Goal: Answer question/provide support: Share knowledge or assist other users

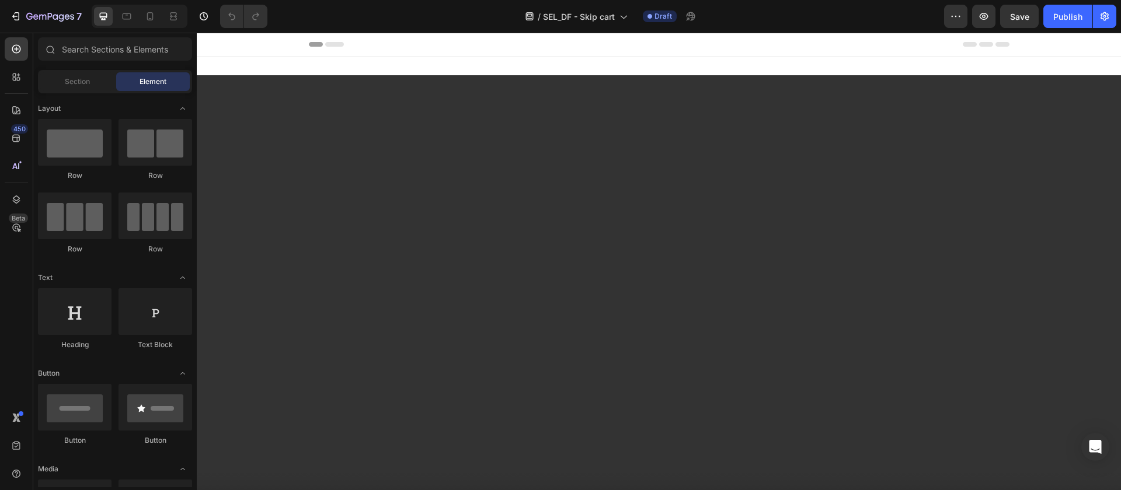
scroll to position [28, 0]
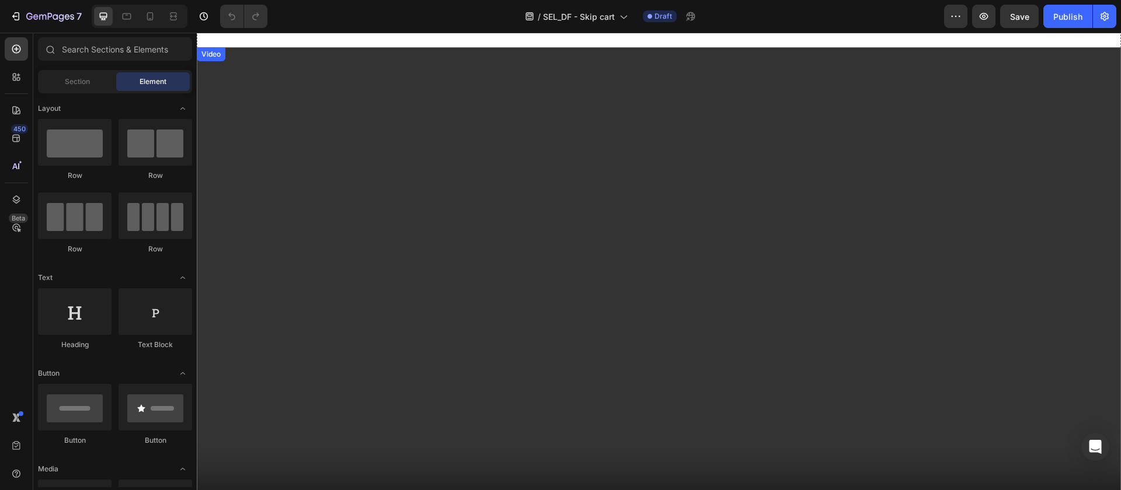
click at [586, 174] on video at bounding box center [659, 307] width 924 height 520
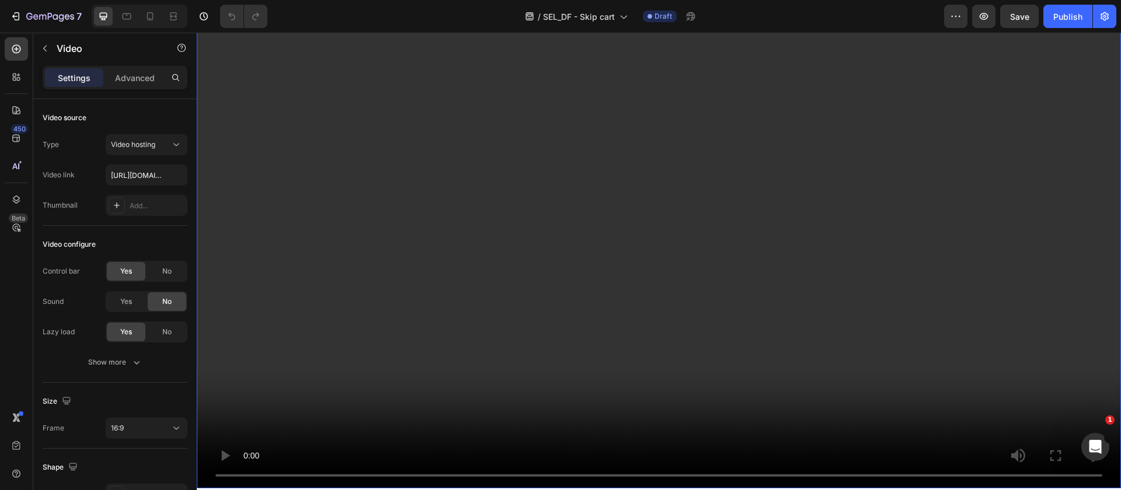
scroll to position [0, 0]
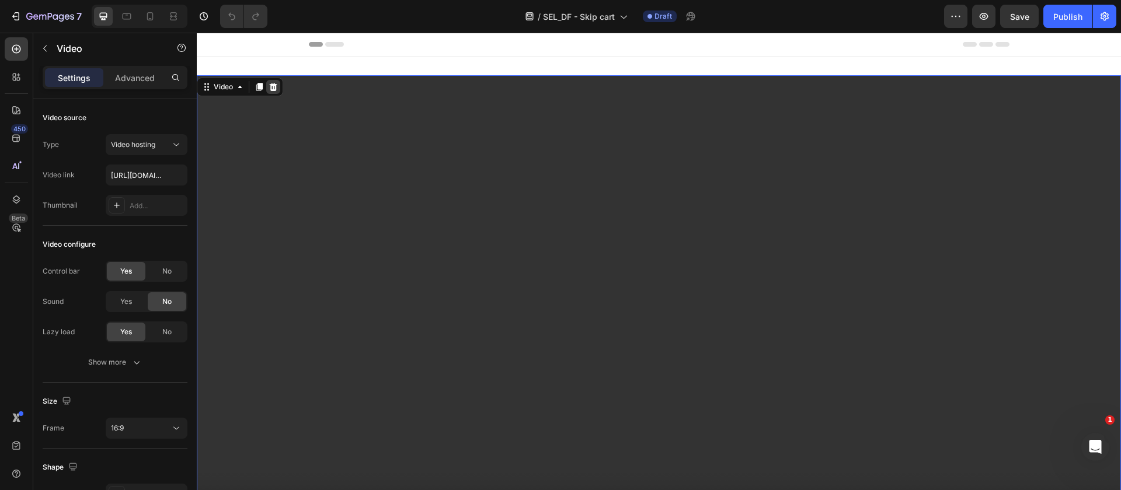
click at [274, 82] on icon at bounding box center [273, 86] width 9 height 9
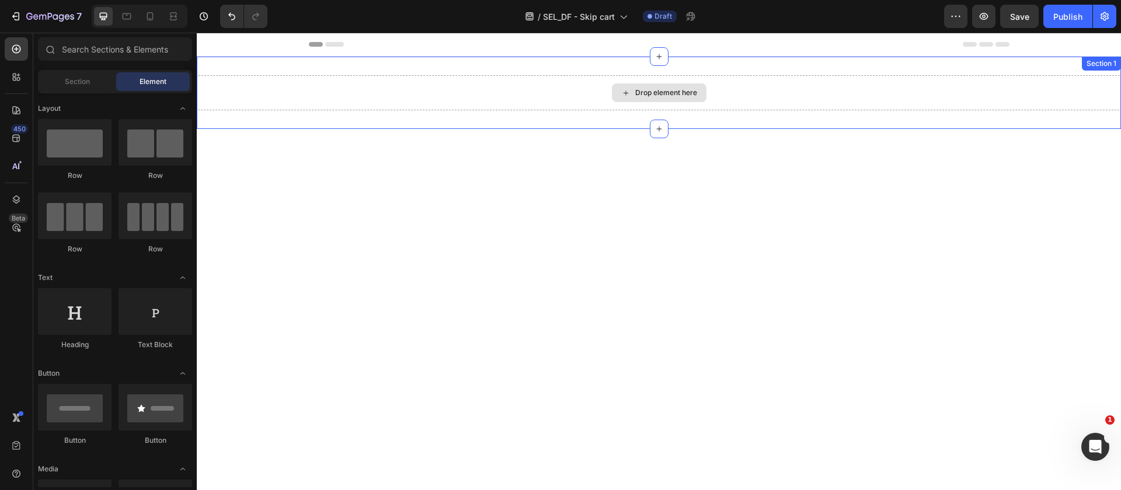
click at [383, 95] on div "Drop element here" at bounding box center [659, 92] width 924 height 35
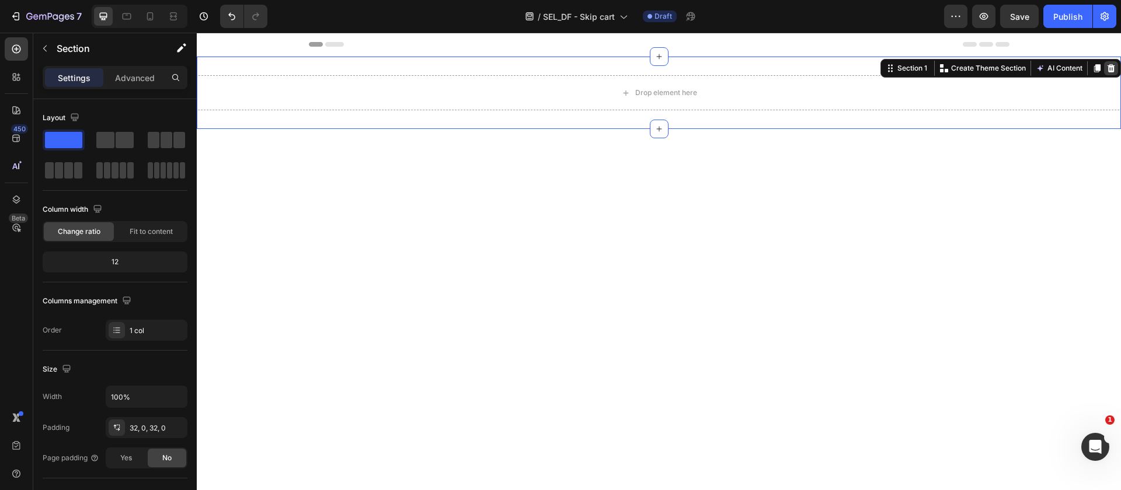
click at [1106, 68] on icon at bounding box center [1110, 68] width 9 height 9
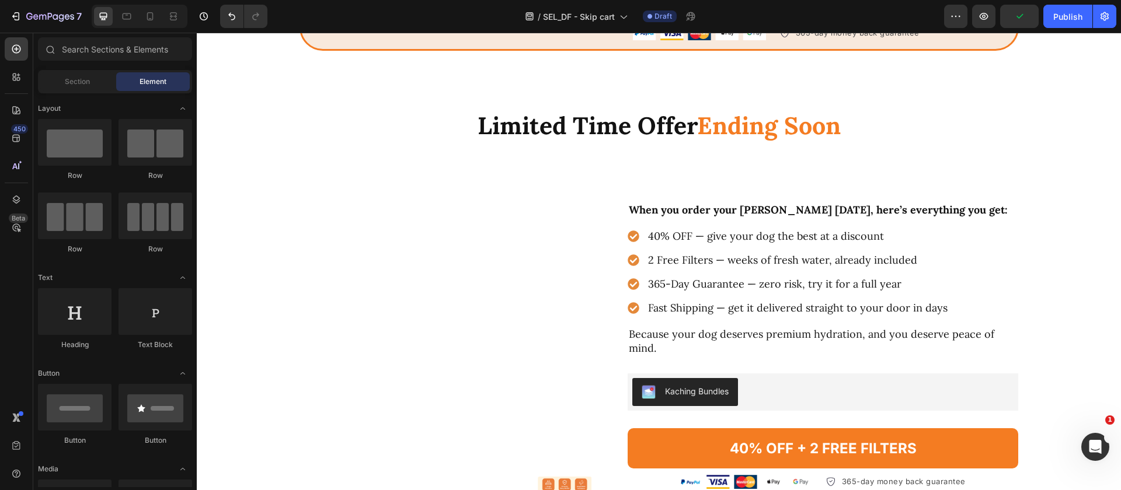
scroll to position [2982, 0]
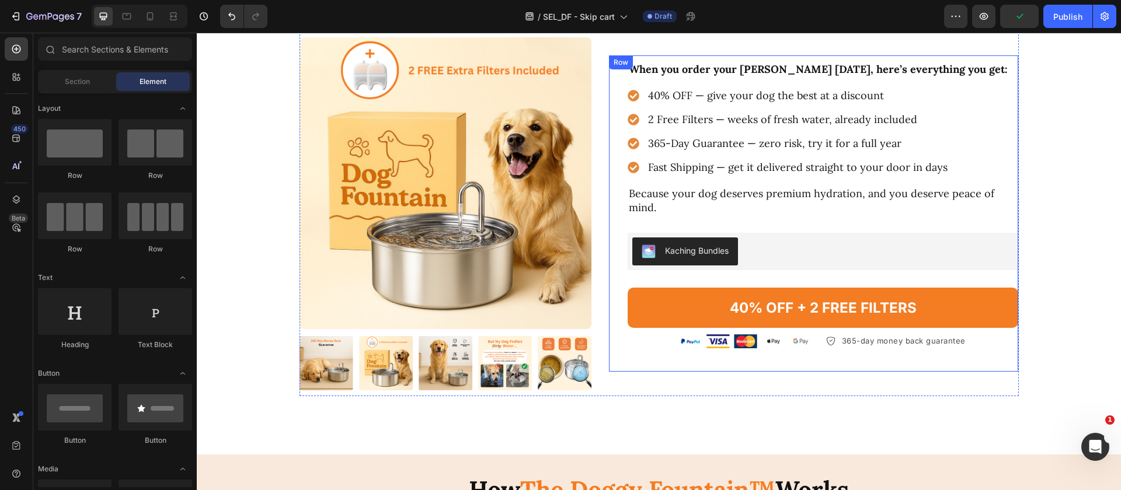
click at [720, 272] on div "When you order your [PERSON_NAME] [DATE], here’s everything you get: Text Block…" at bounding box center [823, 213] width 391 height 305
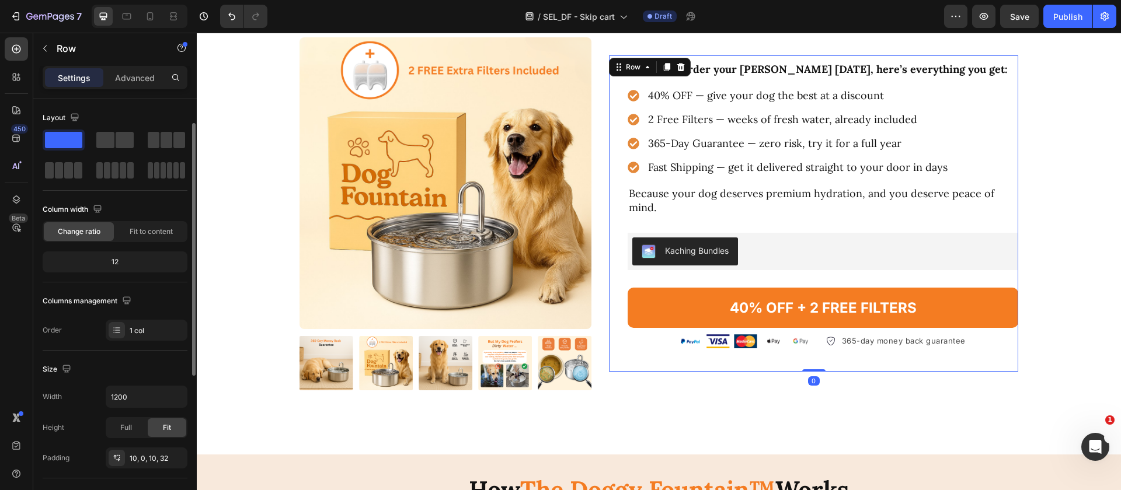
scroll to position [288, 0]
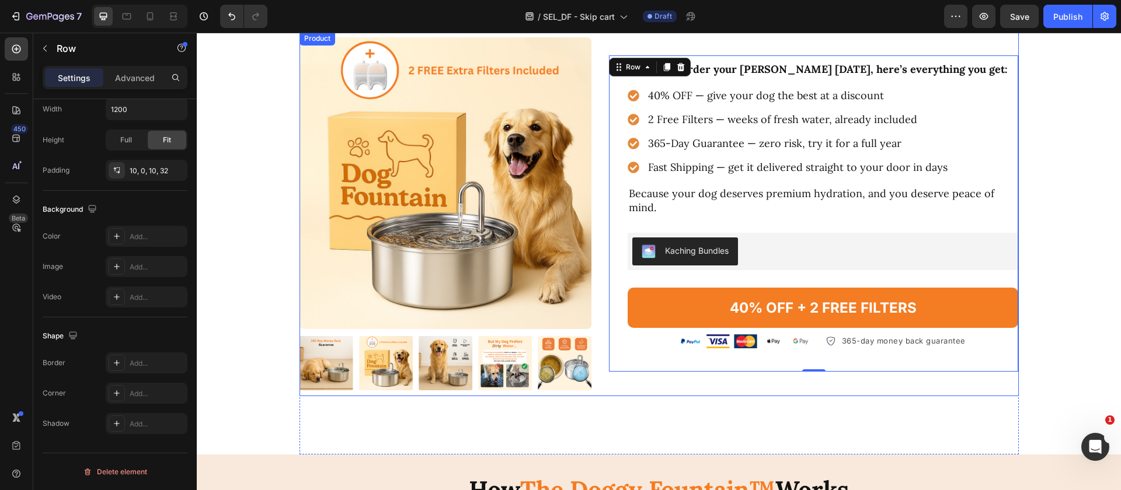
click at [637, 301] on button "40% OFF + 2 FREE FILTERS" at bounding box center [823, 308] width 391 height 40
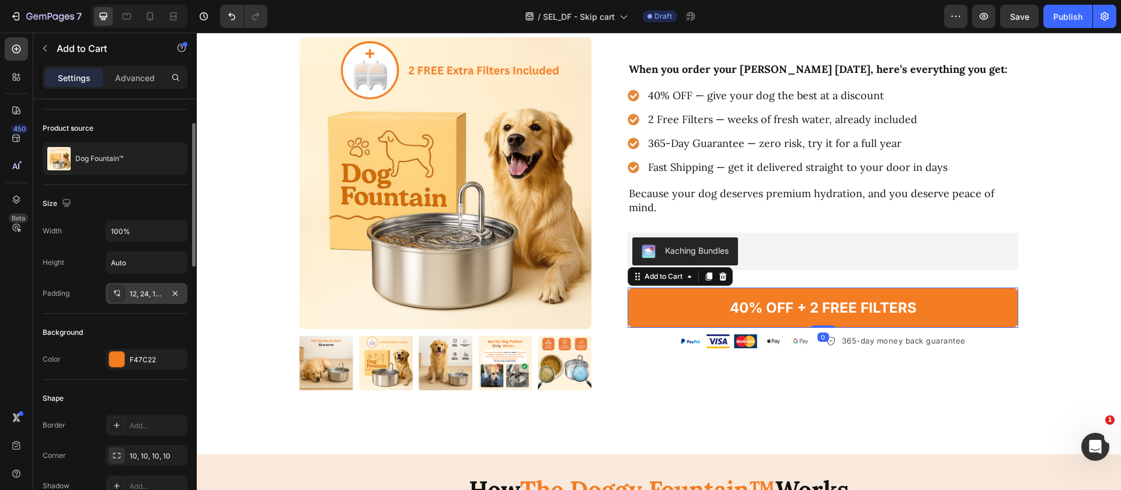
scroll to position [215, 0]
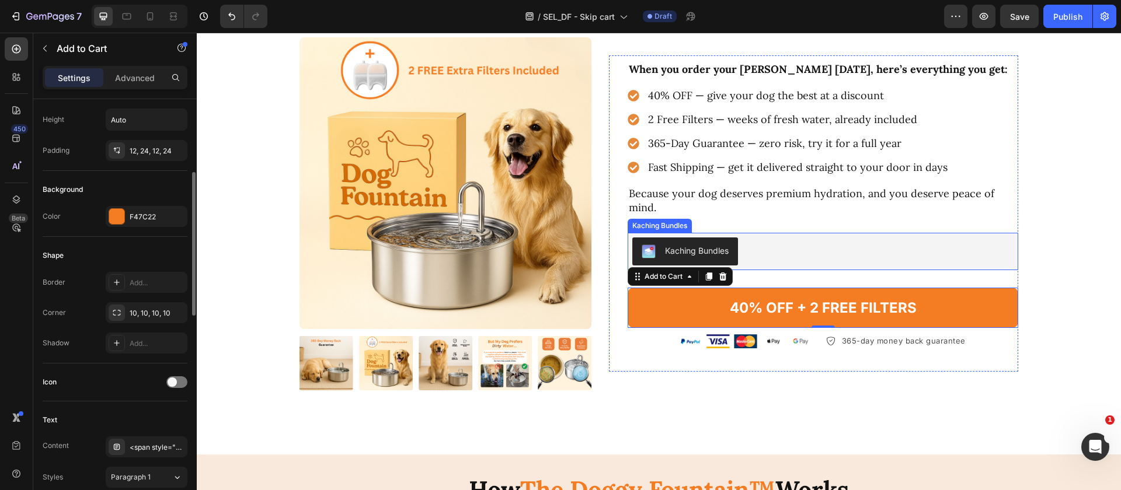
click at [665, 278] on div "Add to Cart" at bounding box center [680, 276] width 105 height 19
click at [666, 274] on div "Add to Cart" at bounding box center [663, 276] width 43 height 11
click at [114, 364] on div "Icon" at bounding box center [115, 383] width 145 height 38
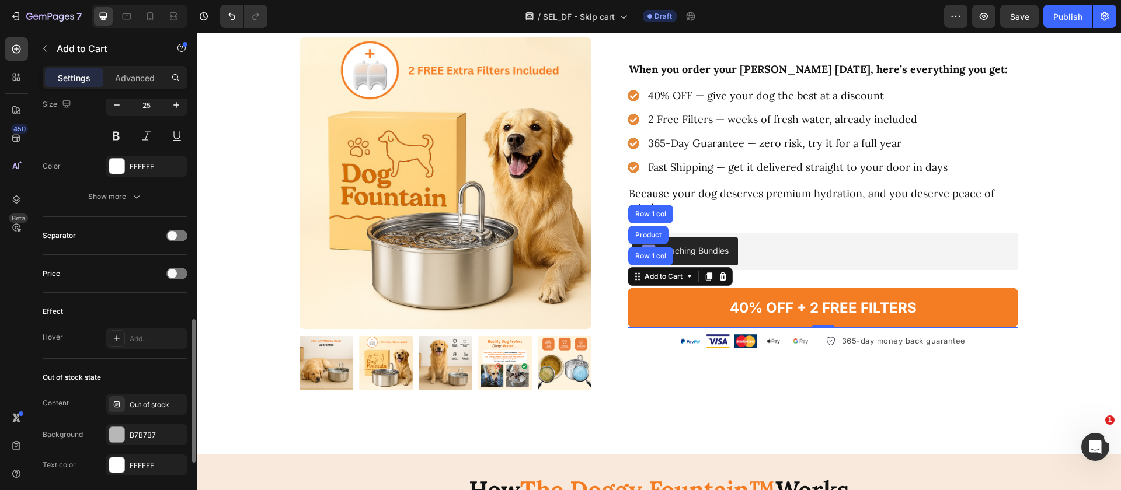
scroll to position [827, 0]
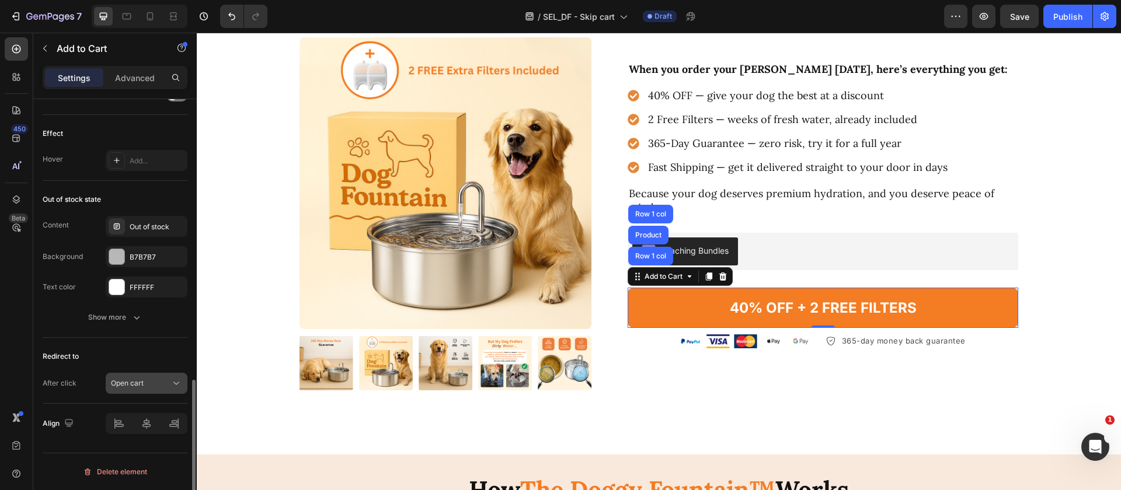
click at [131, 385] on span "Open cart" at bounding box center [127, 383] width 33 height 9
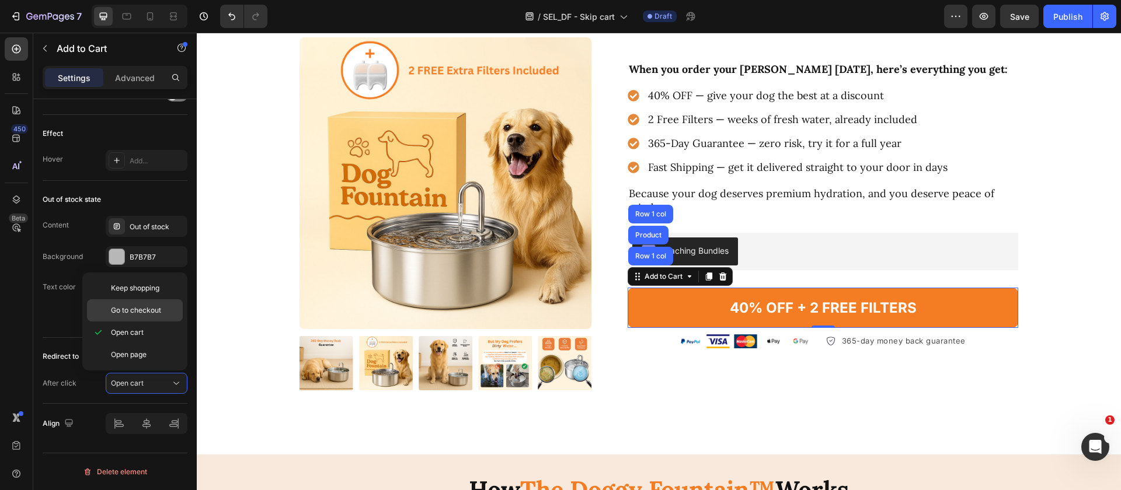
click at [156, 316] on div "Go to checkout" at bounding box center [135, 311] width 96 height 22
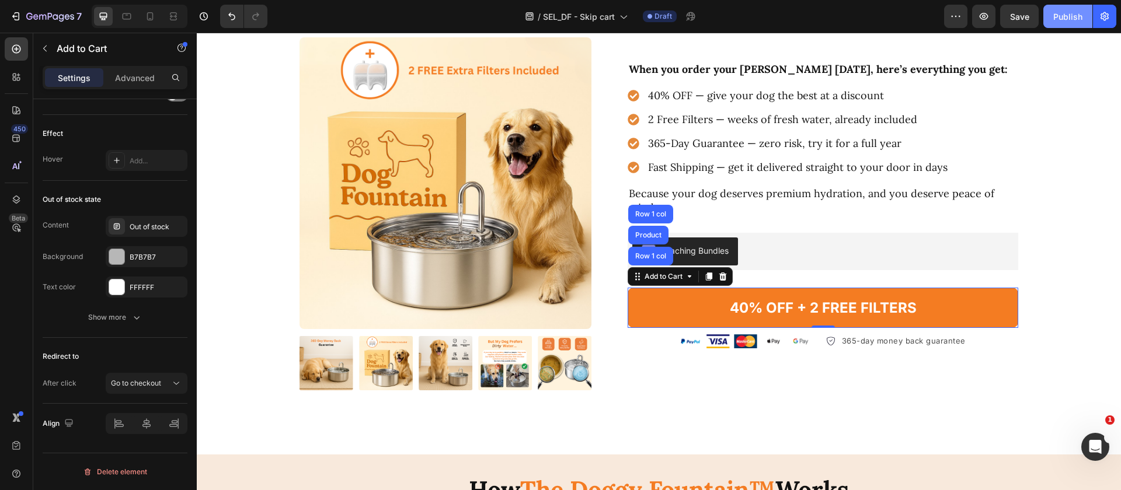
click at [1061, 13] on div "Publish" at bounding box center [1067, 17] width 29 height 12
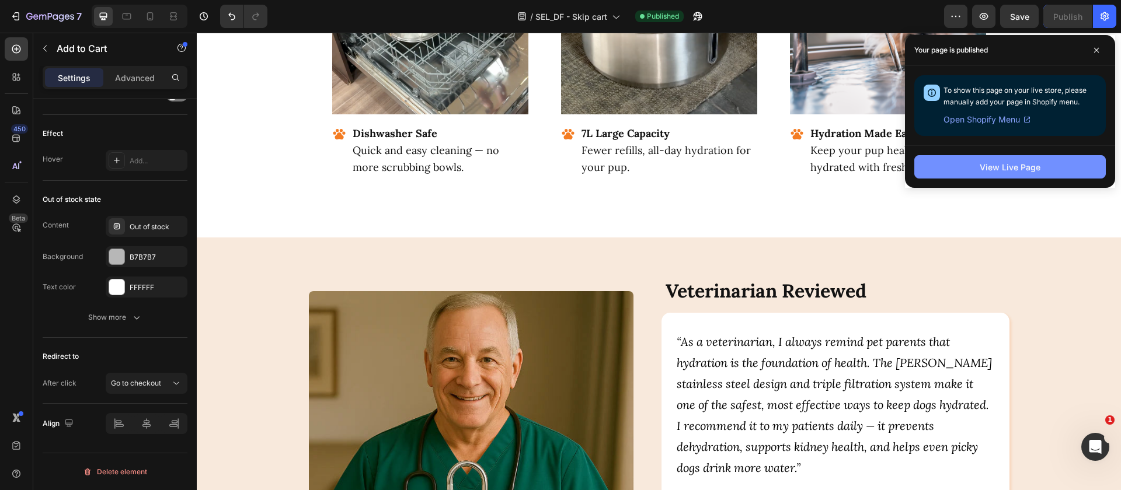
click at [1003, 159] on button "View Live Page" at bounding box center [1010, 166] width 192 height 23
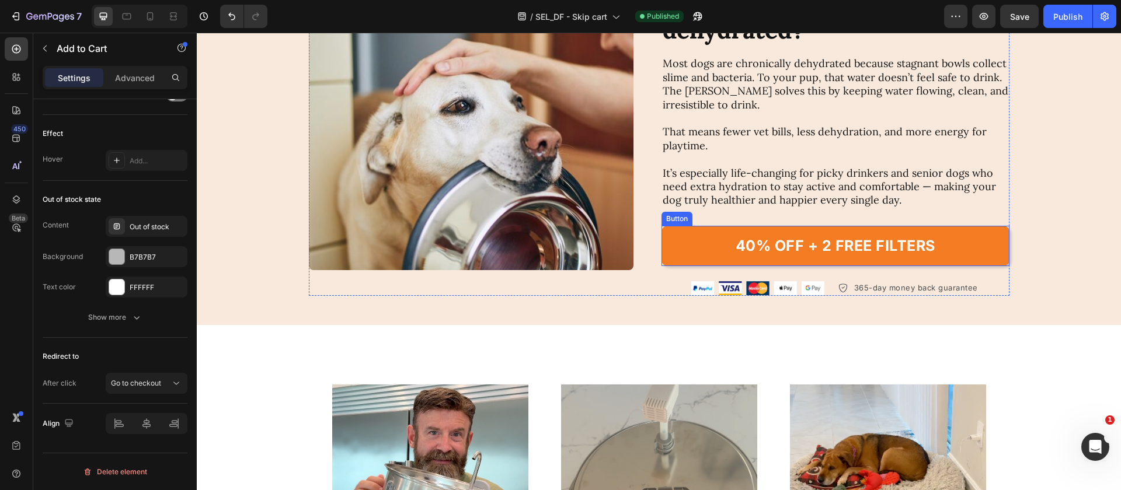
scroll to position [631, 0]
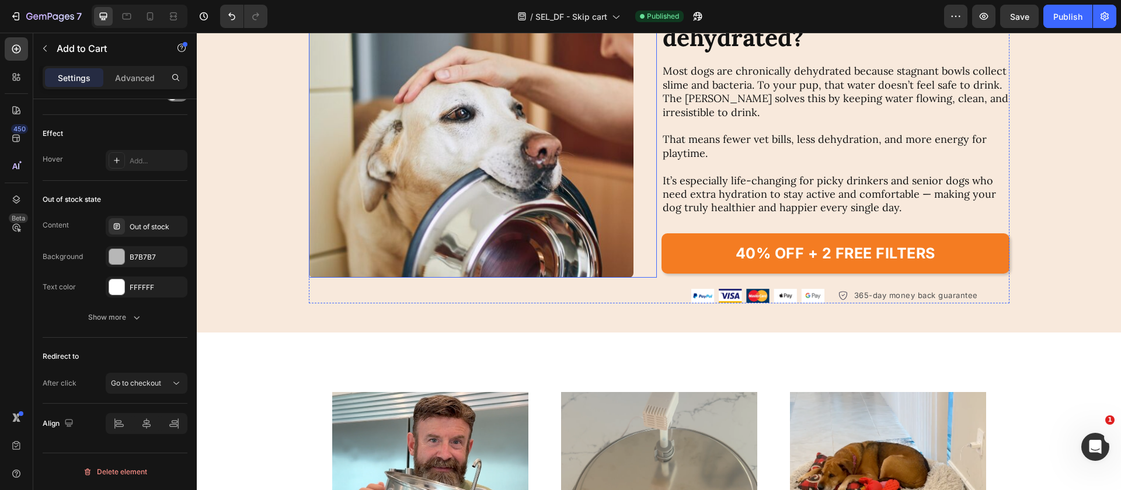
click at [642, 200] on div "Image" at bounding box center [483, 131] width 348 height 294
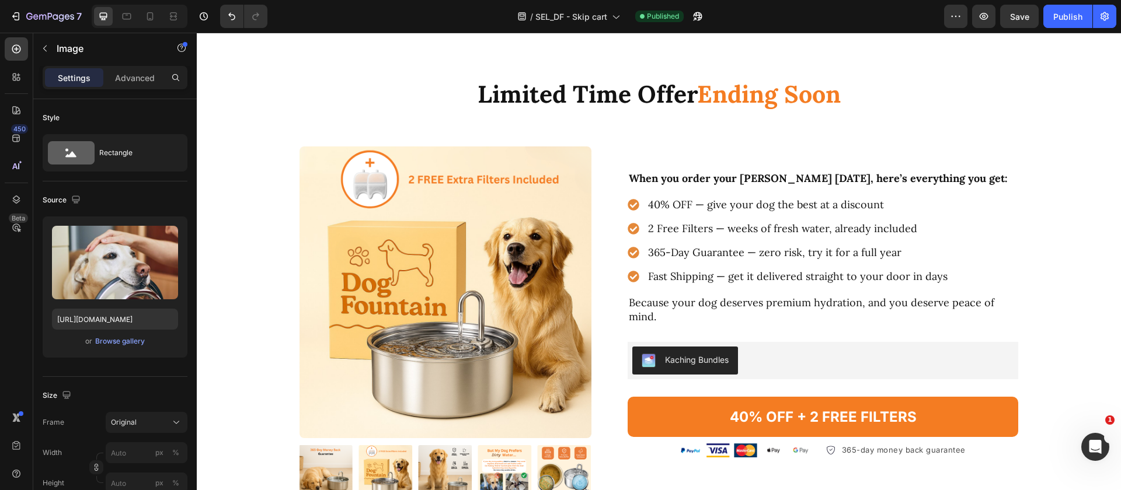
scroll to position [2979, 0]
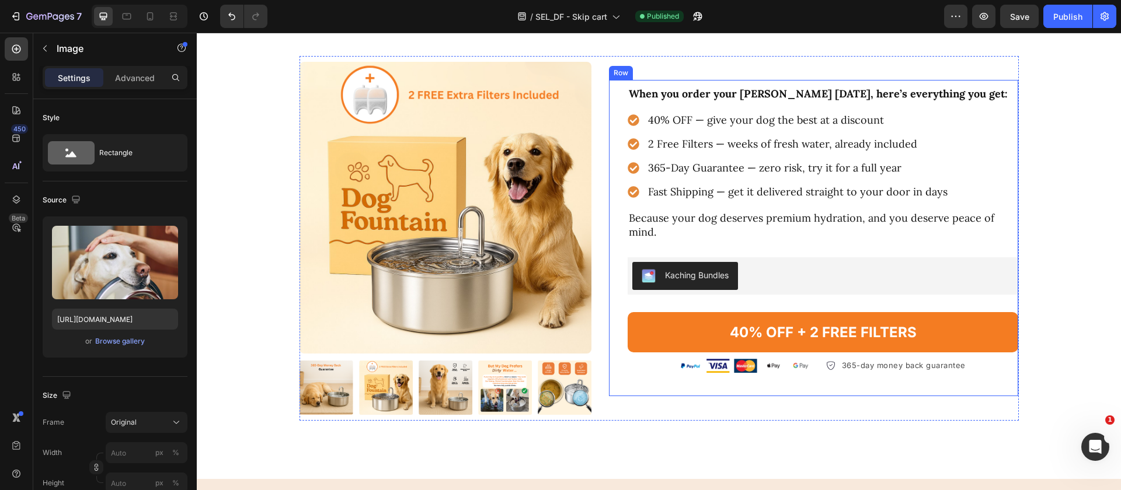
click at [615, 311] on div "When you order your [PERSON_NAME] [DATE], here’s everything you get: Text Block…" at bounding box center [813, 238] width 409 height 317
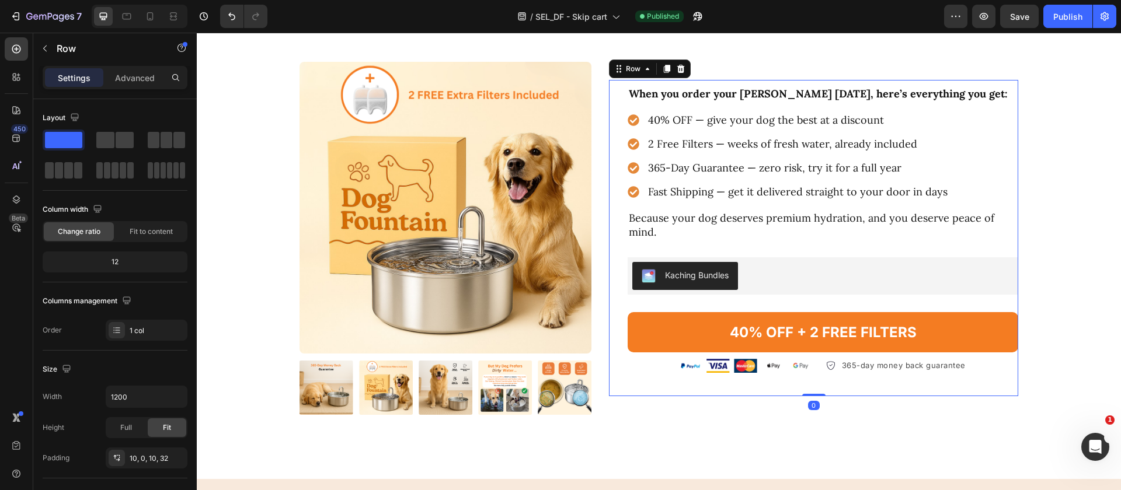
click at [619, 312] on div "When you order your [PERSON_NAME] [DATE], here’s everything you get: Text Block…" at bounding box center [813, 238] width 409 height 317
click at [633, 316] on button "40% OFF + 2 FREE FILTERS" at bounding box center [823, 332] width 391 height 40
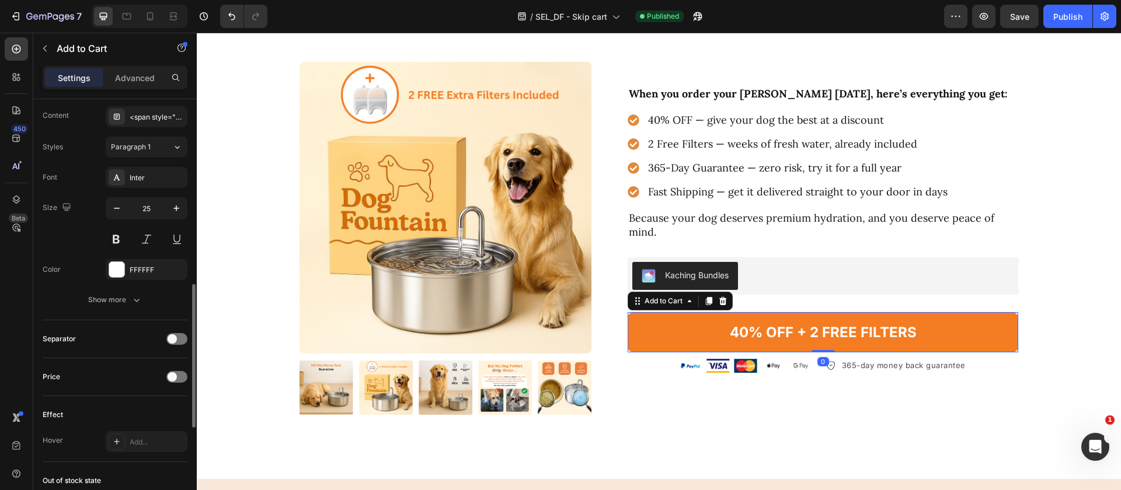
scroll to position [809, 0]
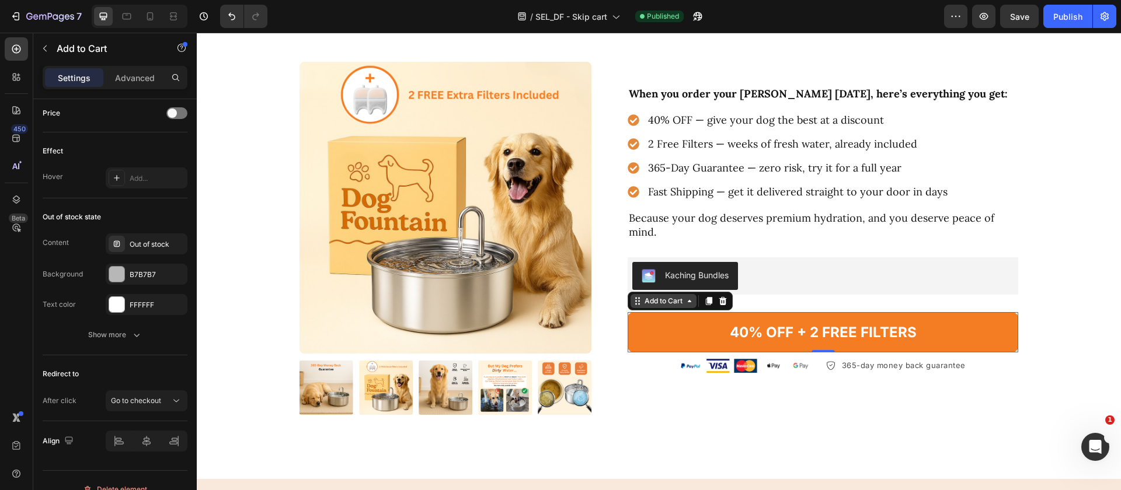
click at [669, 296] on div "Add to Cart" at bounding box center [663, 301] width 43 height 11
click at [165, 377] on div "Redirect to" at bounding box center [115, 374] width 145 height 19
click at [1102, 440] on div "Abrir Intercom Messenger" at bounding box center [1093, 445] width 39 height 39
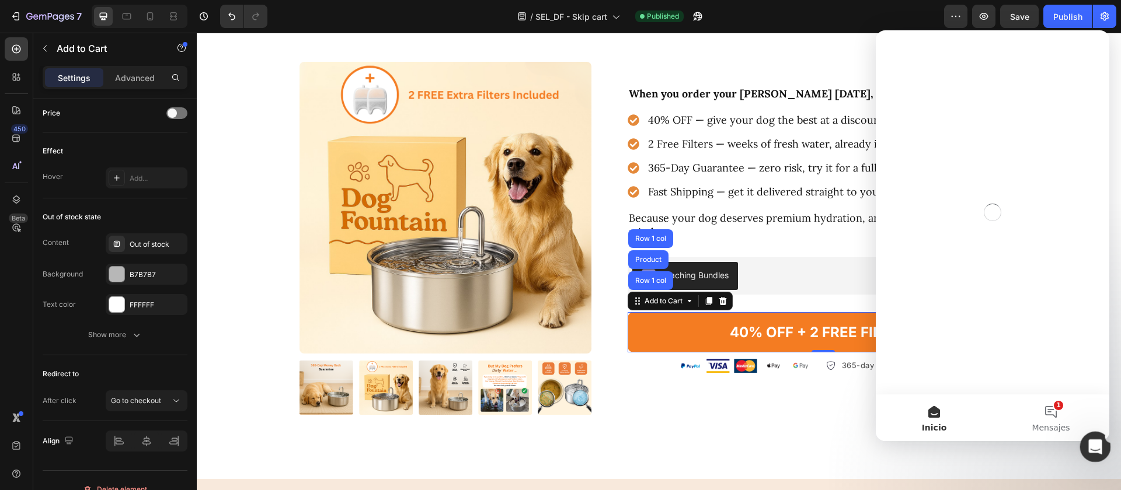
scroll to position [0, 0]
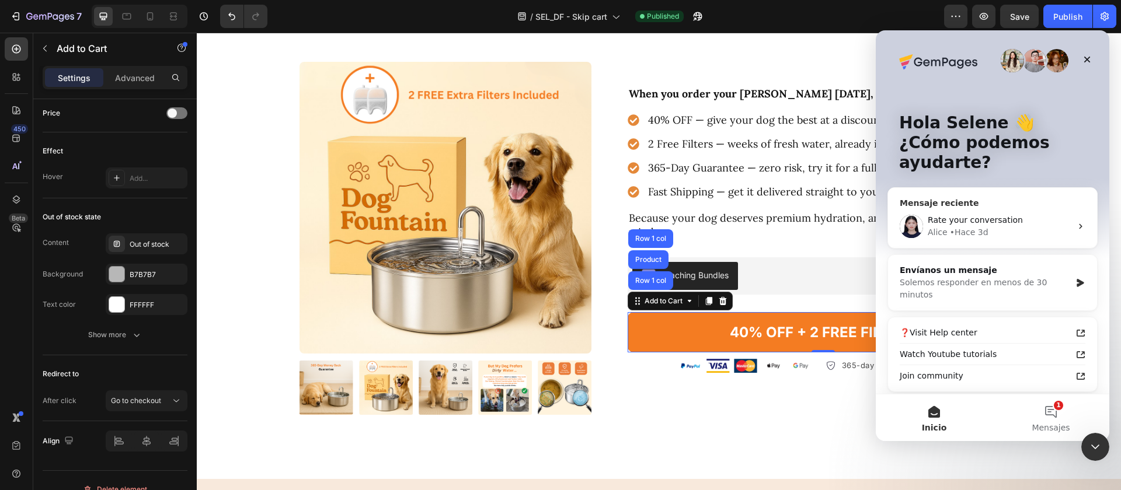
click at [967, 239] on div "Rate your conversation [PERSON_NAME] • Hace 3d" at bounding box center [992, 226] width 209 height 43
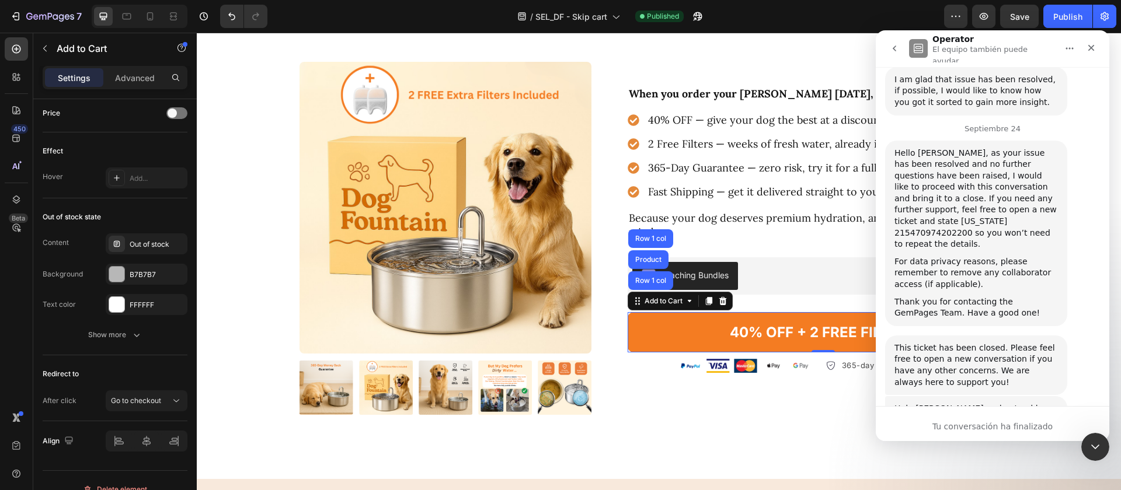
scroll to position [2358, 0]
click at [897, 44] on icon "go back" at bounding box center [894, 48] width 9 height 9
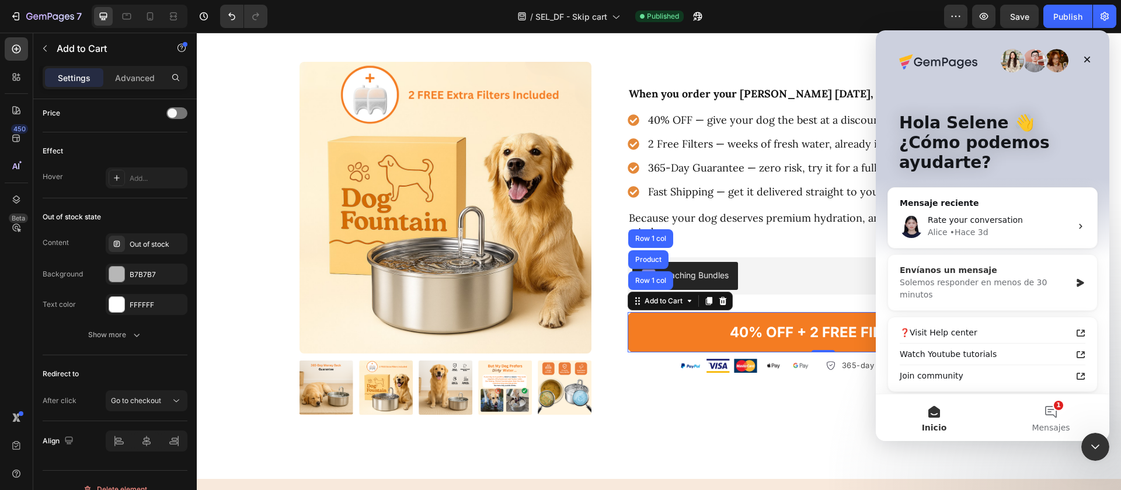
click at [970, 273] on div "Envíanos un mensaje" at bounding box center [985, 270] width 171 height 12
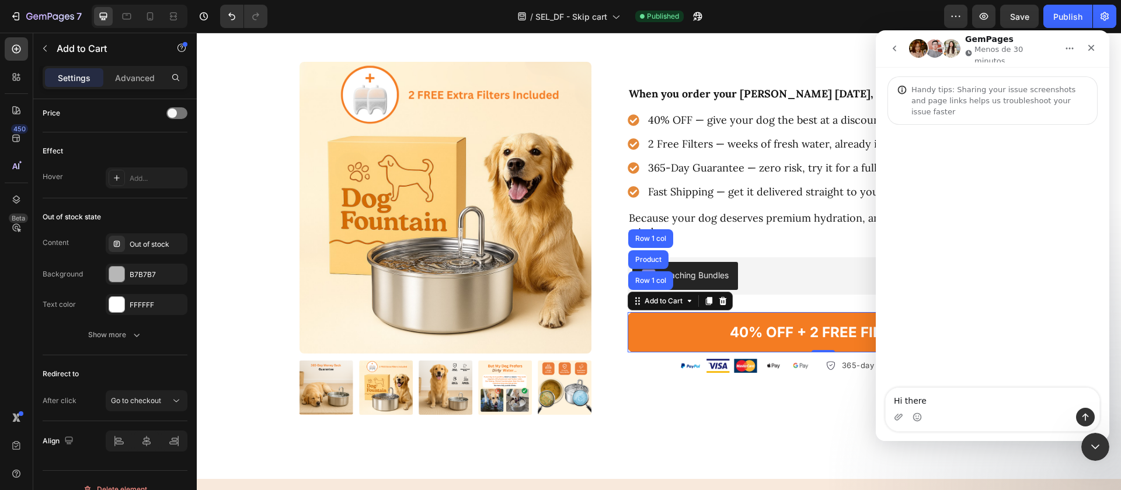
type textarea "Hi there!"
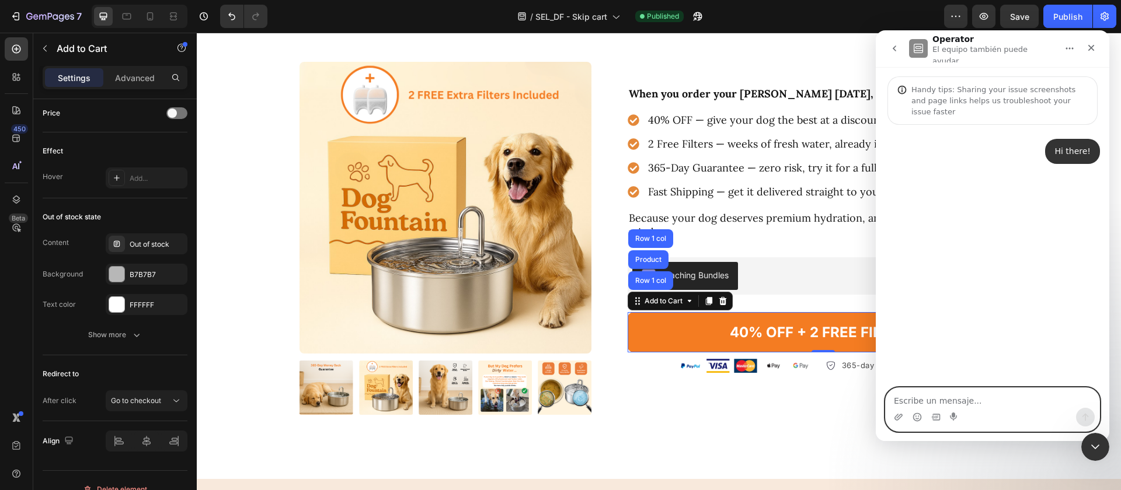
click at [1044, 399] on textarea "Escribe un mensaje..." at bounding box center [993, 398] width 214 height 20
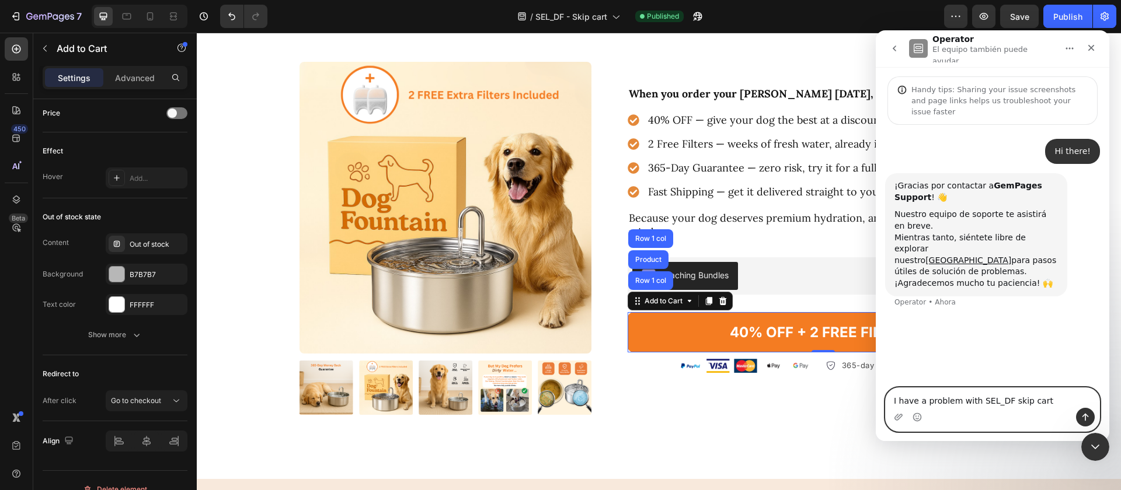
type textarea "I have a problem with SEL_DF skip cart"
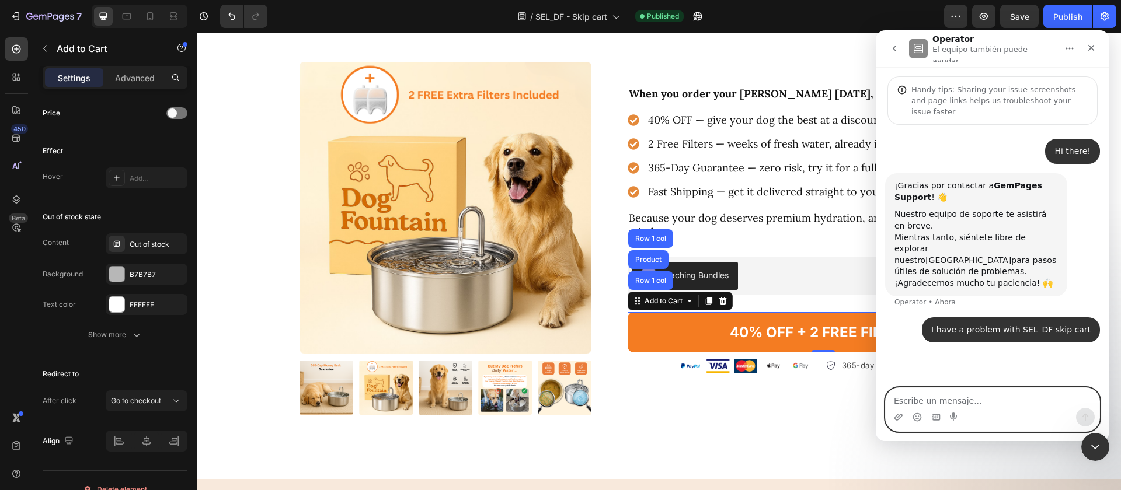
paste textarea "[URL][DOMAIN_NAME]"
type textarea "[URL][DOMAIN_NAME]"
type textarea "N"
type textarea "is not skipping cart"
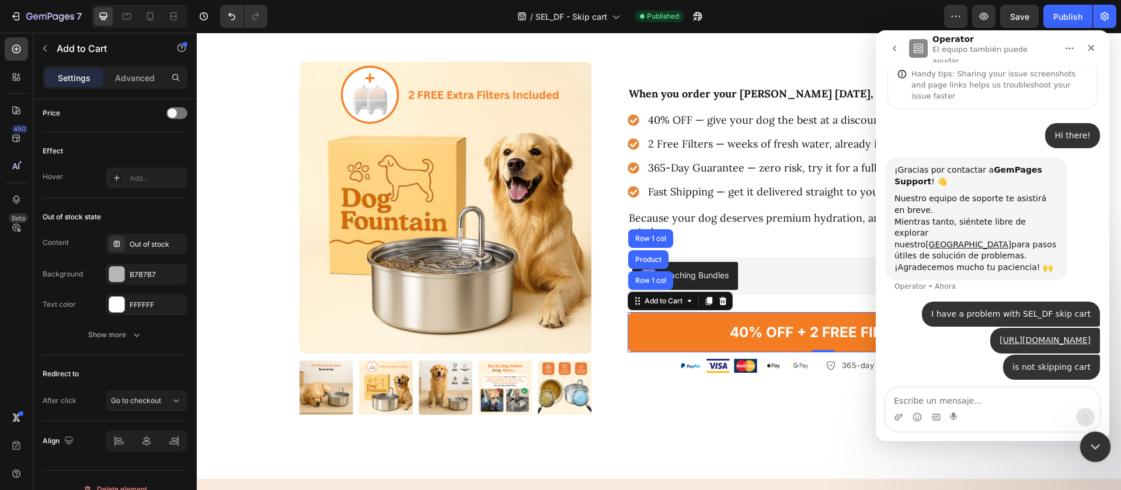
click at [1103, 441] on div "Cerrar Intercom Messenger" at bounding box center [1094, 445] width 28 height 28
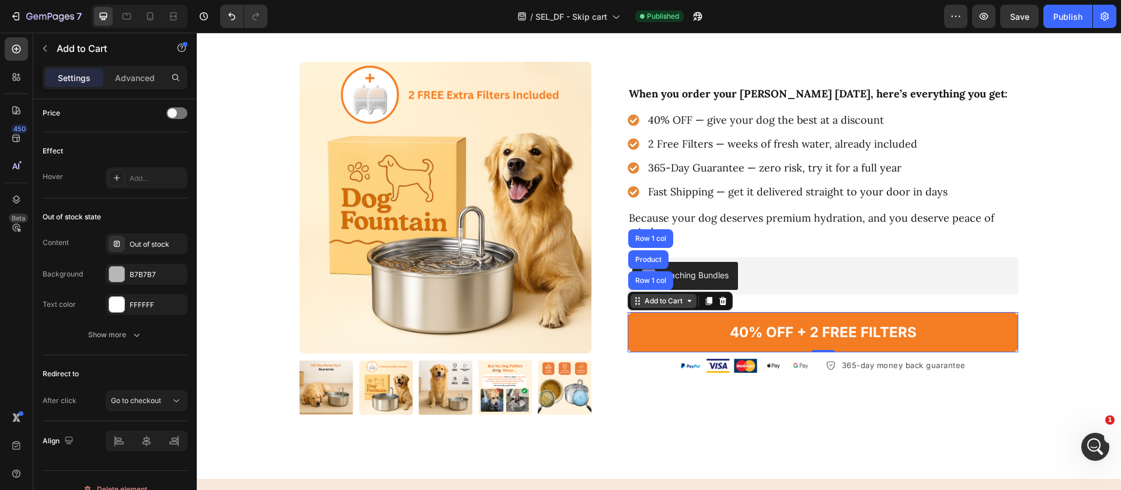
click at [664, 298] on div "Add to Cart" at bounding box center [663, 301] width 43 height 11
click at [682, 321] on button "40% OFF + 2 FREE FILTERS" at bounding box center [823, 332] width 391 height 40
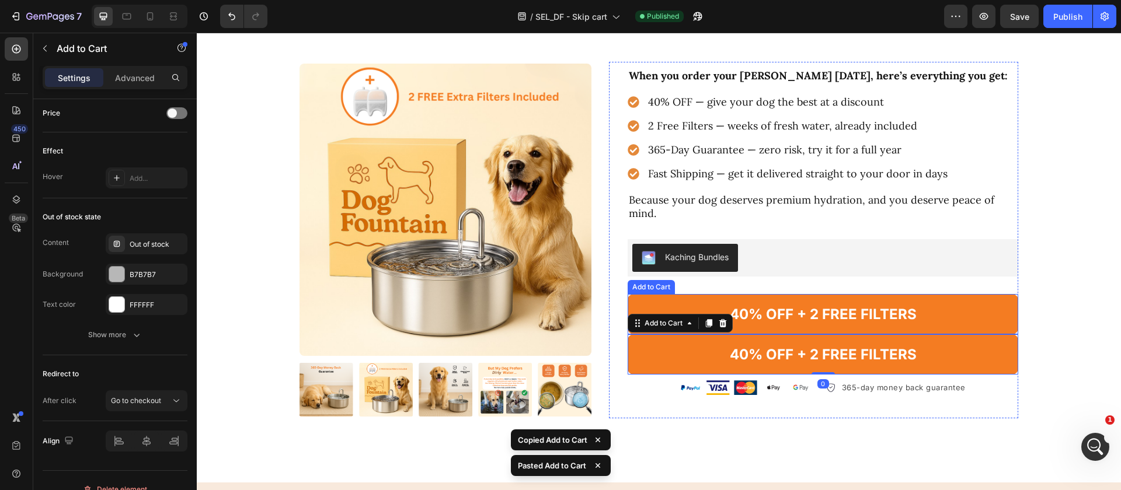
click at [684, 300] on button "40% OFF + 2 FREE FILTERS" at bounding box center [823, 314] width 391 height 40
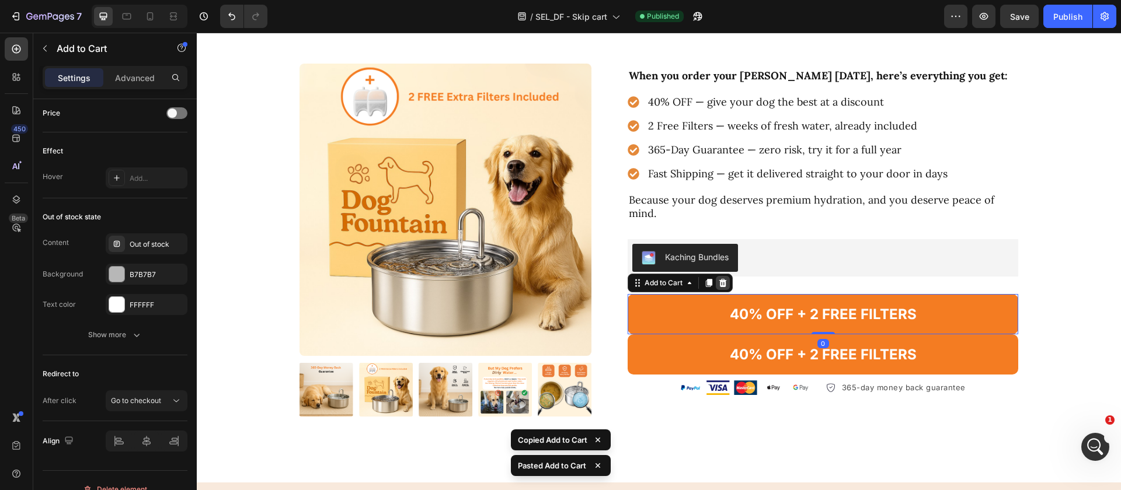
click at [722, 279] on icon at bounding box center [723, 283] width 8 height 8
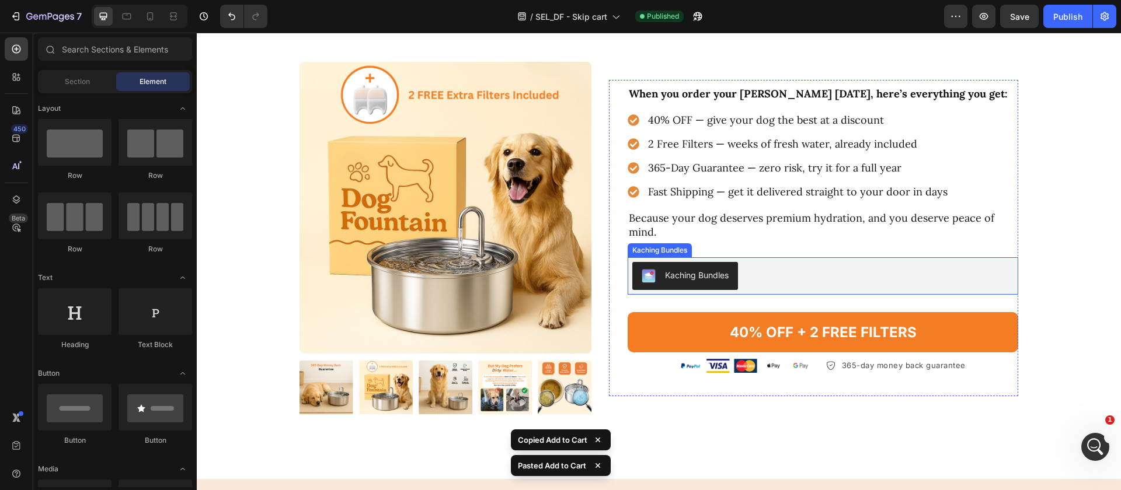
click at [678, 321] on button "40% OFF + 2 FREE FILTERS" at bounding box center [823, 332] width 391 height 40
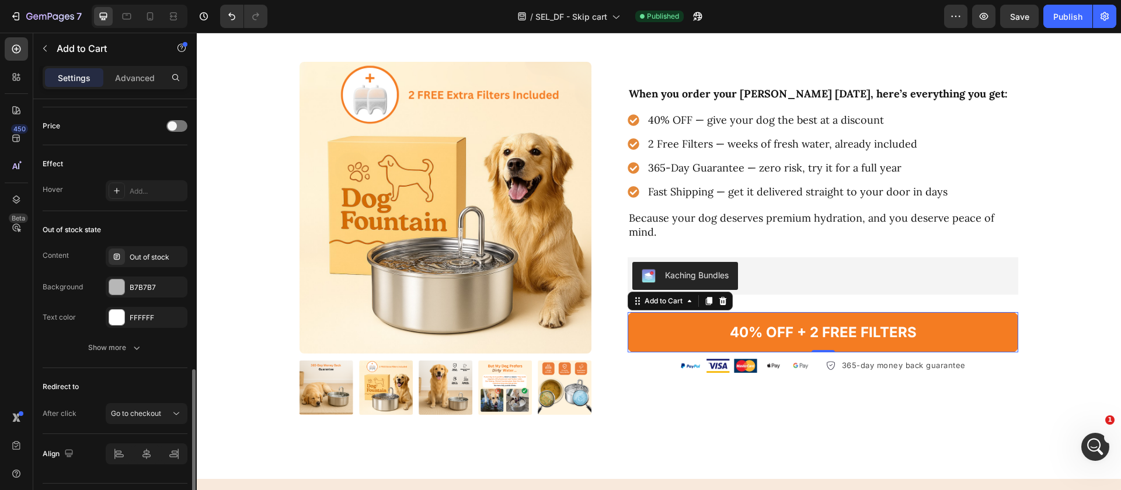
scroll to position [827, 0]
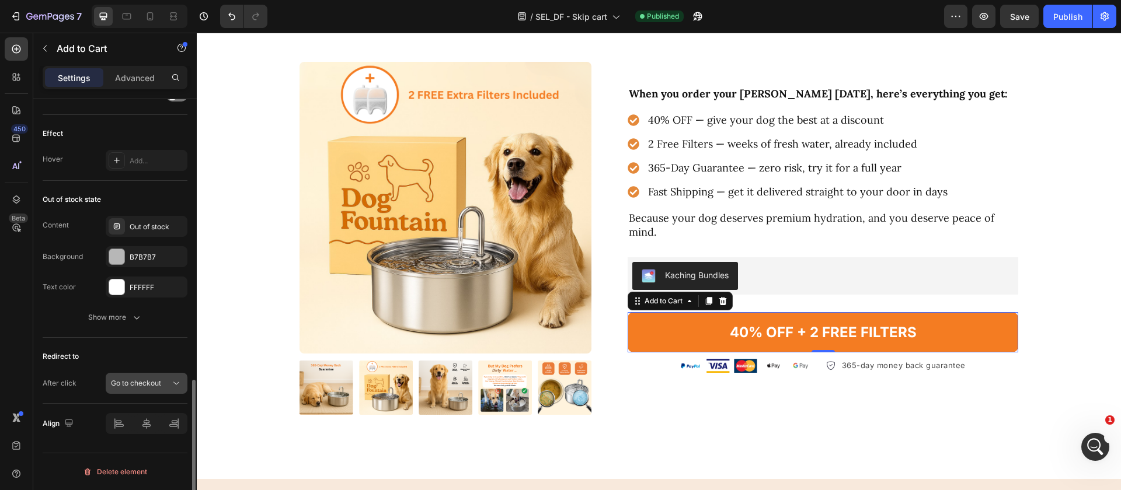
click at [147, 377] on button "Go to checkout" at bounding box center [147, 383] width 82 height 21
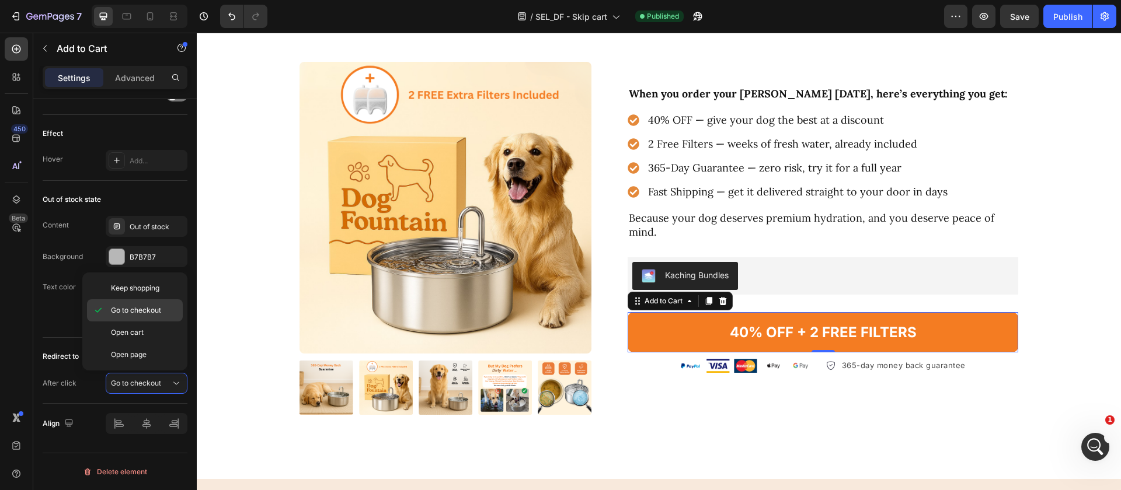
click at [159, 308] on span "Go to checkout" at bounding box center [136, 310] width 50 height 11
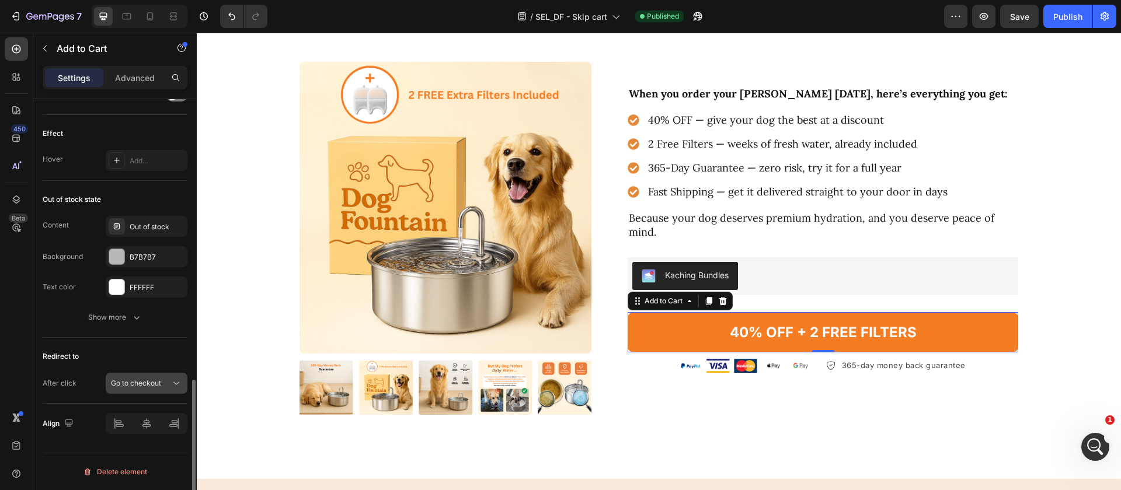
click at [128, 379] on span "Go to checkout" at bounding box center [136, 383] width 50 height 9
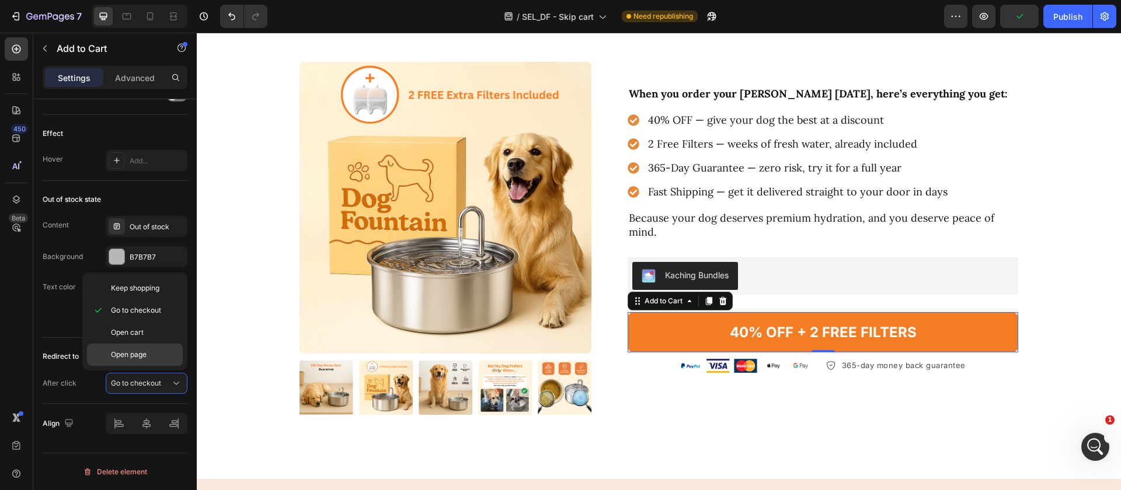
click at [149, 350] on p "Open page" at bounding box center [144, 355] width 67 height 11
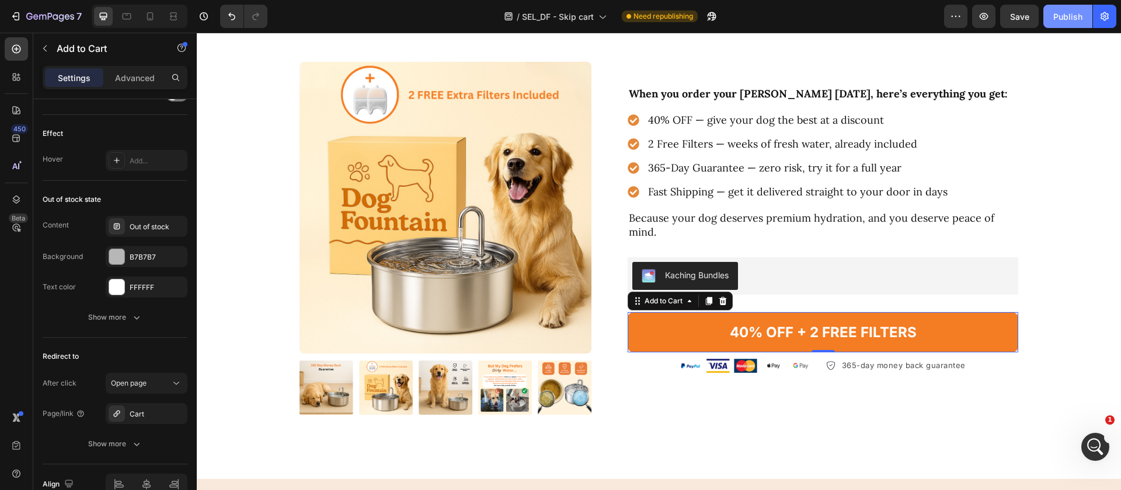
click at [1054, 18] on div "Publish" at bounding box center [1067, 17] width 29 height 12
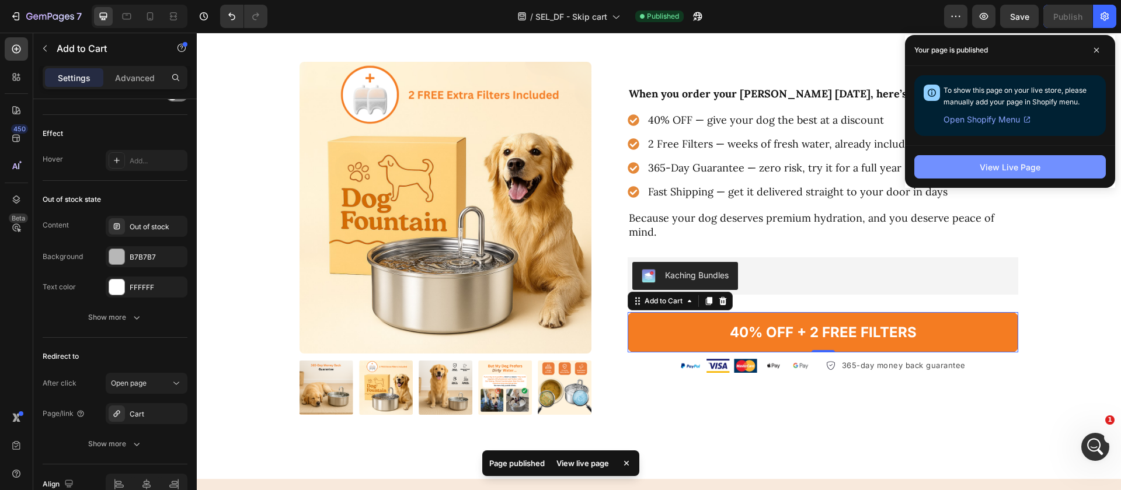
click at [989, 168] on div "View Live Page" at bounding box center [1010, 167] width 61 height 12
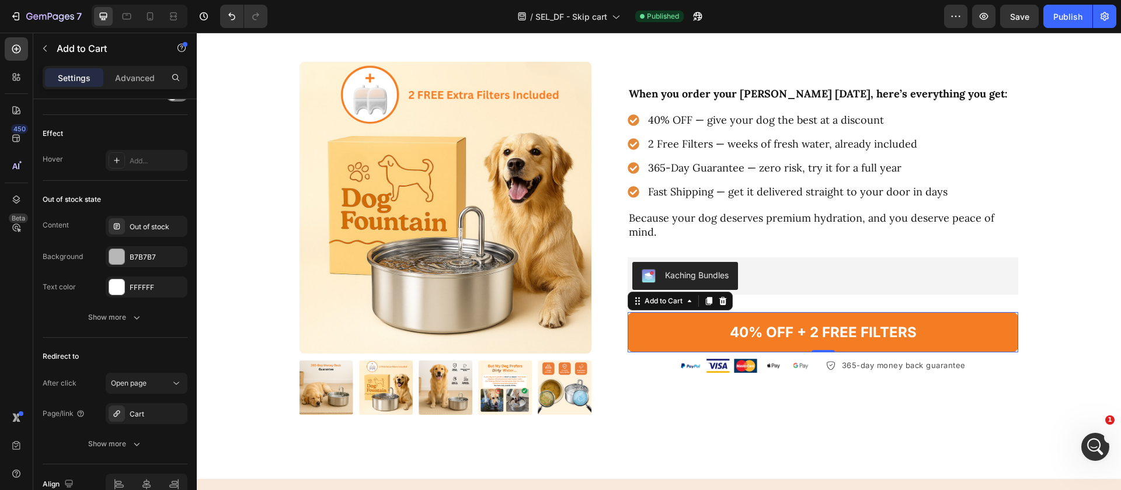
click at [942, 313] on button "40% OFF + 2 FREE FILTERS" at bounding box center [823, 332] width 391 height 40
click at [1104, 433] on div "Abrir Intercom Messenger" at bounding box center [1094, 445] width 28 height 28
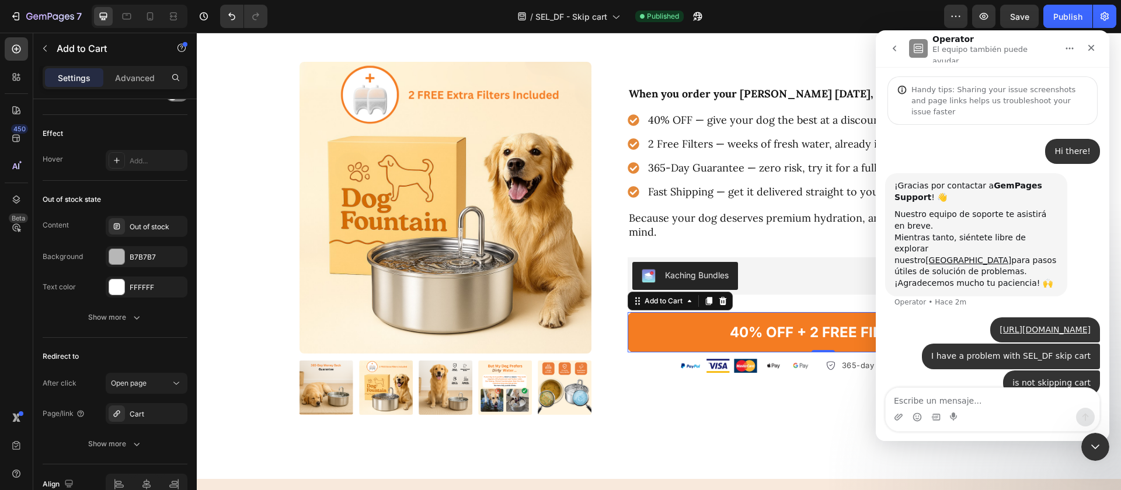
scroll to position [16, 0]
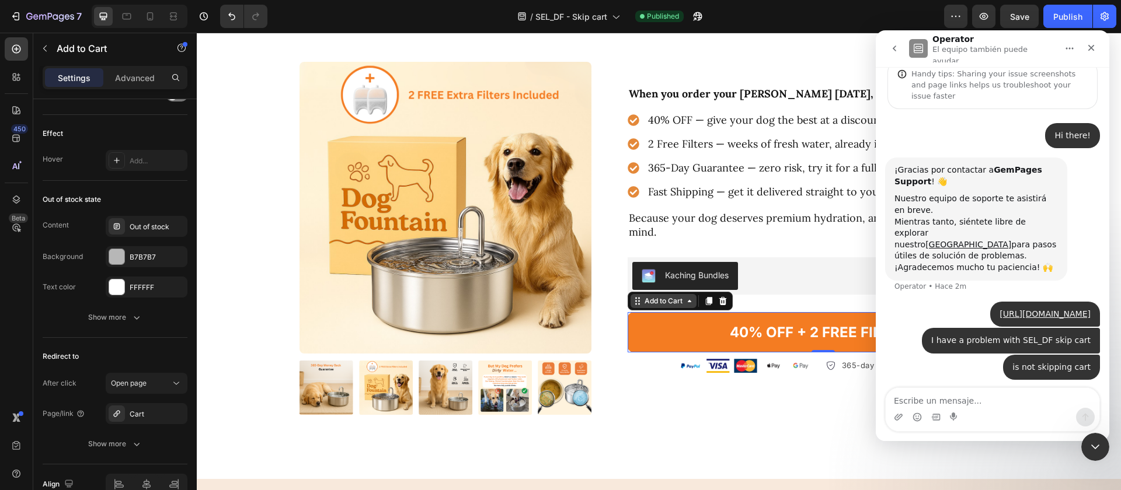
click at [685, 297] on icon at bounding box center [689, 301] width 9 height 9
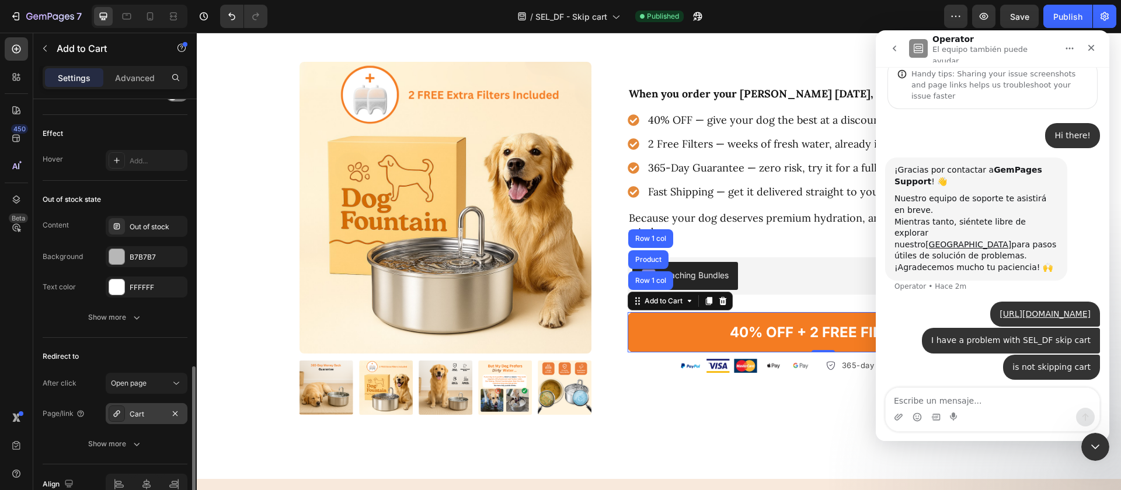
click at [147, 410] on div "Cart" at bounding box center [147, 414] width 34 height 11
click at [140, 341] on div "Redirect to After click Open page Page/link Cart Show more" at bounding box center [115, 401] width 145 height 127
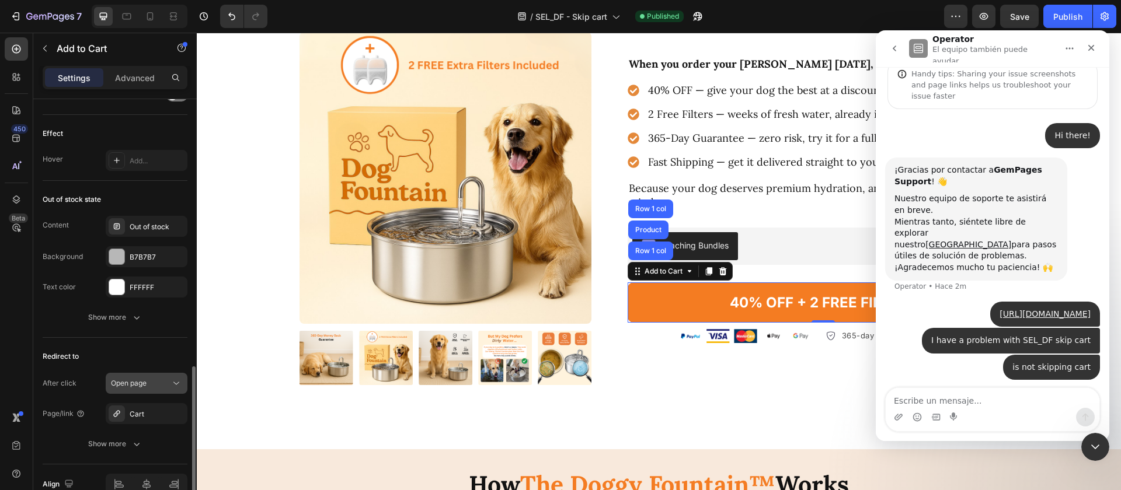
scroll to position [834, 0]
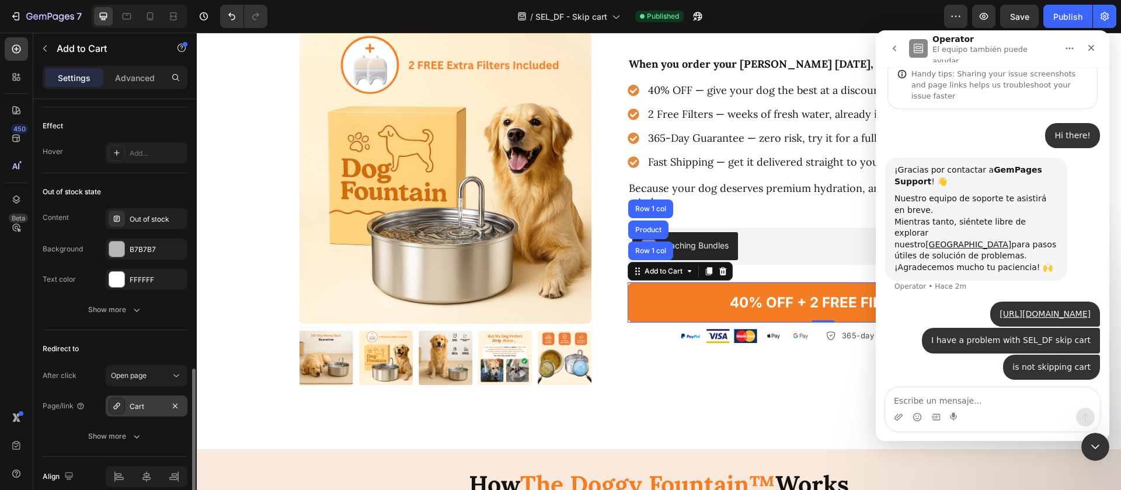
click at [149, 408] on div "Cart" at bounding box center [147, 407] width 34 height 11
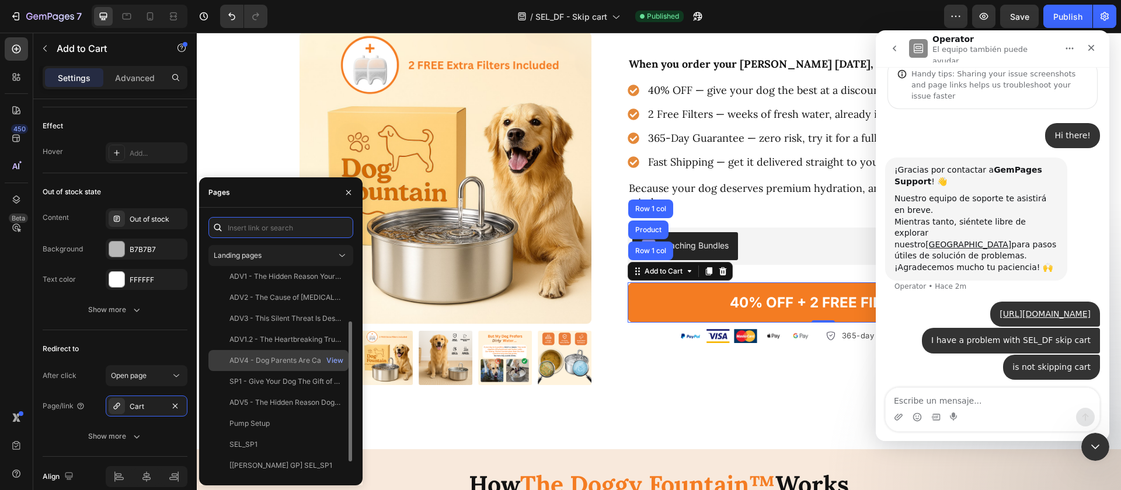
scroll to position [91, 0]
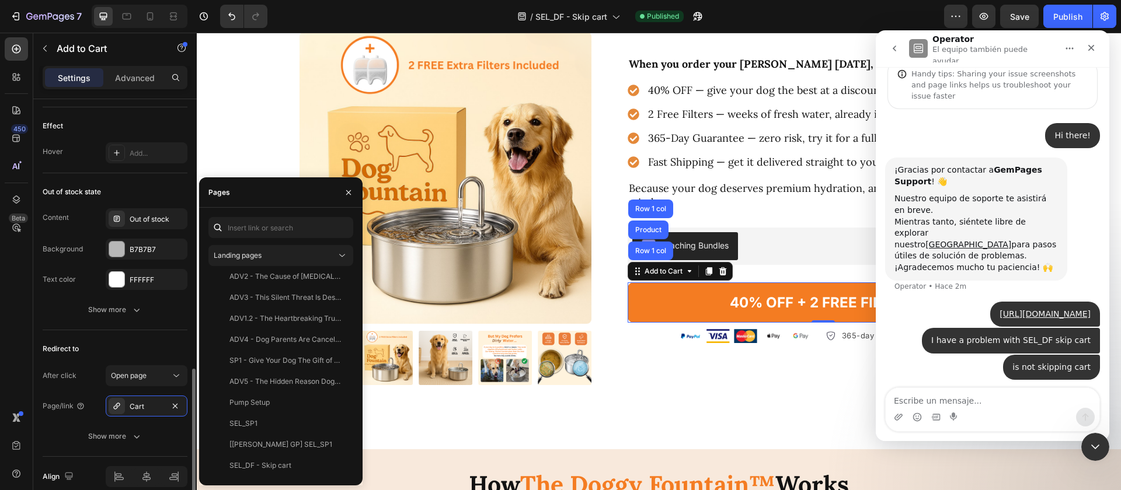
click at [85, 407] on div "Page/link Cart" at bounding box center [115, 406] width 145 height 21
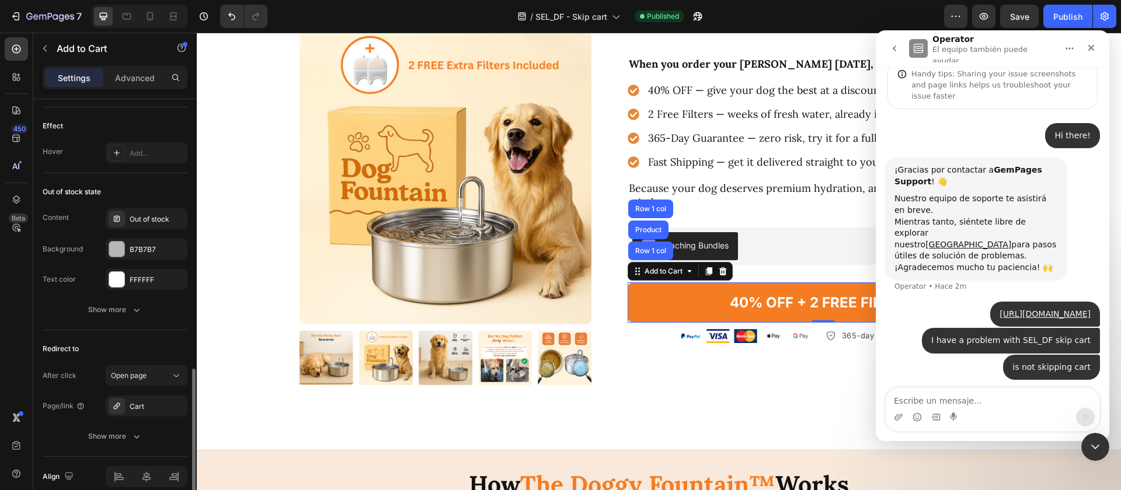
scroll to position [850, 0]
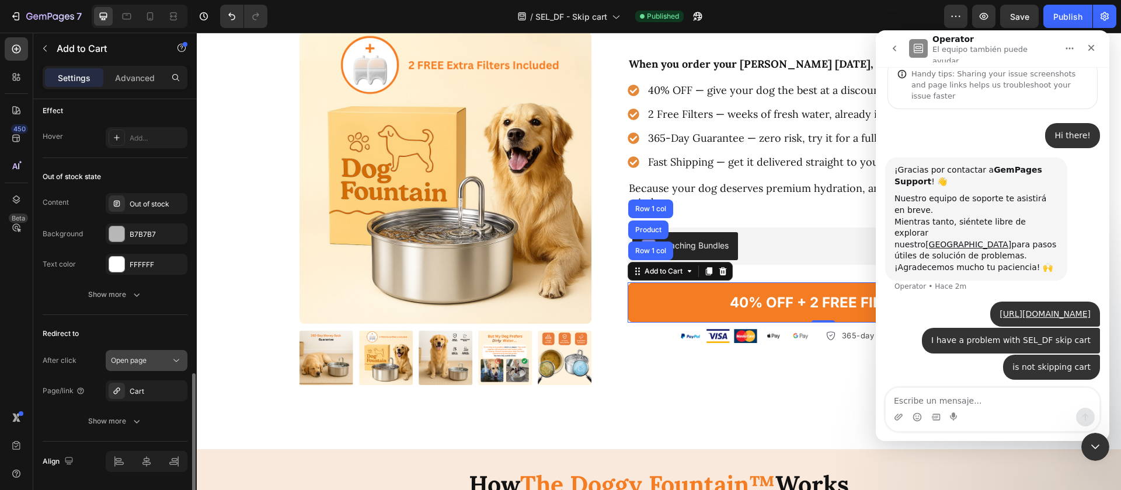
click at [142, 362] on span "Open page" at bounding box center [129, 360] width 36 height 9
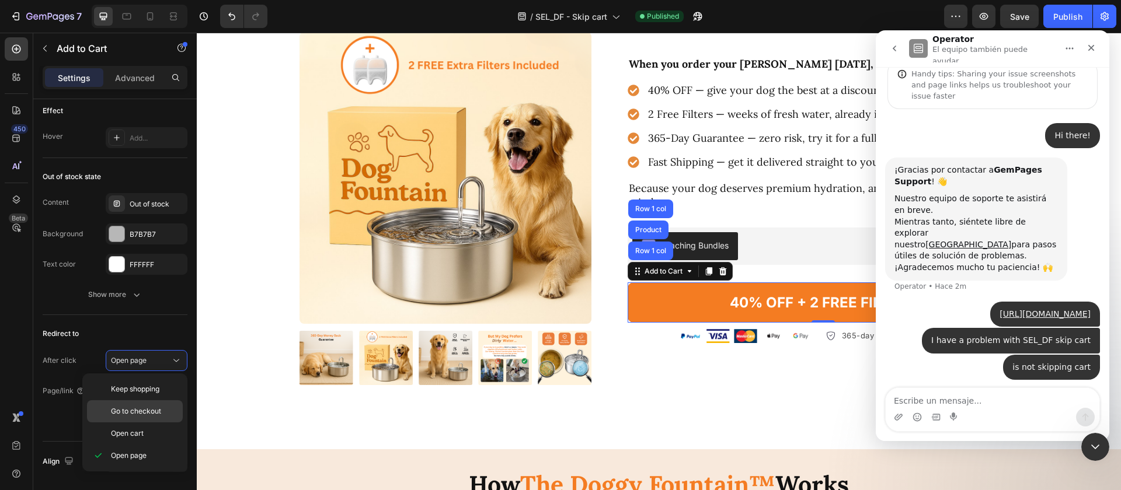
click at [169, 416] on p "Go to checkout" at bounding box center [144, 411] width 67 height 11
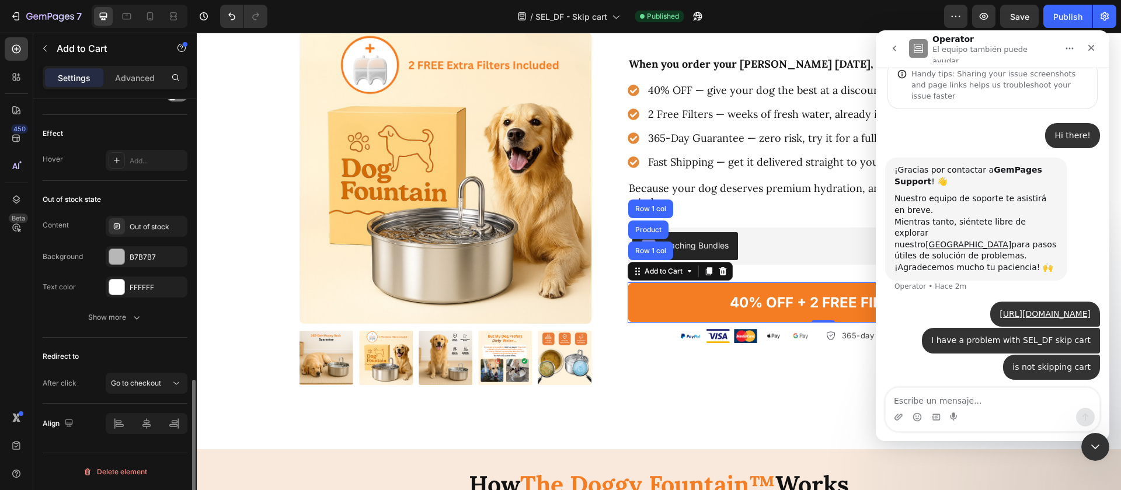
scroll to position [827, 0]
click at [78, 382] on div "After click Go to checkout" at bounding box center [115, 383] width 145 height 21
click at [1080, 441] on div "Cerrar Intercom Messenger" at bounding box center [1094, 445] width 28 height 28
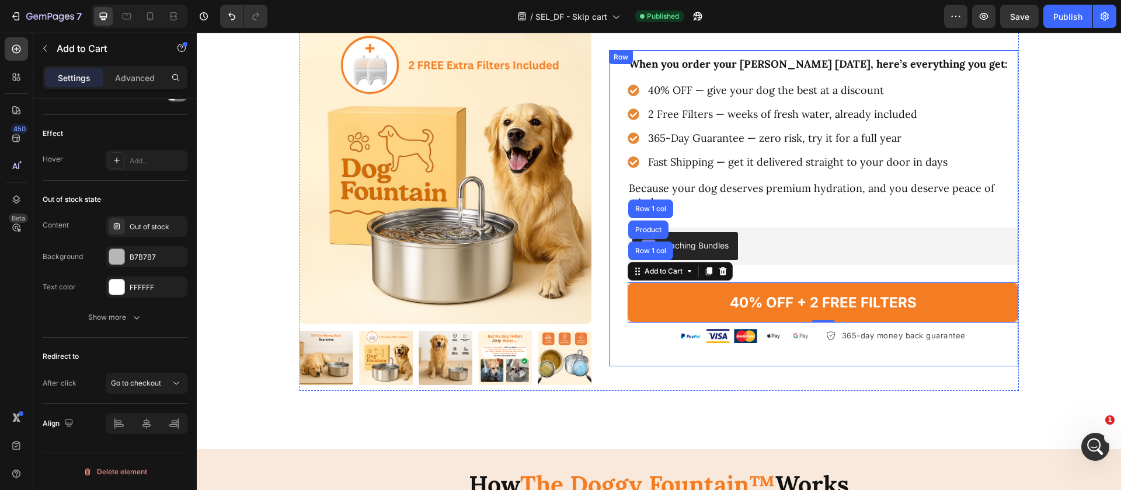
click at [901, 201] on p "Because your dog deserves premium hydration, and you deserve peace of mind." at bounding box center [823, 195] width 388 height 27
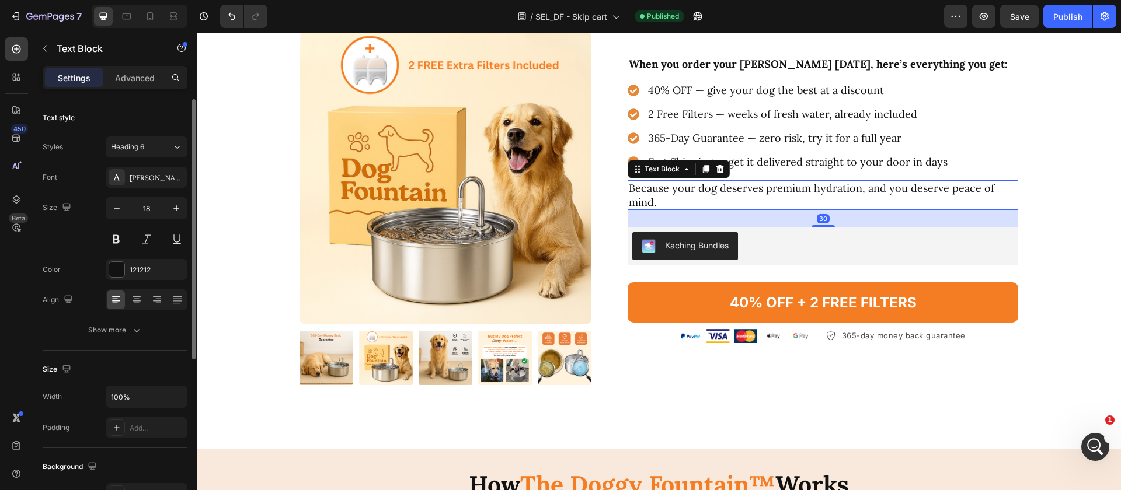
scroll to position [2995, 0]
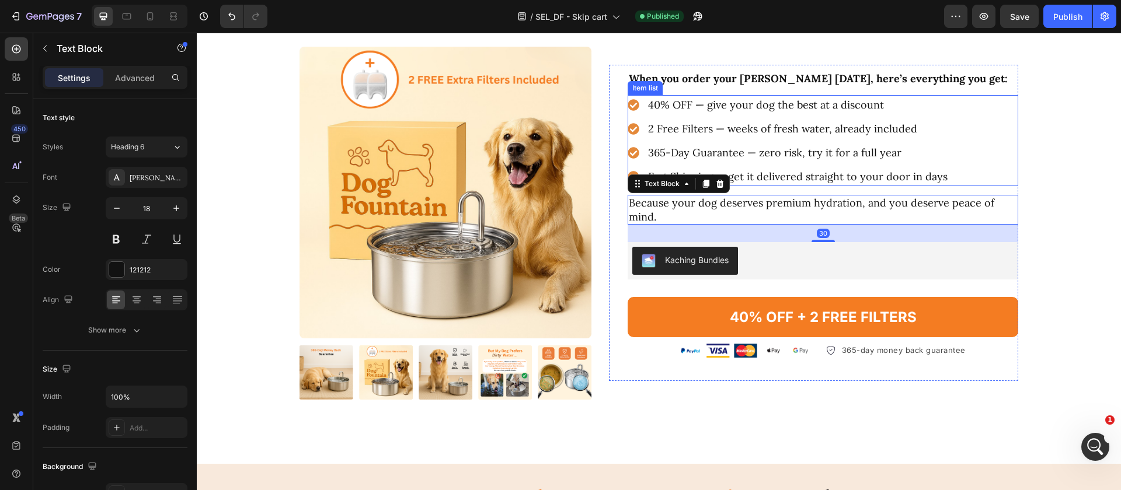
click at [876, 162] on div "365-Day Guarantee — zero risk, try it for a full year" at bounding box center [797, 152] width 303 height 19
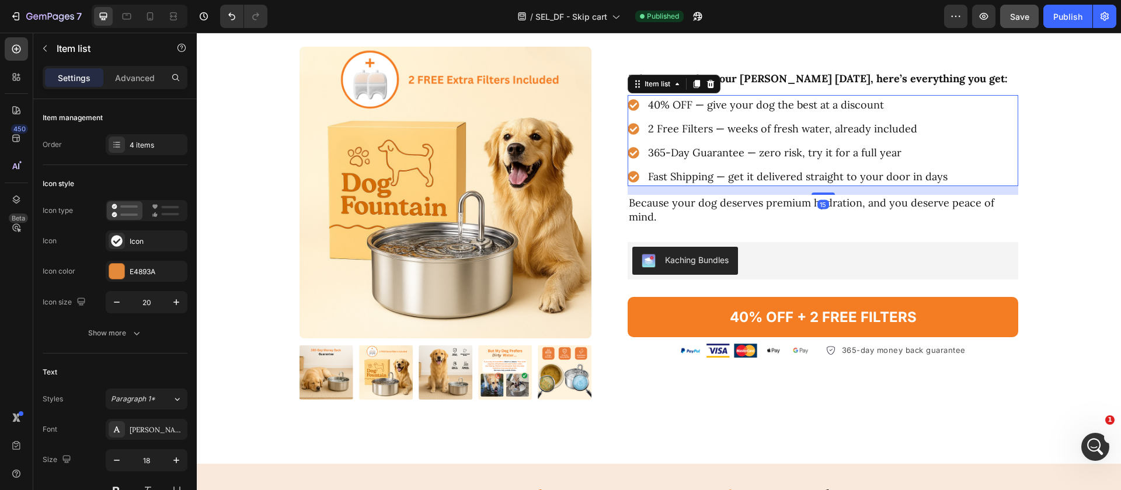
click at [1014, 24] on button "Save" at bounding box center [1019, 16] width 39 height 23
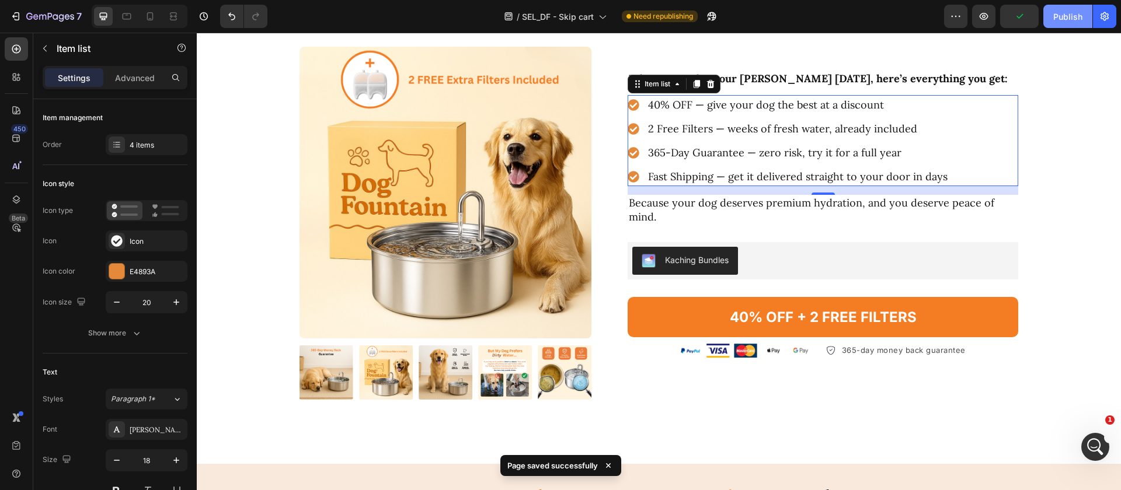
click at [1061, 25] on button "Publish" at bounding box center [1067, 16] width 49 height 23
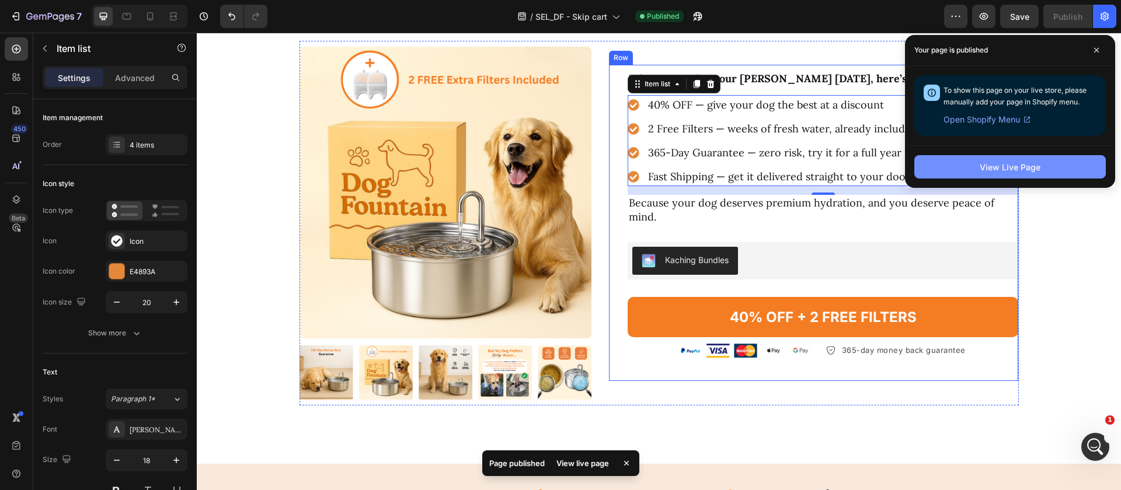
click at [946, 172] on button "View Live Page" at bounding box center [1010, 166] width 192 height 23
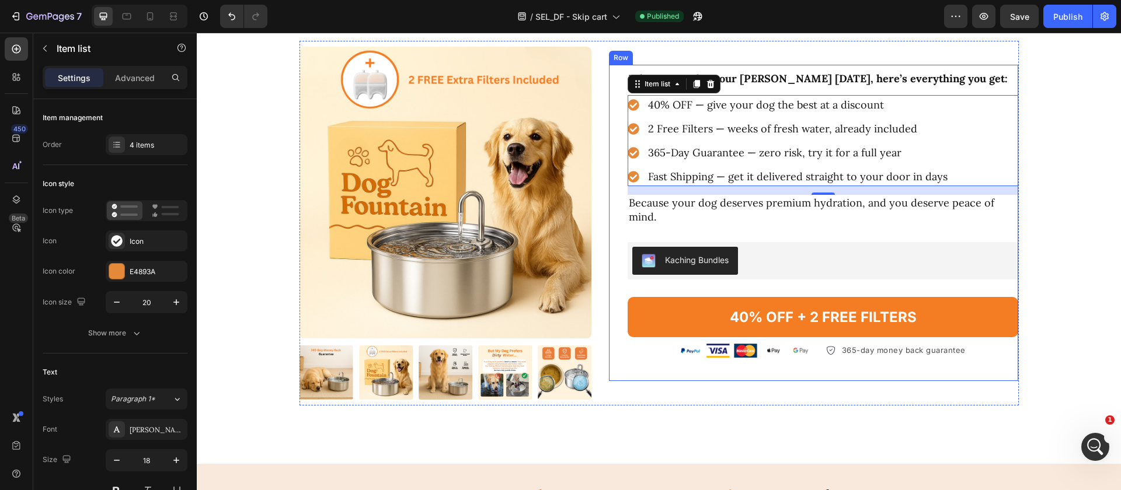
click at [770, 297] on button "40% OFF + 2 FREE FILTERS" at bounding box center [823, 317] width 391 height 40
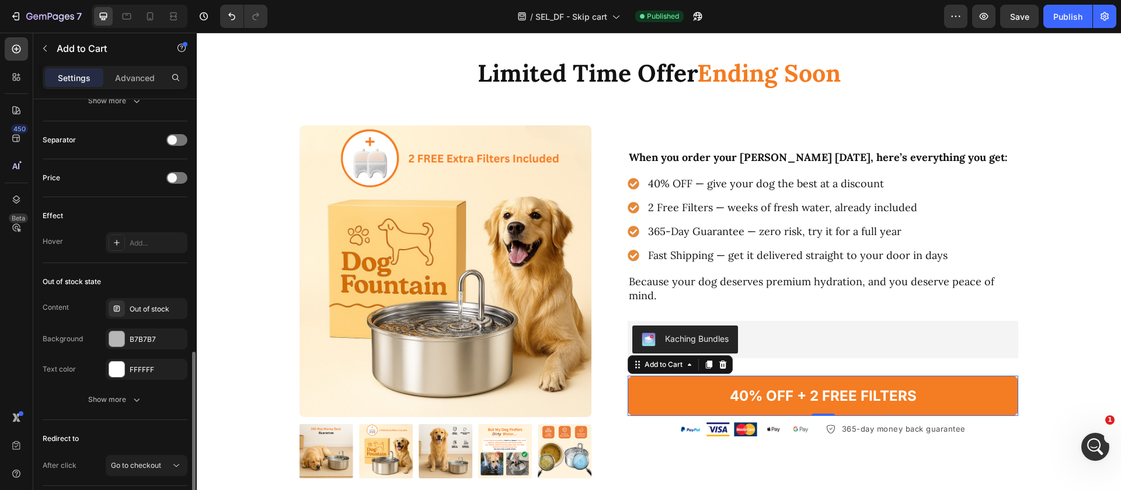
scroll to position [760, 0]
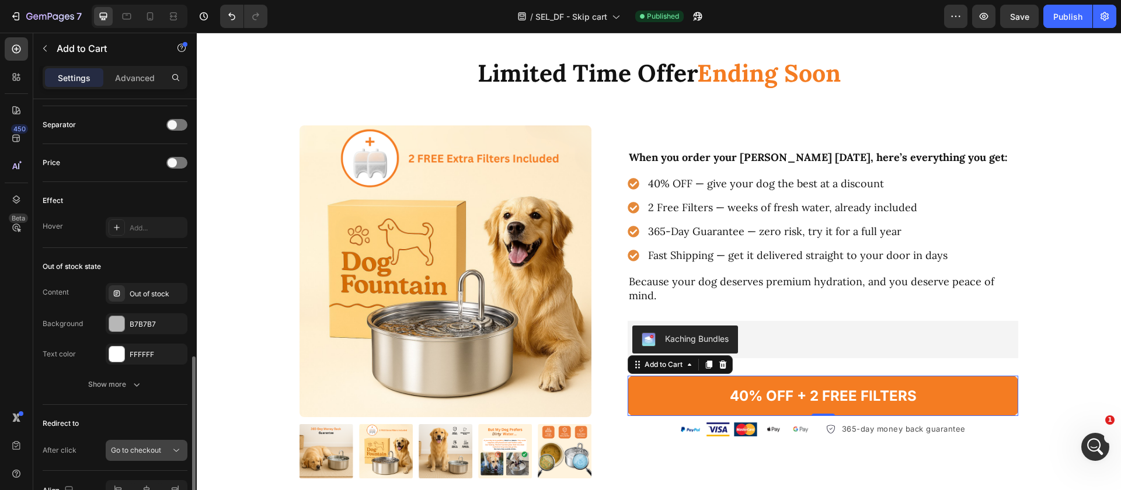
click at [145, 442] on button "Go to checkout" at bounding box center [147, 450] width 82 height 21
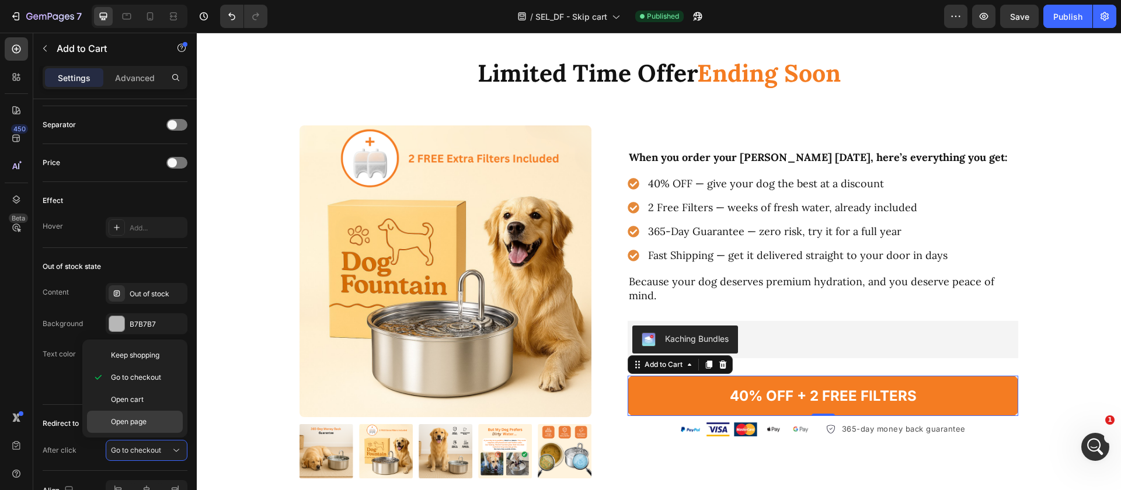
click at [151, 421] on p "Open page" at bounding box center [144, 422] width 67 height 11
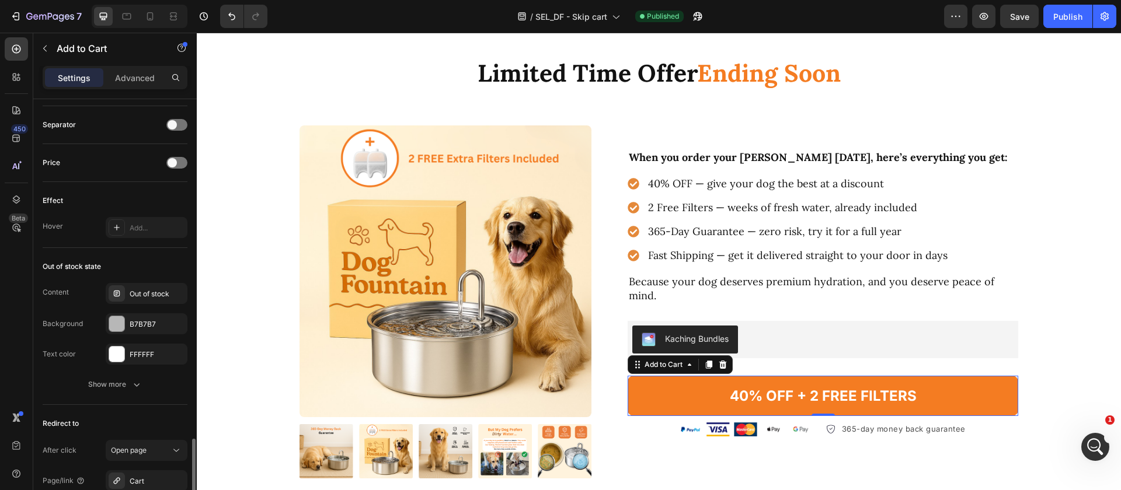
scroll to position [831, 0]
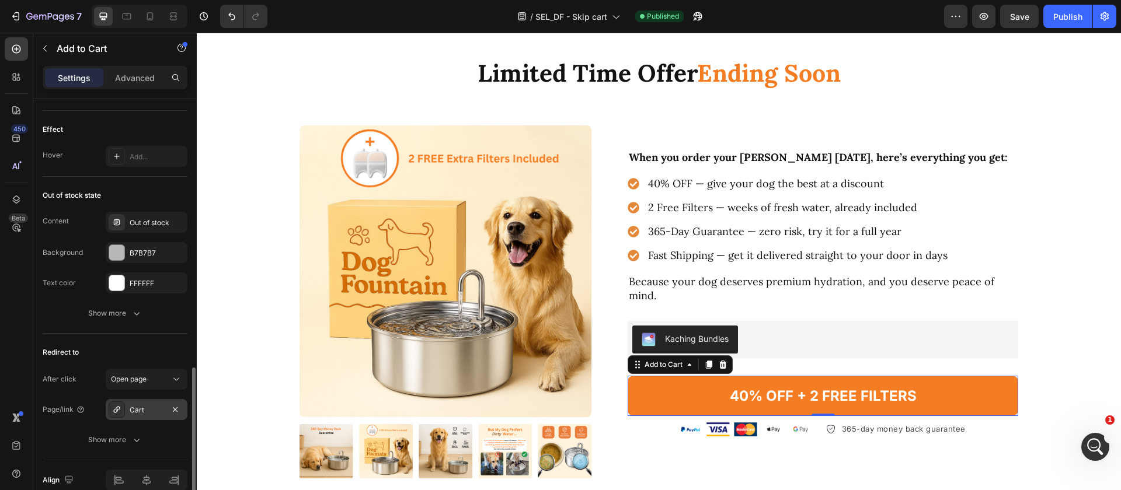
click at [158, 417] on div "Cart" at bounding box center [147, 409] width 82 height 21
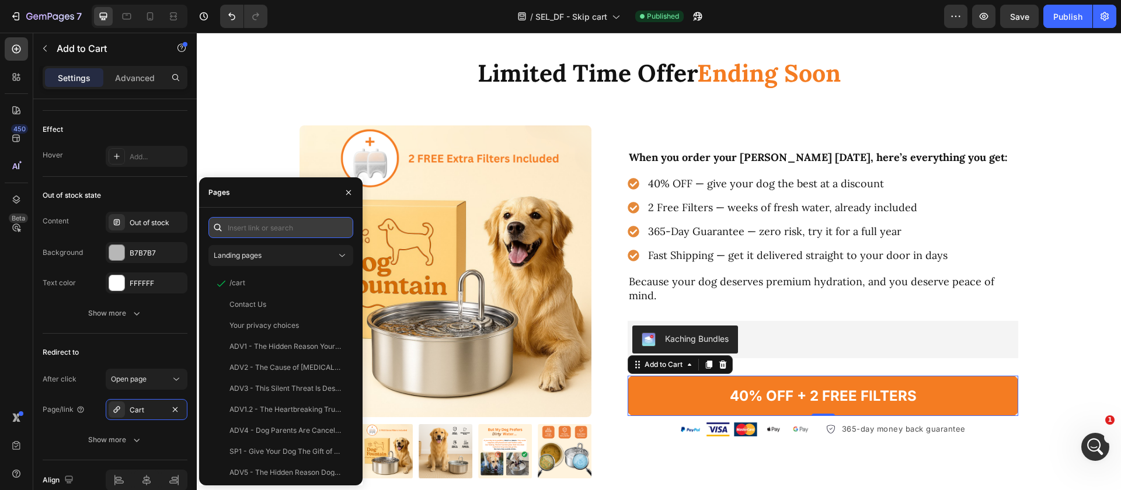
click at [269, 226] on input "text" at bounding box center [280, 227] width 145 height 21
paste input "[URL][DOMAIN_NAME]"
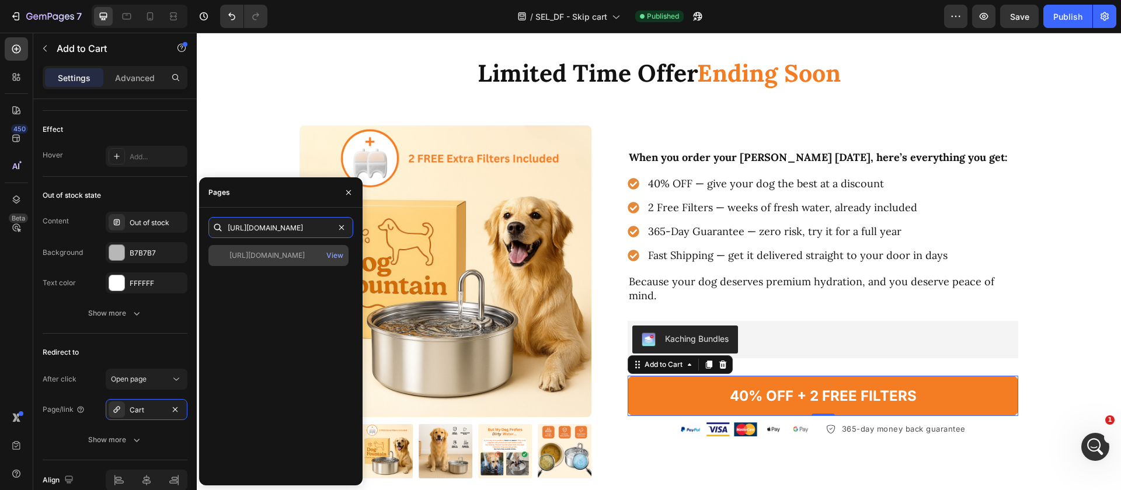
type input "[URL][DOMAIN_NAME]"
click at [269, 261] on div "[URL][DOMAIN_NAME] View" at bounding box center [278, 255] width 140 height 21
click at [62, 381] on div "After click" at bounding box center [60, 379] width 34 height 11
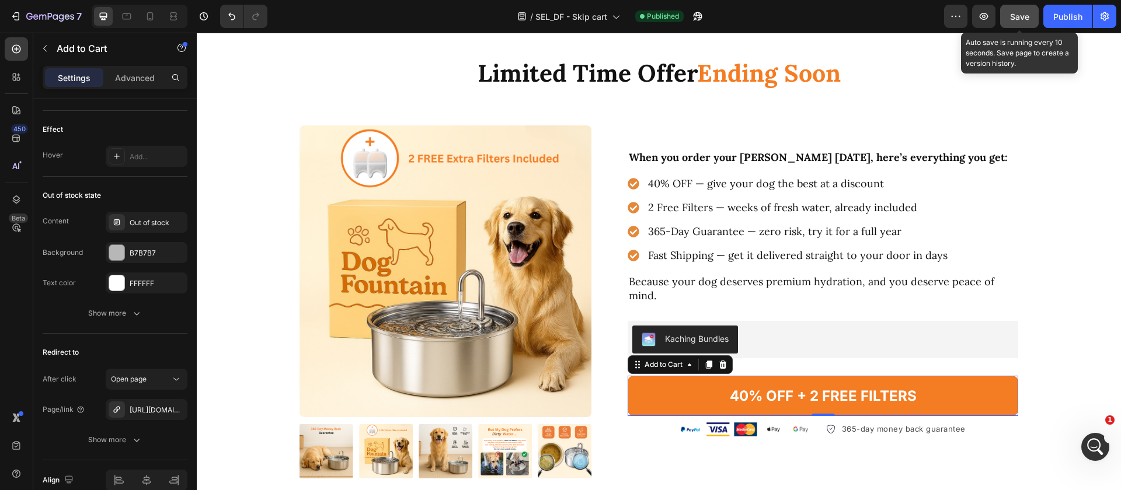
click at [1014, 23] on button "Save" at bounding box center [1019, 16] width 39 height 23
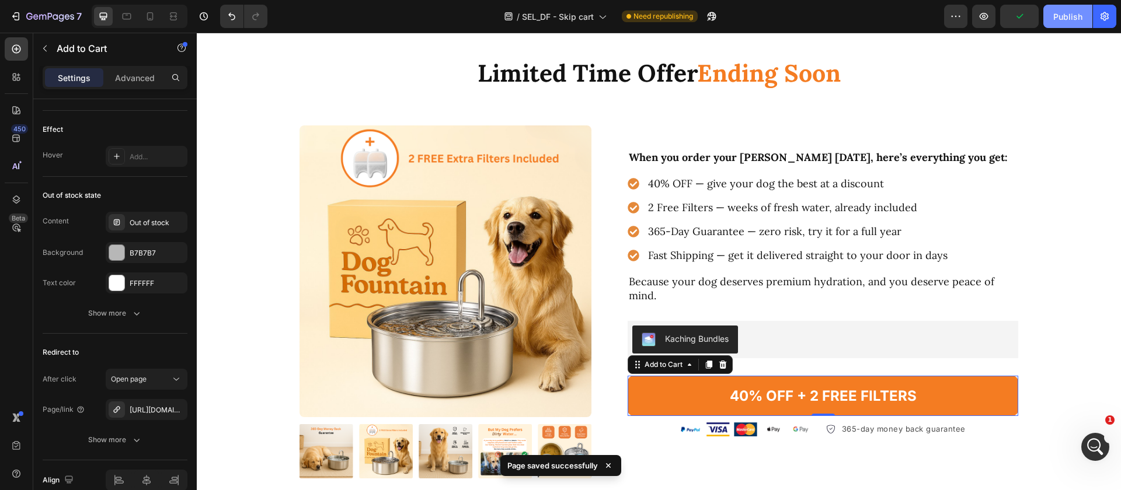
click at [1080, 13] on div "Publish" at bounding box center [1067, 17] width 29 height 12
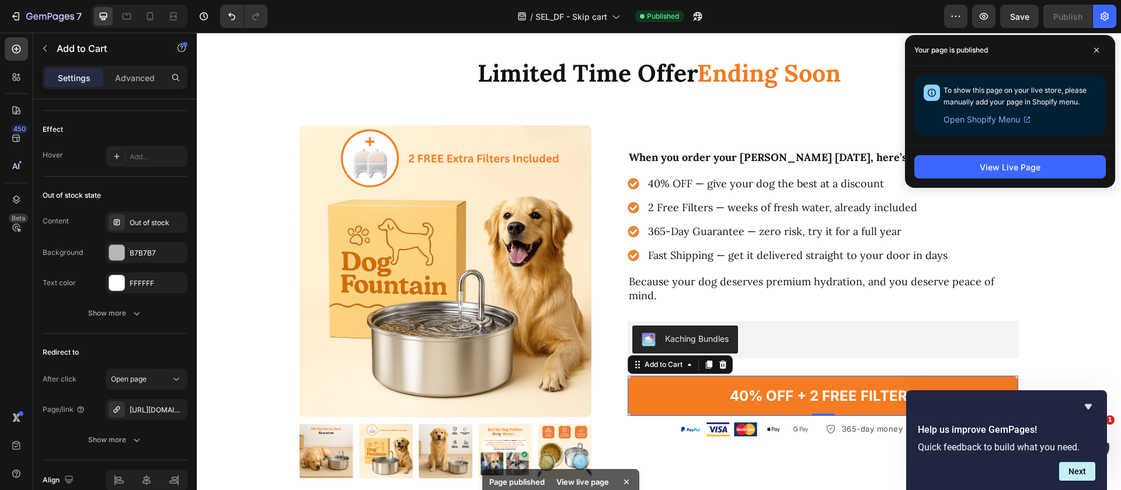
scroll to position [16, 0]
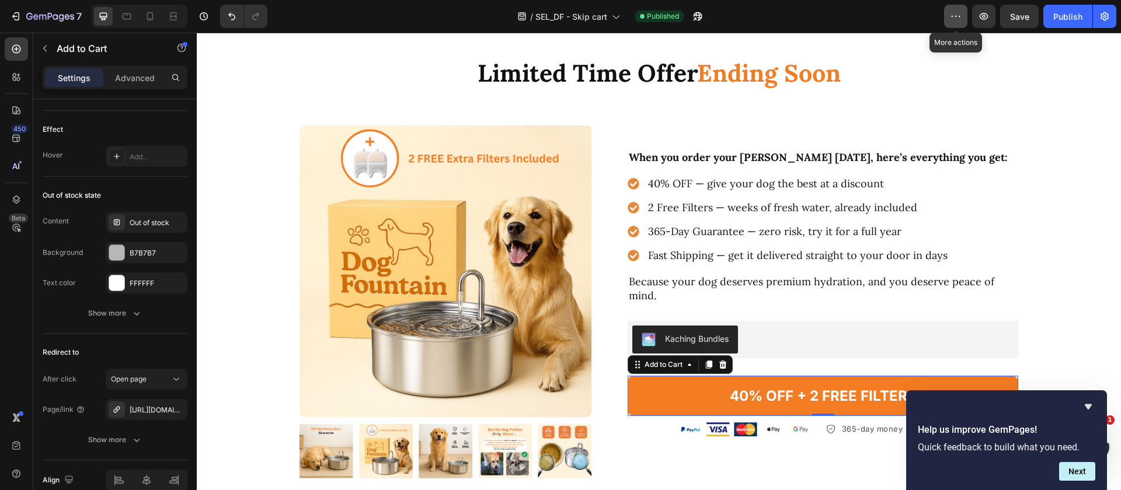
click at [963, 13] on button "button" at bounding box center [955, 16] width 23 height 23
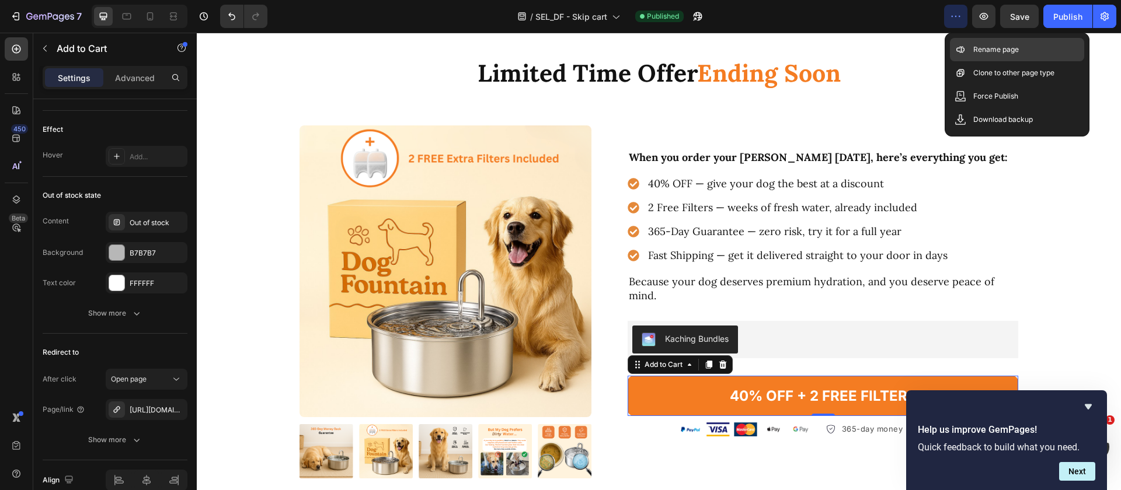
click at [993, 50] on p "Rename page" at bounding box center [996, 50] width 46 height 12
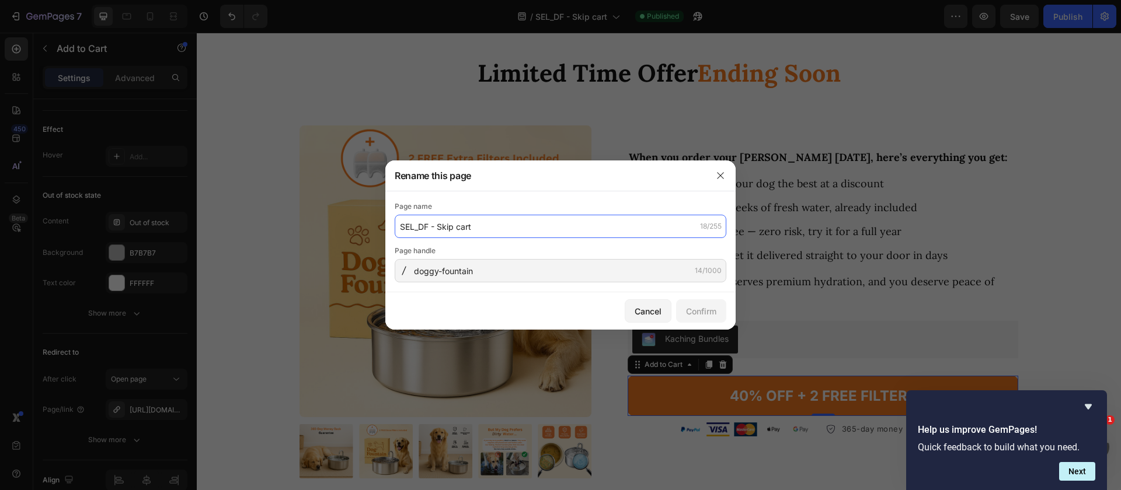
click at [550, 220] on input "SEL_DF - Skip cart" at bounding box center [561, 226] width 332 height 23
click at [718, 174] on icon "button" at bounding box center [720, 175] width 9 height 9
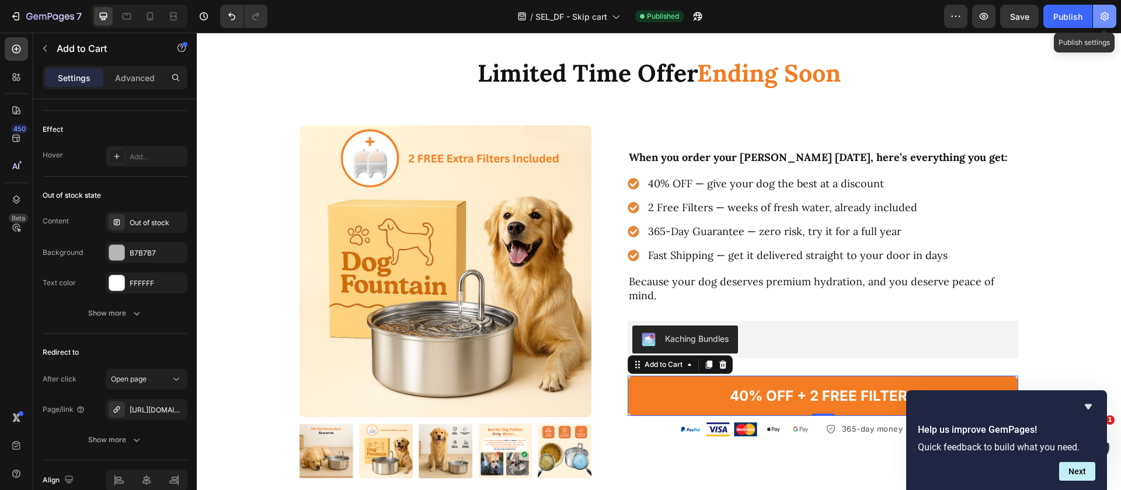
click at [1102, 21] on icon "button" at bounding box center [1105, 17] width 12 height 12
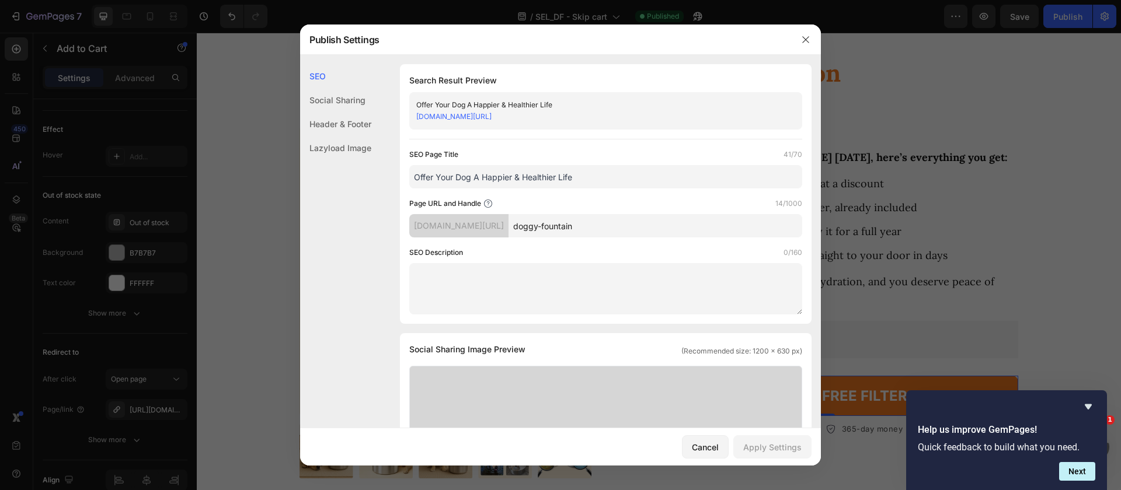
click at [607, 177] on input "Offer Your Dog A Happier & Healthier Life" at bounding box center [605, 176] width 393 height 23
click at [711, 447] on div "Cancel" at bounding box center [705, 447] width 27 height 12
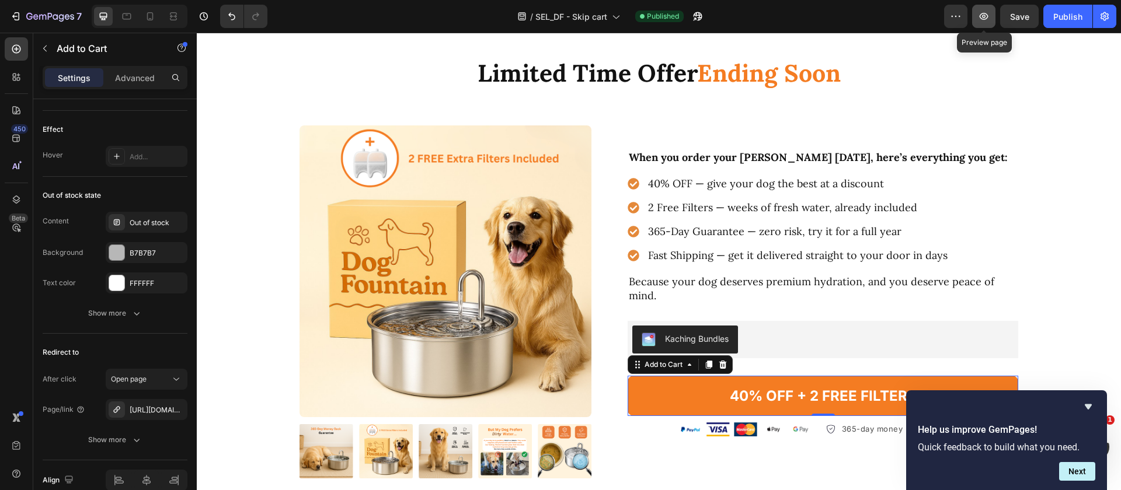
click at [974, 15] on button "button" at bounding box center [983, 16] width 23 height 23
click at [1070, 464] on button "Next" at bounding box center [1077, 471] width 36 height 19
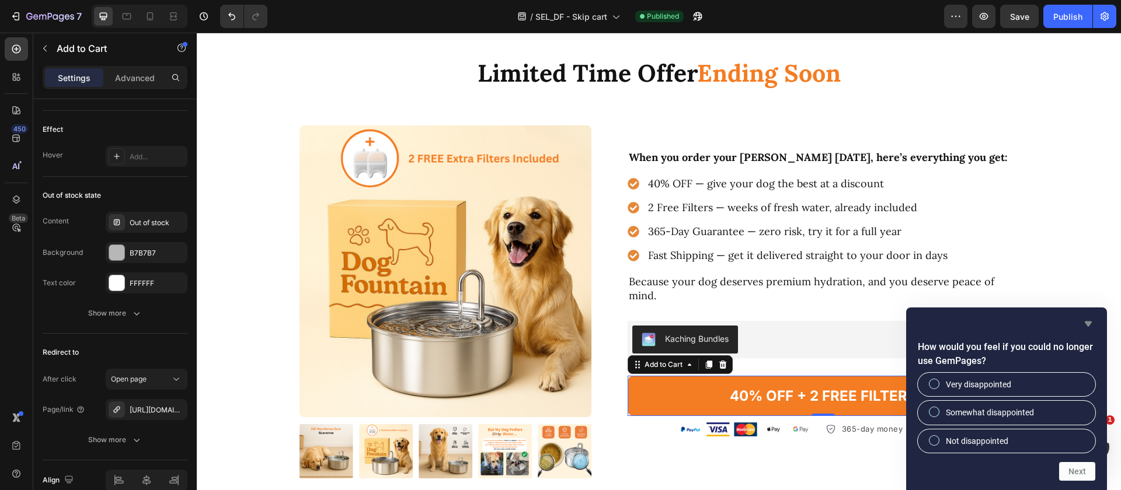
click at [1094, 322] on icon "Hide survey" at bounding box center [1088, 324] width 14 height 14
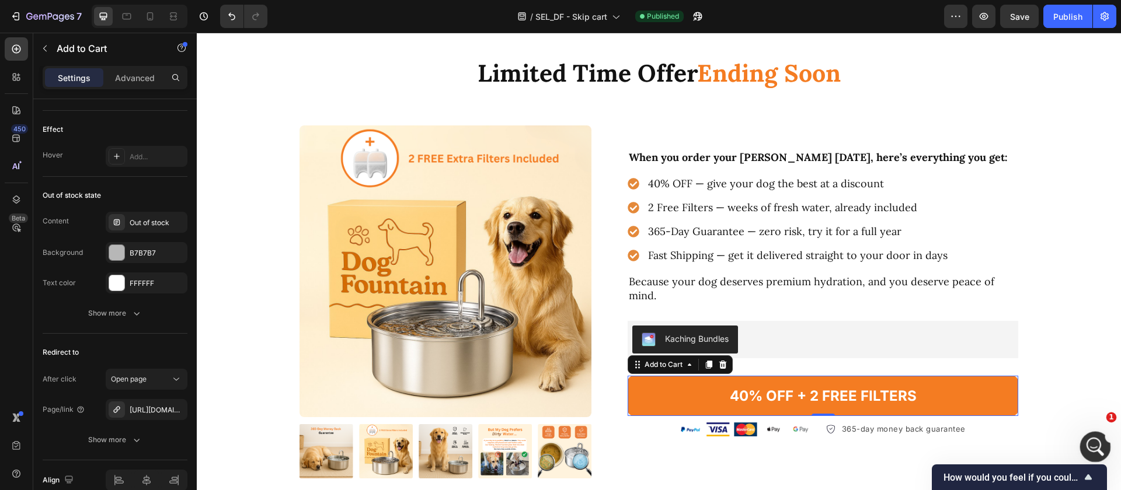
drag, startPoint x: 1093, startPoint y: 441, endPoint x: 1970, endPoint y: 830, distance: 959.6
click at [1093, 440] on icon "Abrir Intercom Messenger" at bounding box center [1093, 445] width 19 height 19
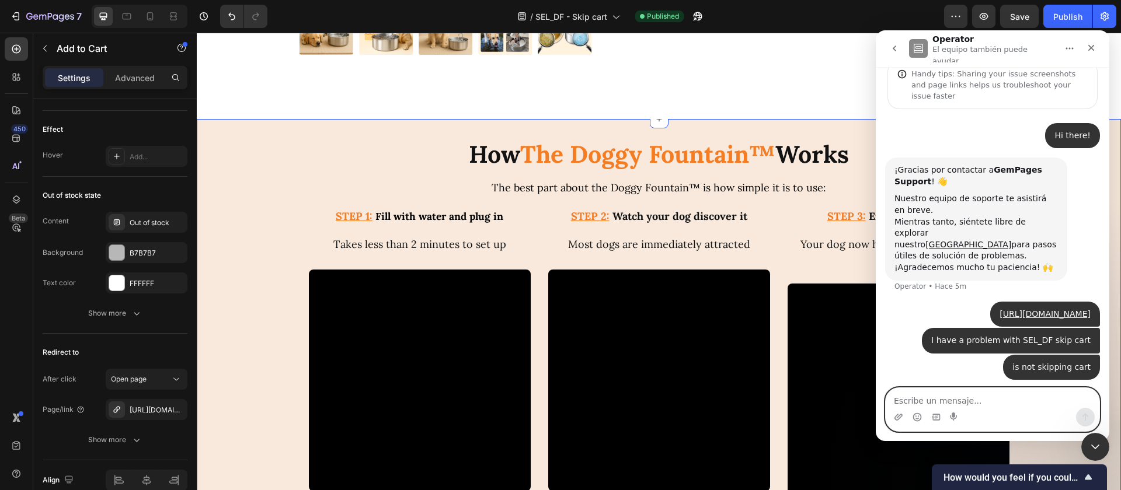
scroll to position [3319, 0]
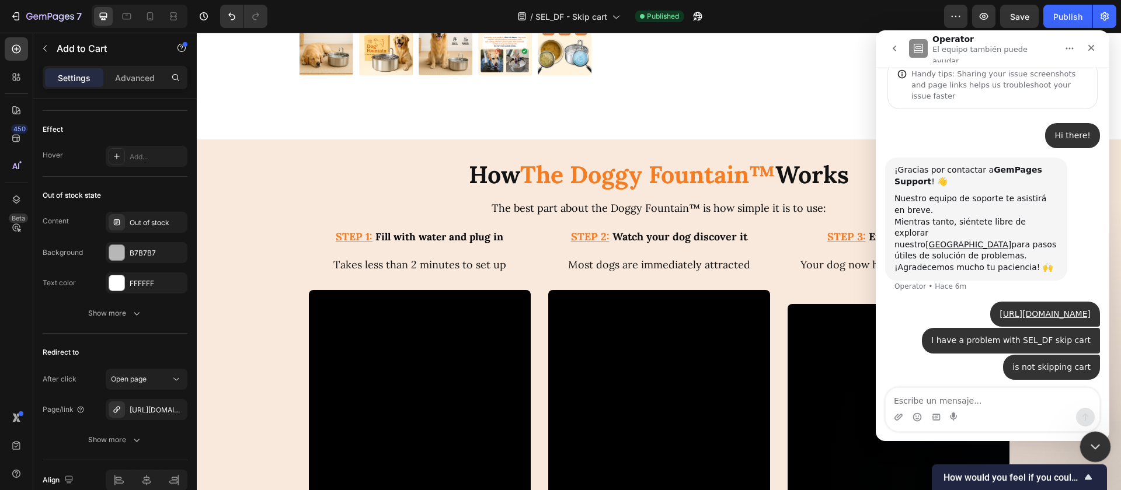
click at [1099, 454] on div "Cerrar Intercom Messenger" at bounding box center [1094, 445] width 28 height 28
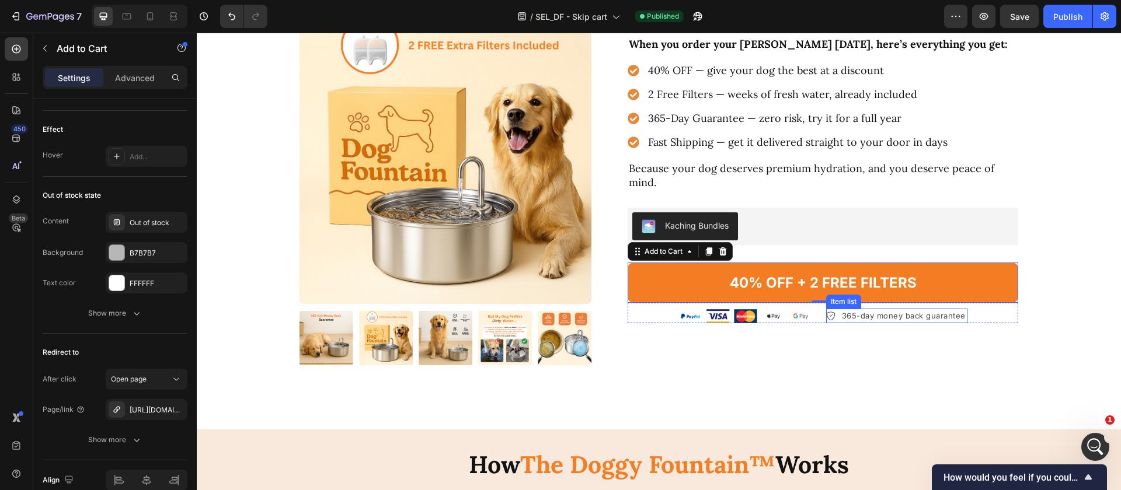
scroll to position [3022, 0]
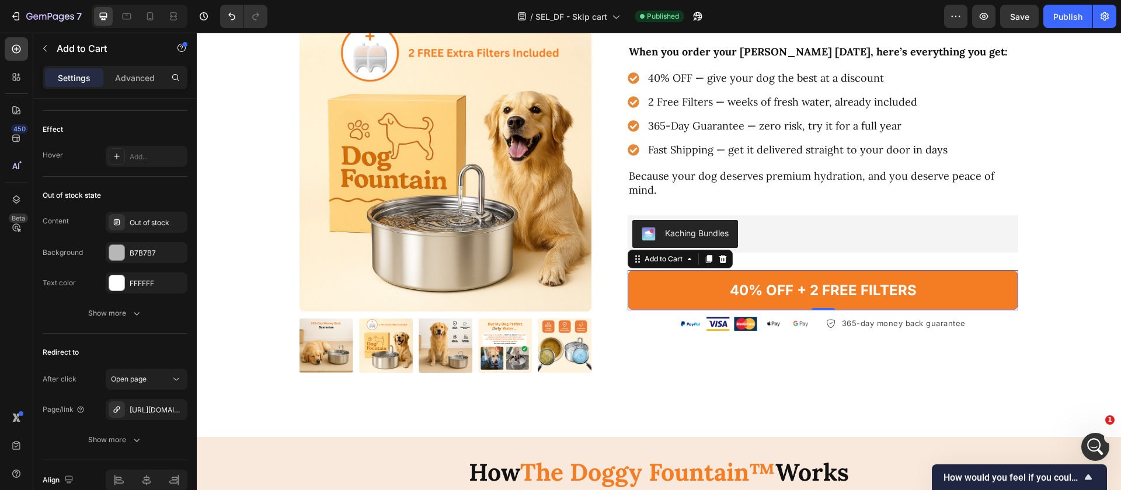
click at [724, 294] on button "40% OFF + 2 FREE FILTERS" at bounding box center [823, 290] width 391 height 40
click at [718, 255] on icon at bounding box center [722, 259] width 9 height 9
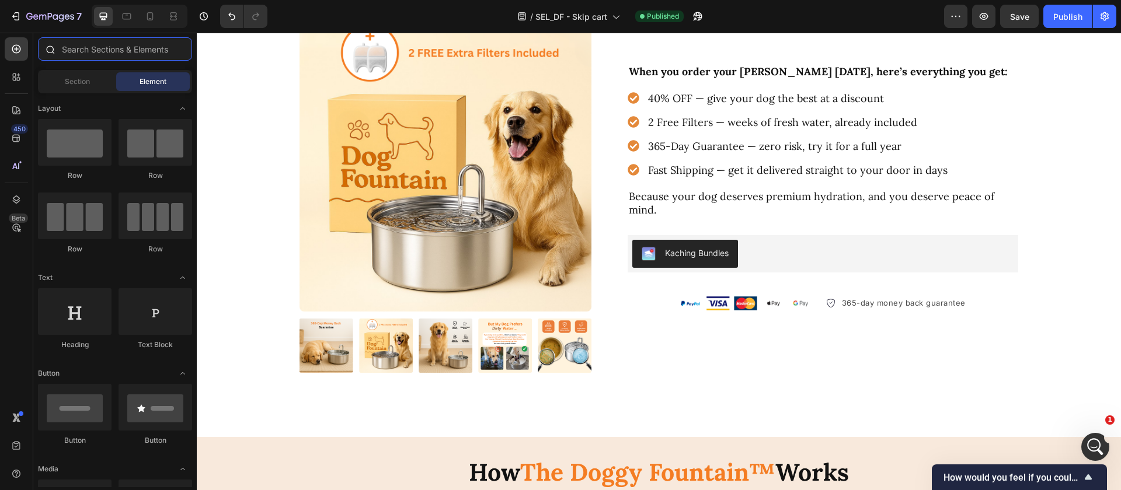
click at [114, 58] on input "text" at bounding box center [115, 48] width 154 height 23
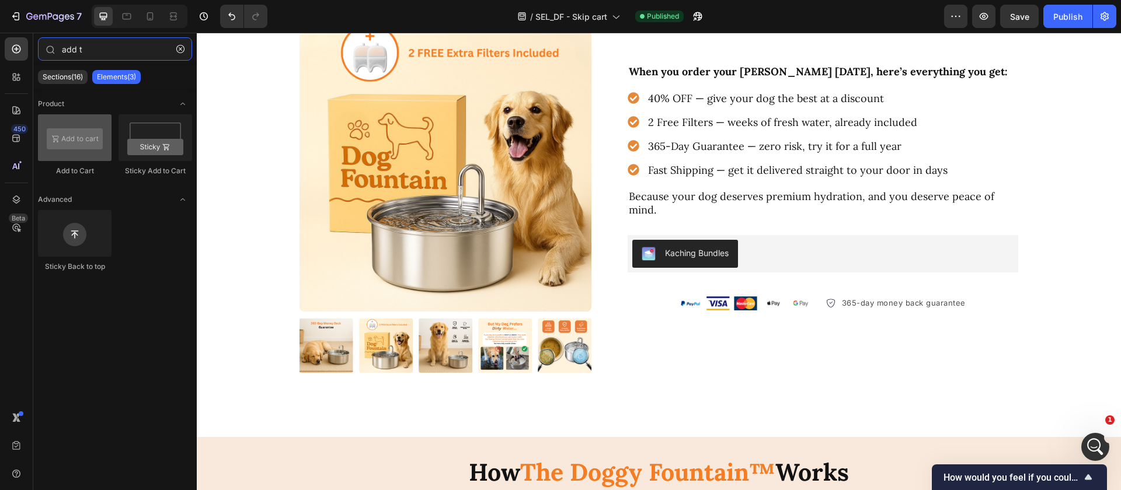
type input "add t"
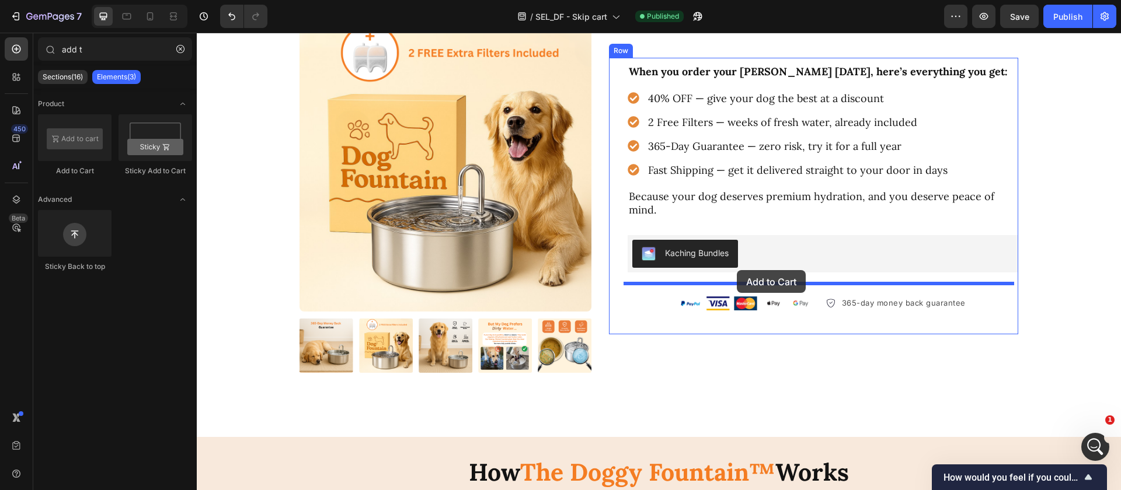
drag, startPoint x: 274, startPoint y: 170, endPoint x: 737, endPoint y: 270, distance: 473.2
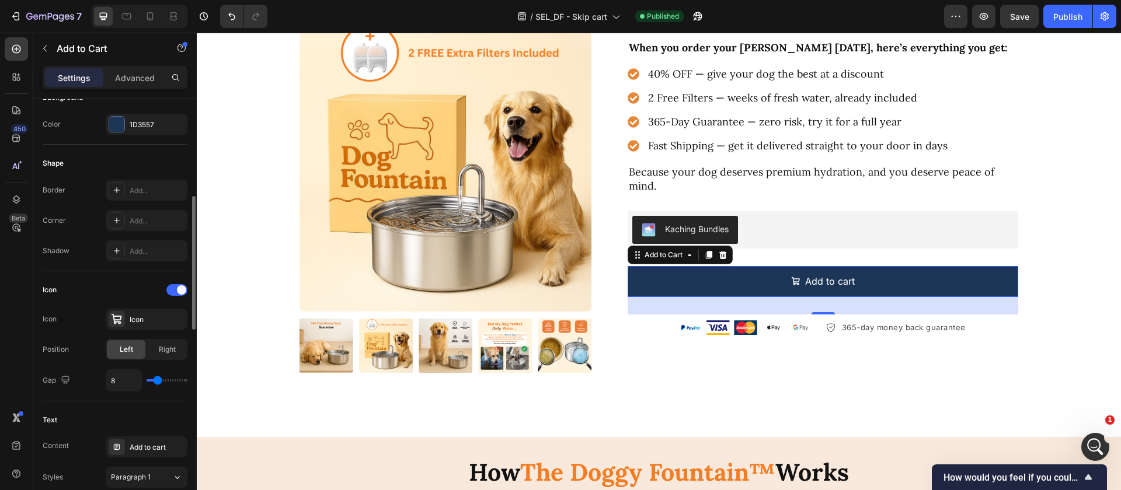
scroll to position [180, 0]
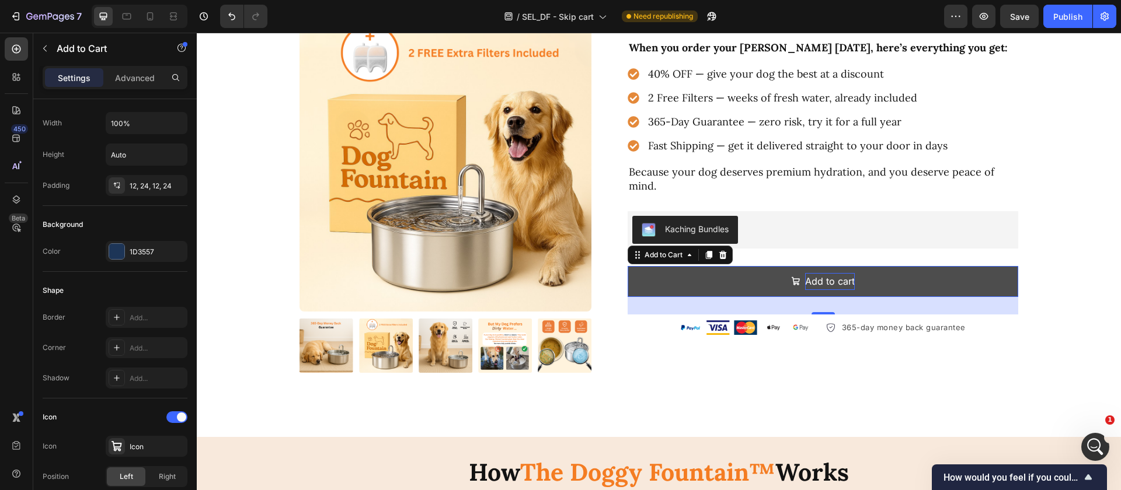
click at [806, 275] on div "Add to cart" at bounding box center [830, 281] width 50 height 17
click at [806, 275] on p "Add to cart" at bounding box center [830, 281] width 50 height 17
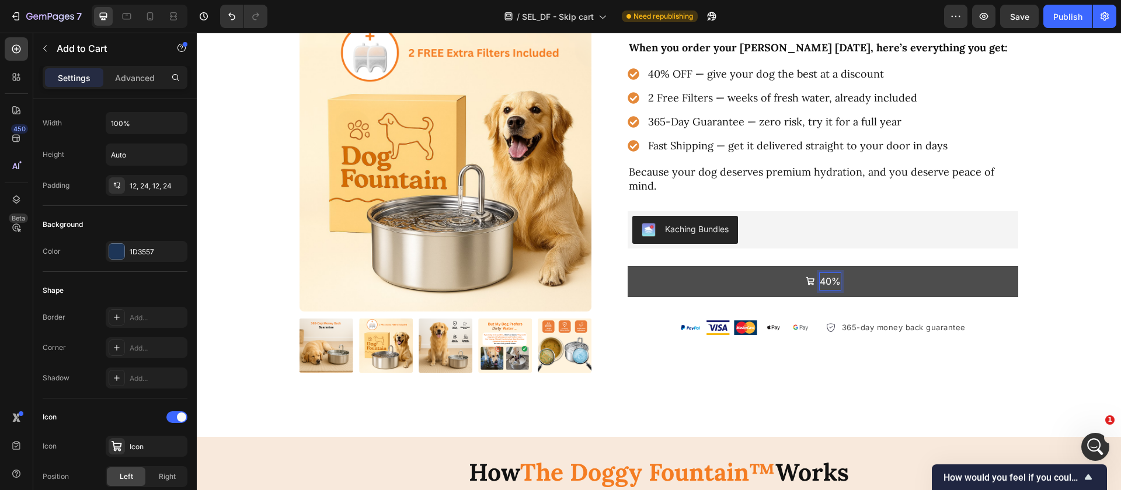
click at [628, 266] on button "40%" at bounding box center [823, 281] width 391 height 31
click at [628, 266] on button "40% OF" at bounding box center [823, 281] width 391 height 31
click at [628, 266] on button "40% OFF +" at bounding box center [823, 281] width 391 height 31
click at [628, 266] on button "40% OFF + 2" at bounding box center [823, 281] width 391 height 31
click at [628, 266] on button "40% OFF + 2 FREE" at bounding box center [823, 281] width 391 height 31
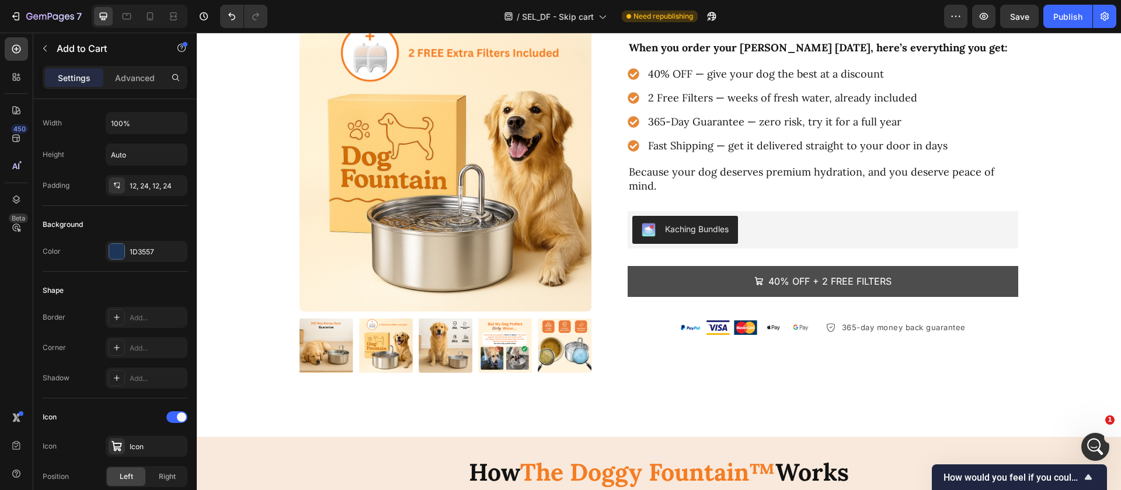
click at [681, 273] on button "40% OFF + 2 FREE FILTERS" at bounding box center [823, 281] width 391 height 31
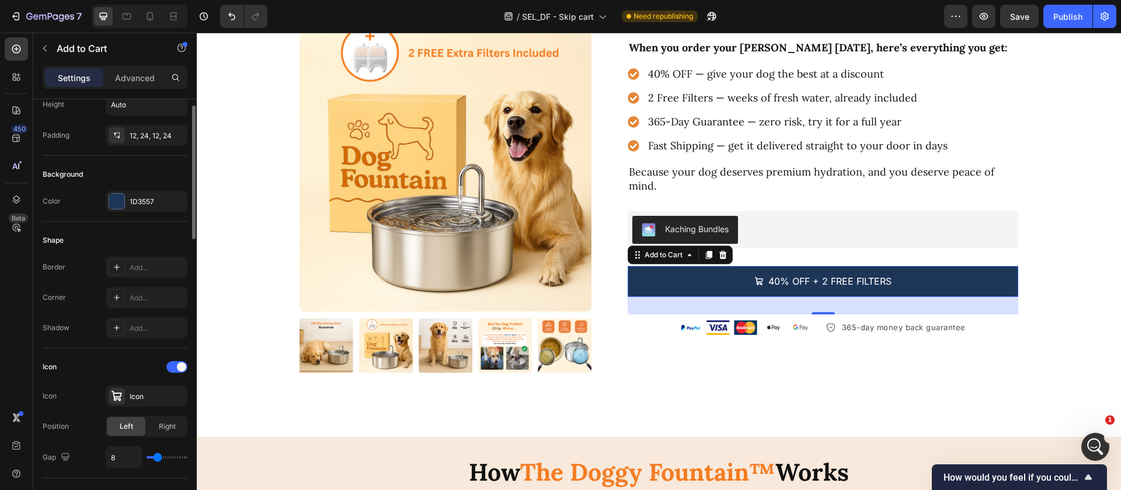
scroll to position [280, 0]
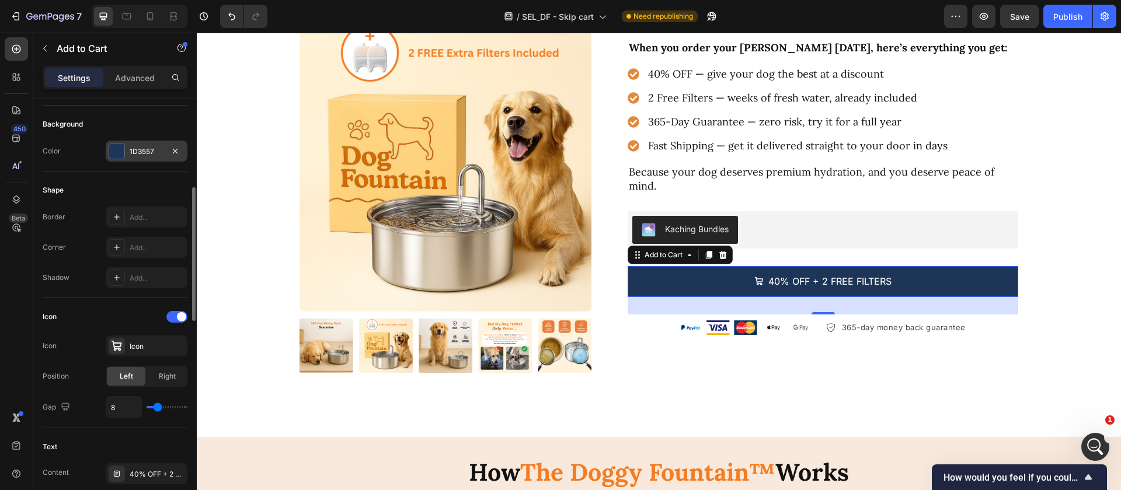
click at [145, 155] on div "1D3557" at bounding box center [147, 152] width 34 height 11
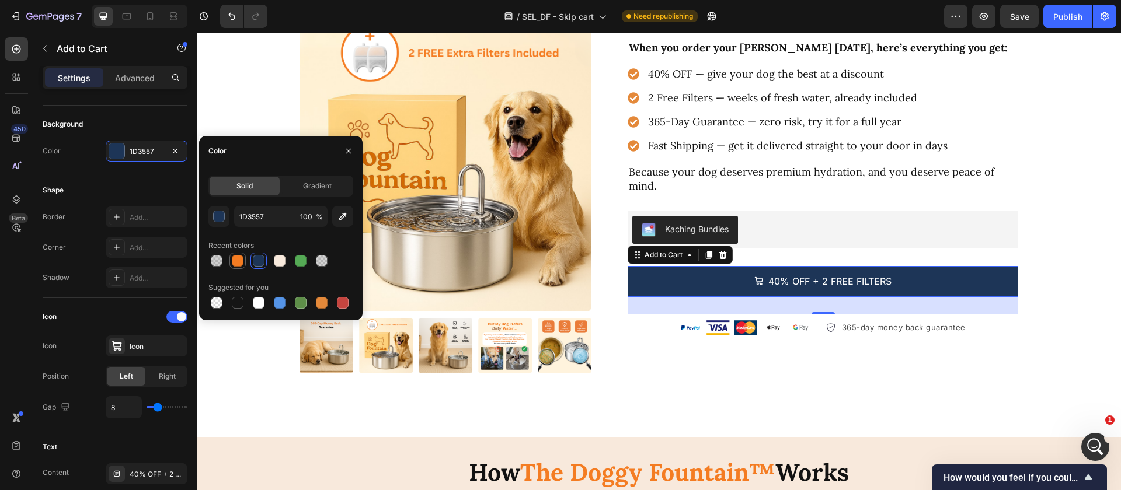
click at [242, 259] on div at bounding box center [238, 261] width 12 height 12
type input "F47C22"
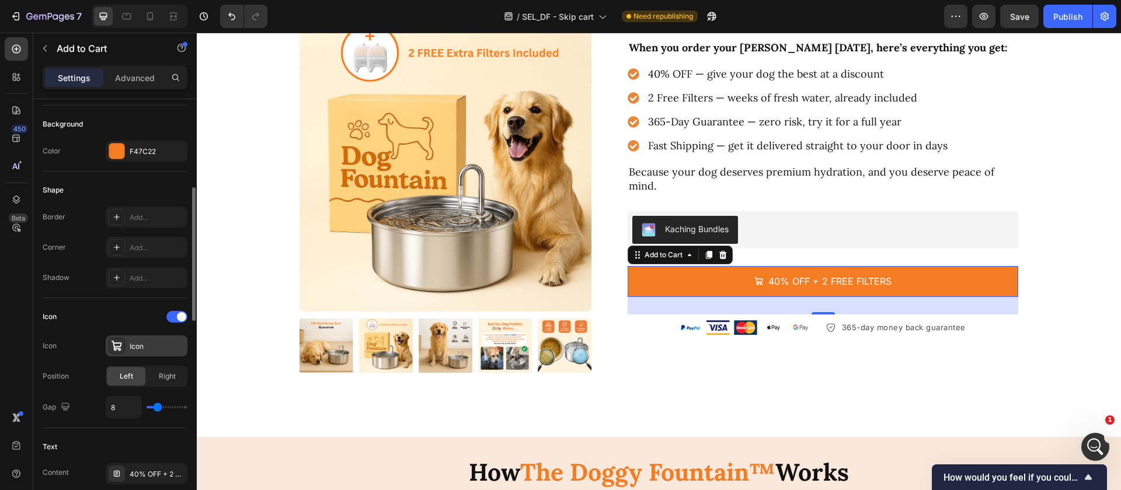
click at [128, 336] on div "Icon" at bounding box center [147, 346] width 82 height 21
click at [83, 322] on div "Icon" at bounding box center [115, 317] width 145 height 19
click at [177, 318] on span at bounding box center [181, 316] width 9 height 9
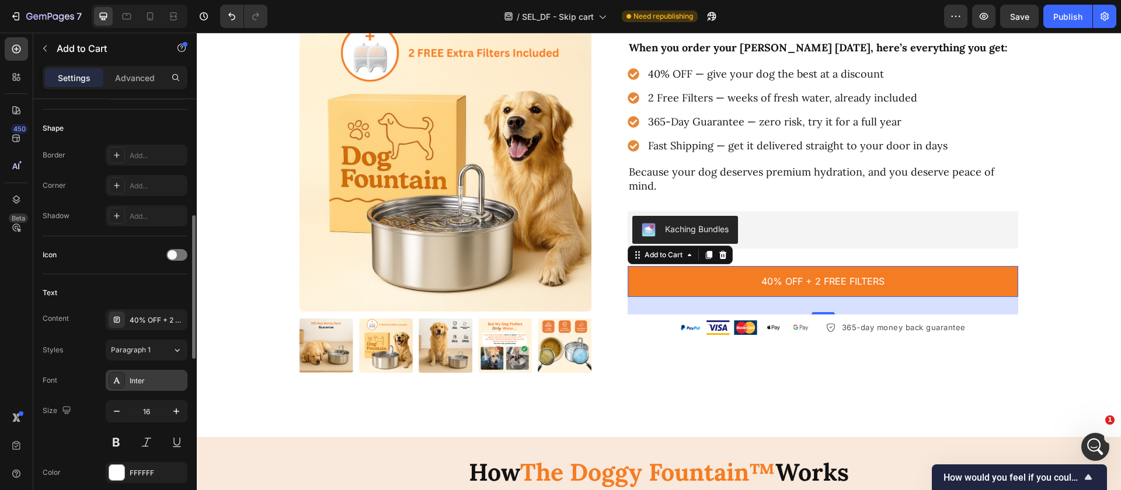
scroll to position [367, 0]
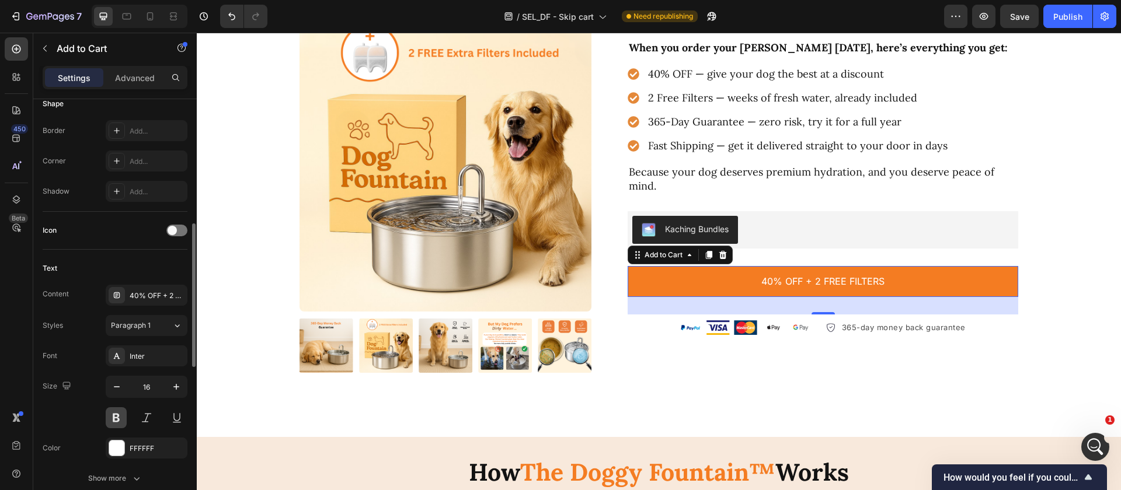
click at [107, 416] on button at bounding box center [116, 418] width 21 height 21
click at [155, 388] on input "16" at bounding box center [146, 387] width 39 height 21
click at [169, 387] on button "button" at bounding box center [176, 387] width 21 height 21
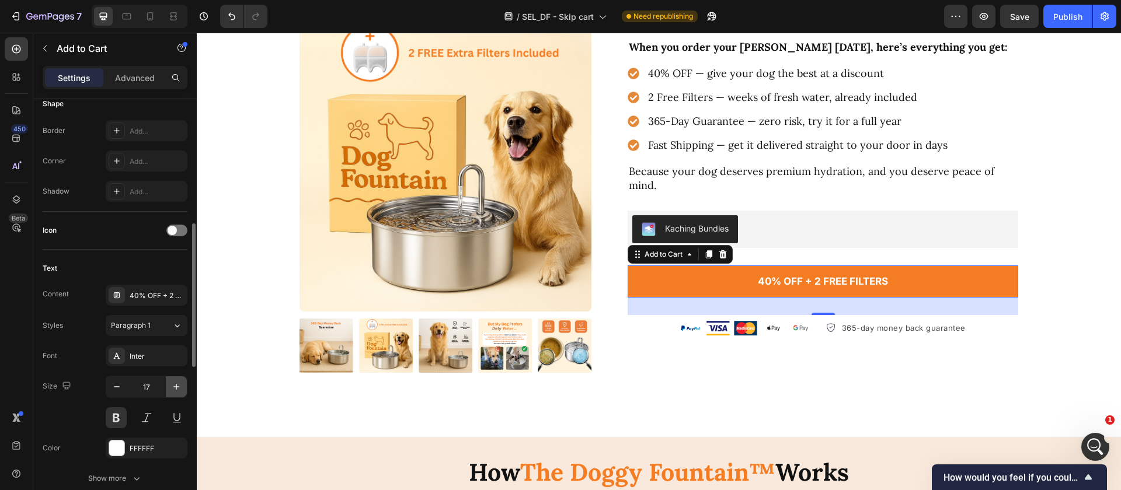
click at [169, 387] on button "button" at bounding box center [176, 387] width 21 height 21
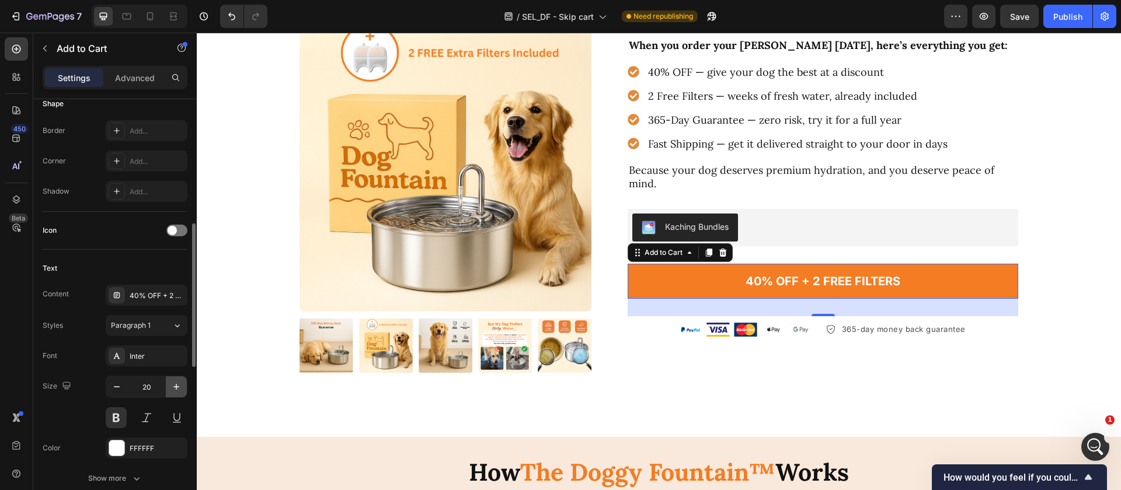
click at [169, 387] on button "button" at bounding box center [176, 387] width 21 height 21
click at [116, 388] on icon "button" at bounding box center [117, 387] width 12 height 12
click at [172, 389] on icon "button" at bounding box center [176, 387] width 12 height 12
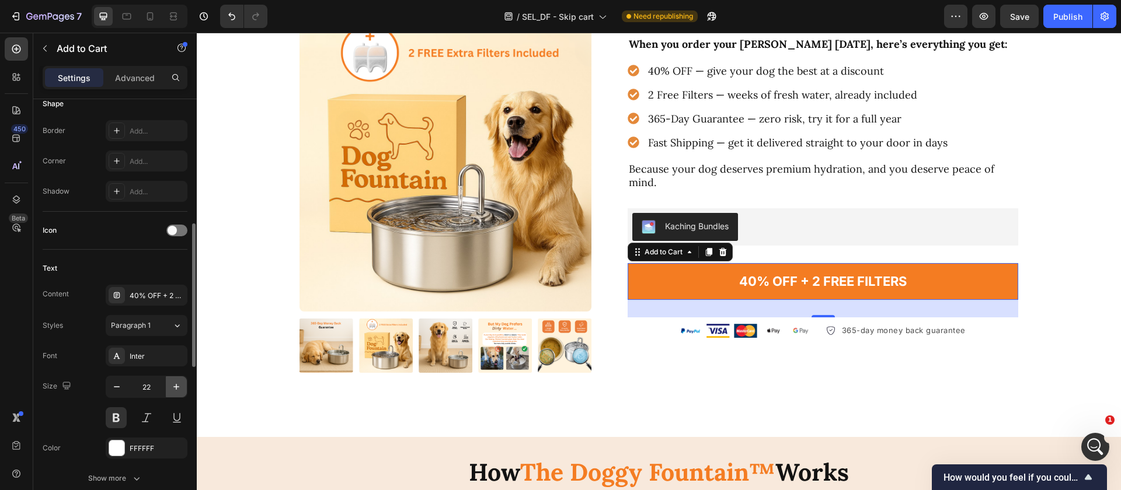
click at [172, 389] on icon "button" at bounding box center [176, 387] width 12 height 12
type input "24"
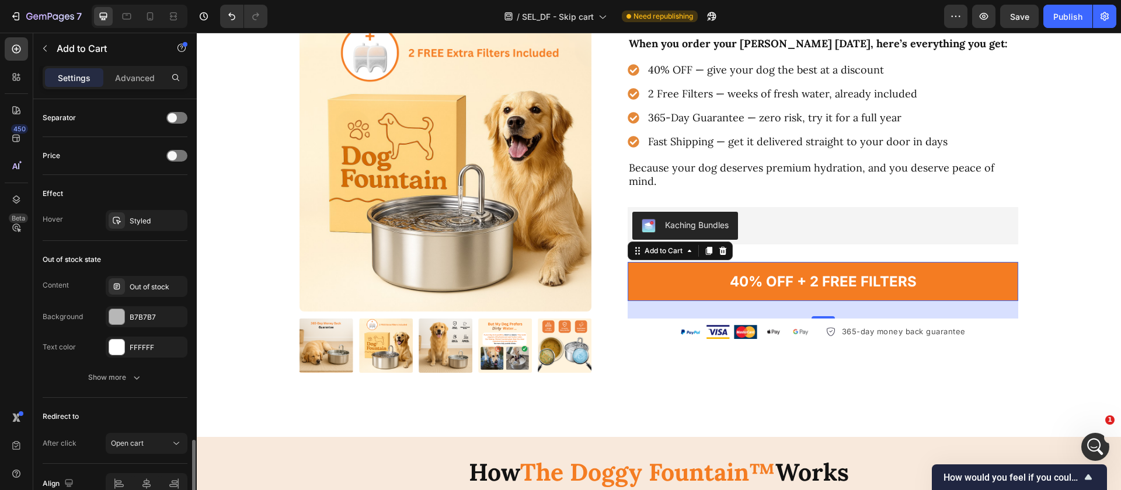
scroll to position [827, 0]
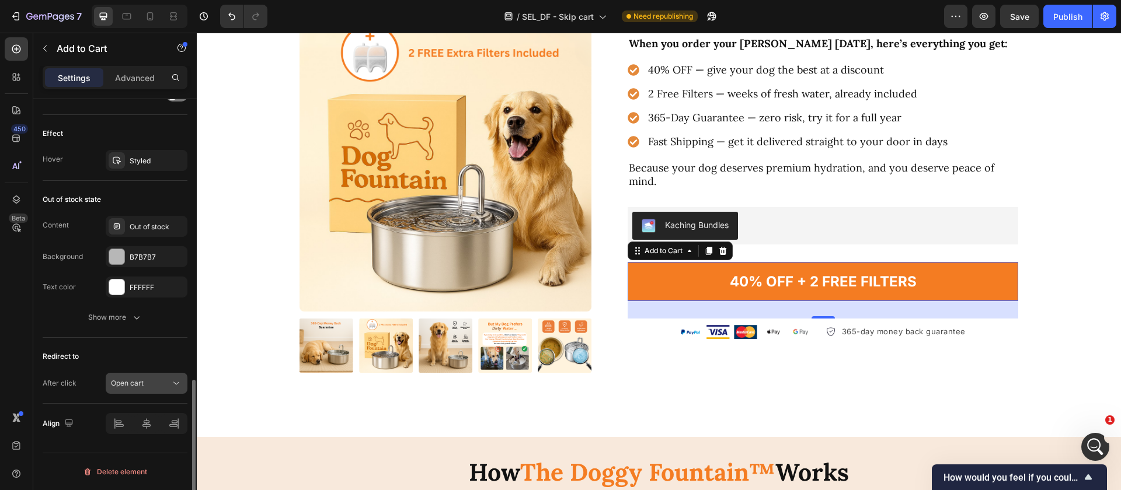
click at [151, 384] on div "Open cart" at bounding box center [141, 383] width 60 height 11
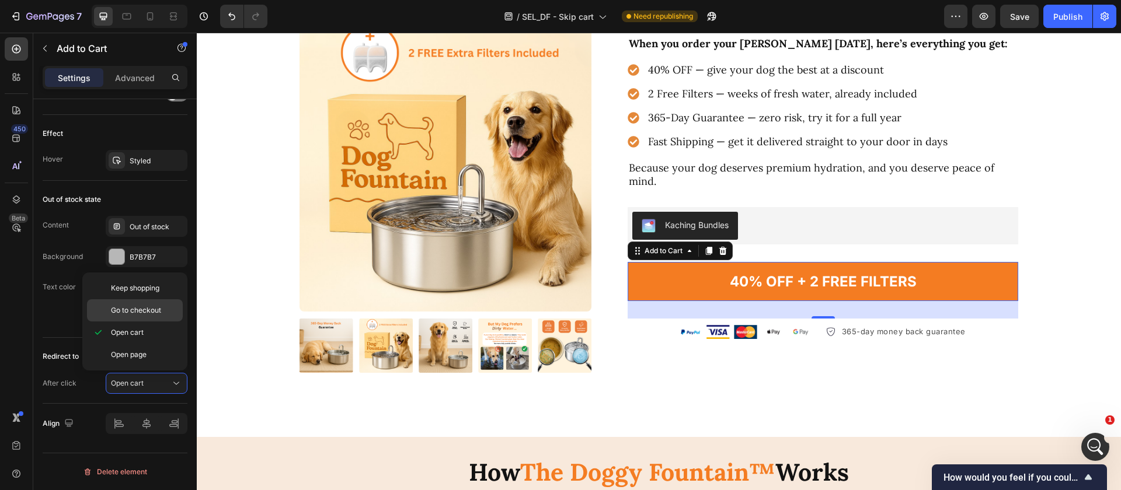
click at [154, 308] on span "Go to checkout" at bounding box center [136, 310] width 50 height 11
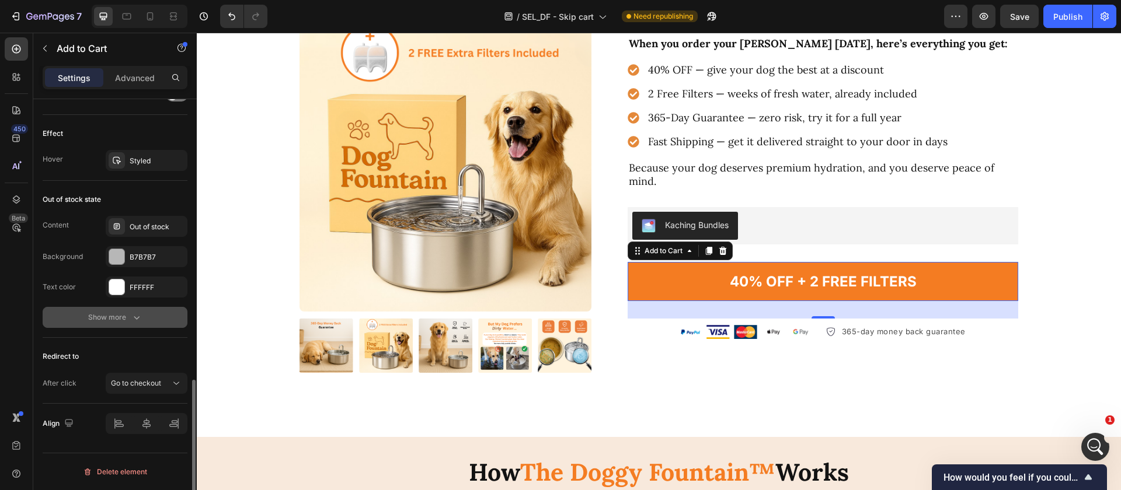
click at [70, 321] on button "Show more" at bounding box center [115, 317] width 145 height 21
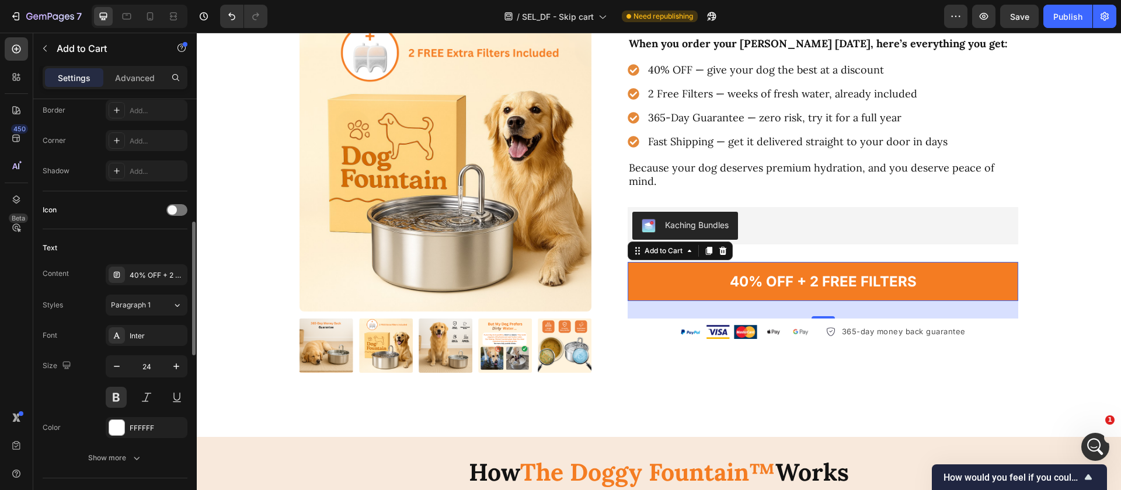
scroll to position [525, 0]
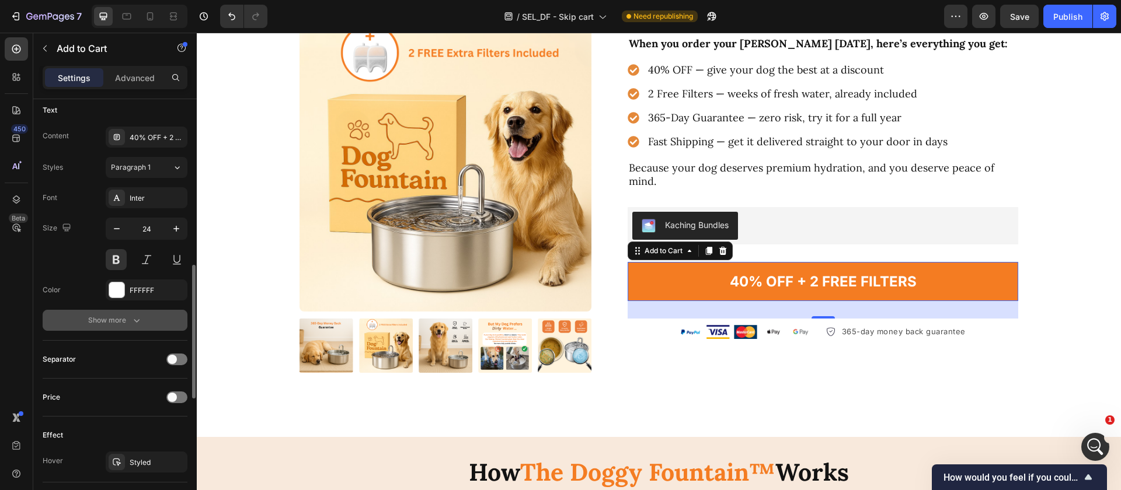
click at [131, 318] on icon "button" at bounding box center [137, 321] width 12 height 12
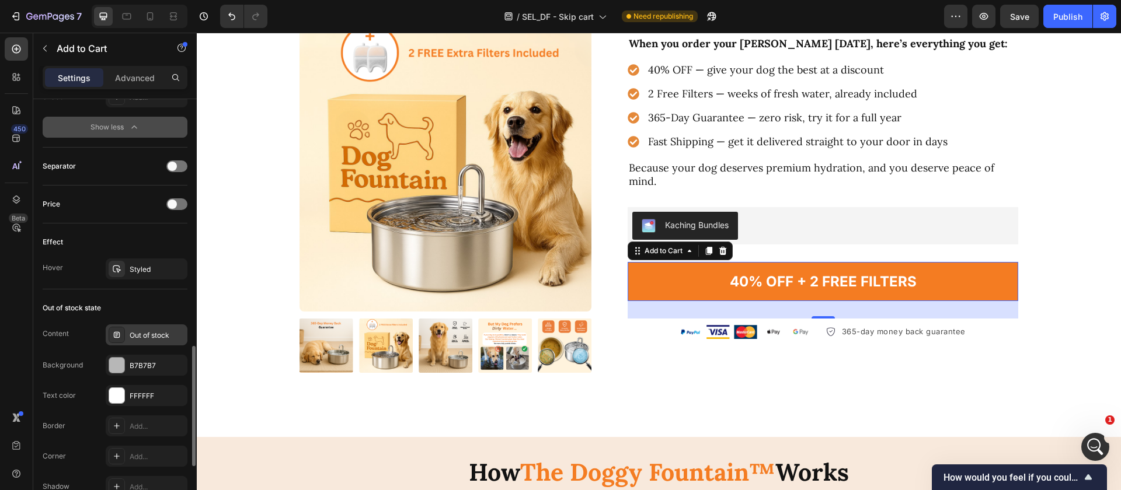
scroll to position [887, 0]
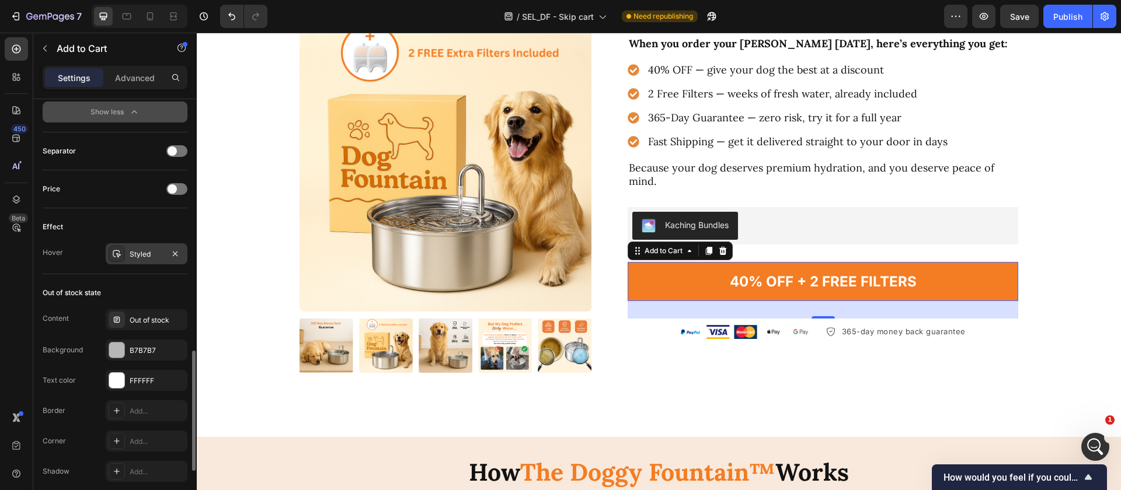
click at [128, 253] on div "Styled" at bounding box center [147, 253] width 82 height 21
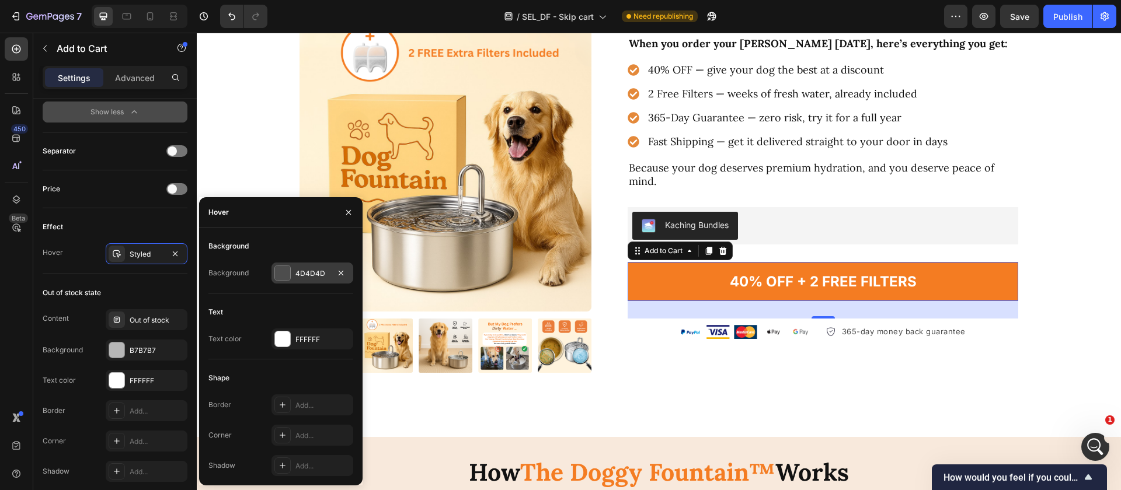
click at [306, 275] on div "4D4D4D" at bounding box center [312, 274] width 34 height 11
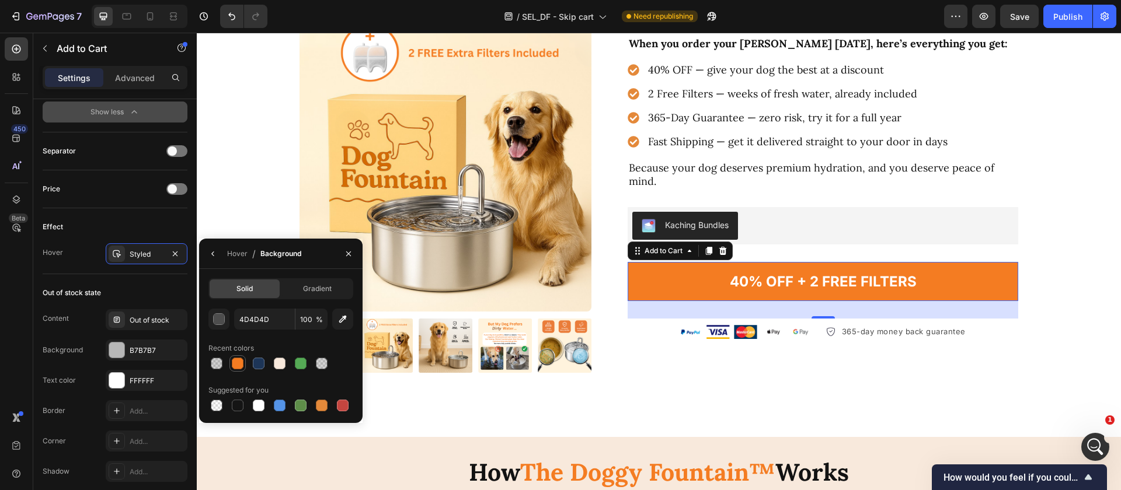
click at [240, 363] on div at bounding box center [238, 364] width 12 height 12
click at [218, 323] on div "button" at bounding box center [220, 320] width 12 height 12
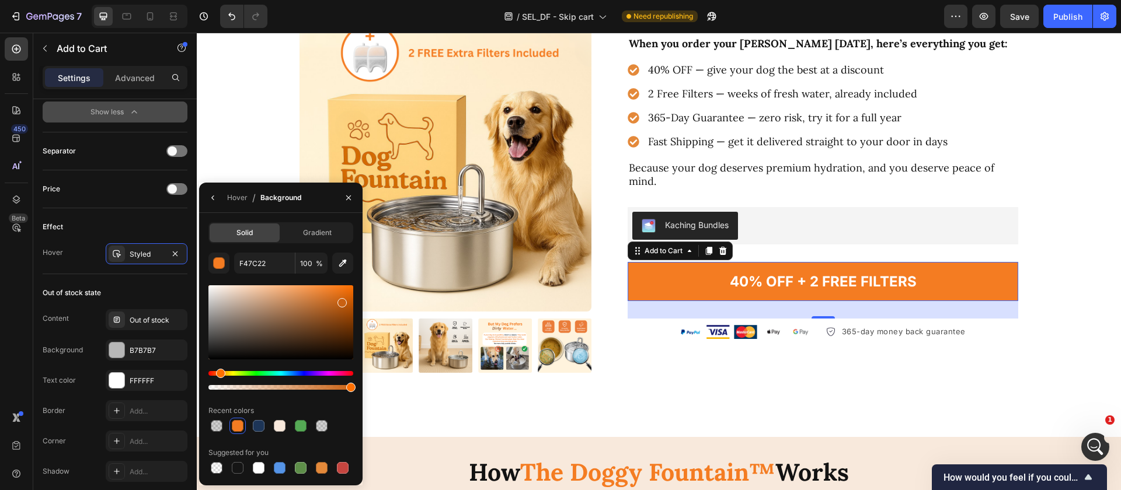
drag, startPoint x: 333, startPoint y: 295, endPoint x: 340, endPoint y: 300, distance: 8.8
click at [340, 300] on div at bounding box center [341, 302] width 9 height 9
click at [346, 297] on div at bounding box center [346, 299] width 9 height 9
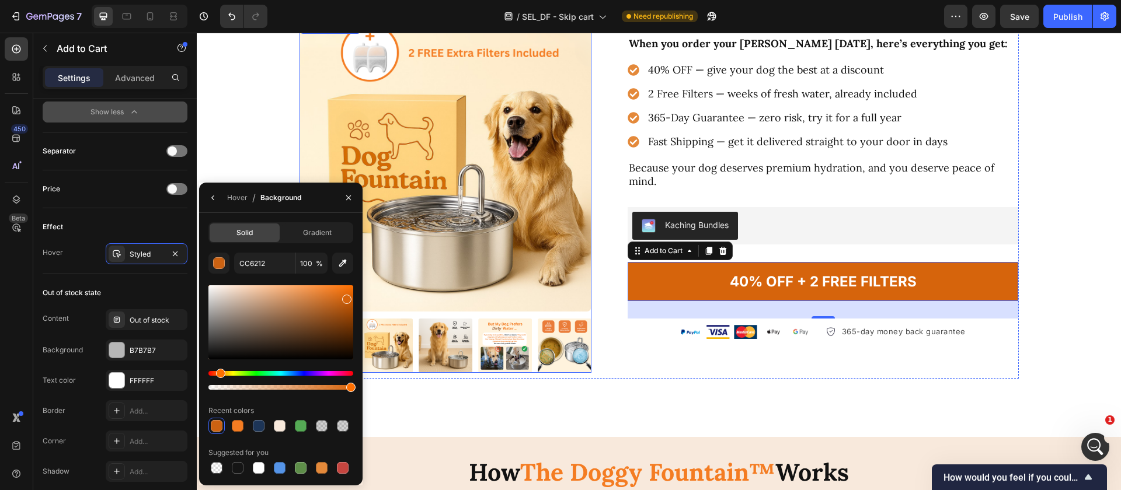
type input "D6640C"
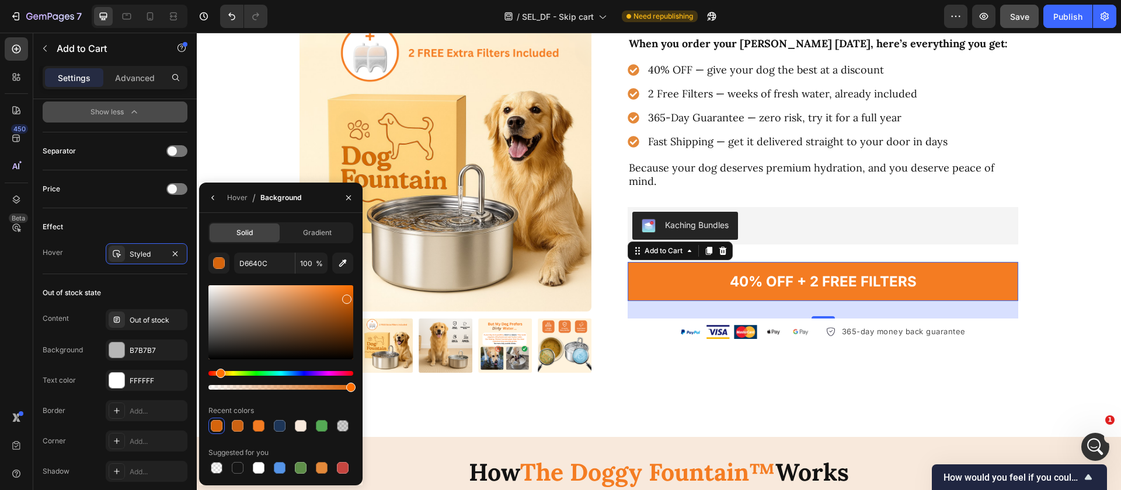
click at [1029, 19] on button "Save" at bounding box center [1019, 16] width 39 height 23
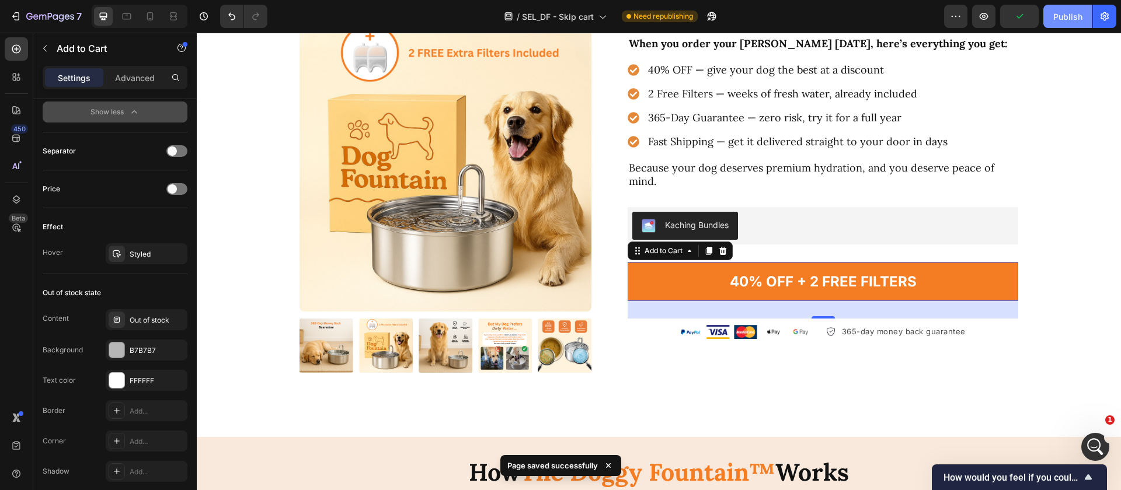
click at [1059, 15] on div "Publish" at bounding box center [1067, 17] width 29 height 12
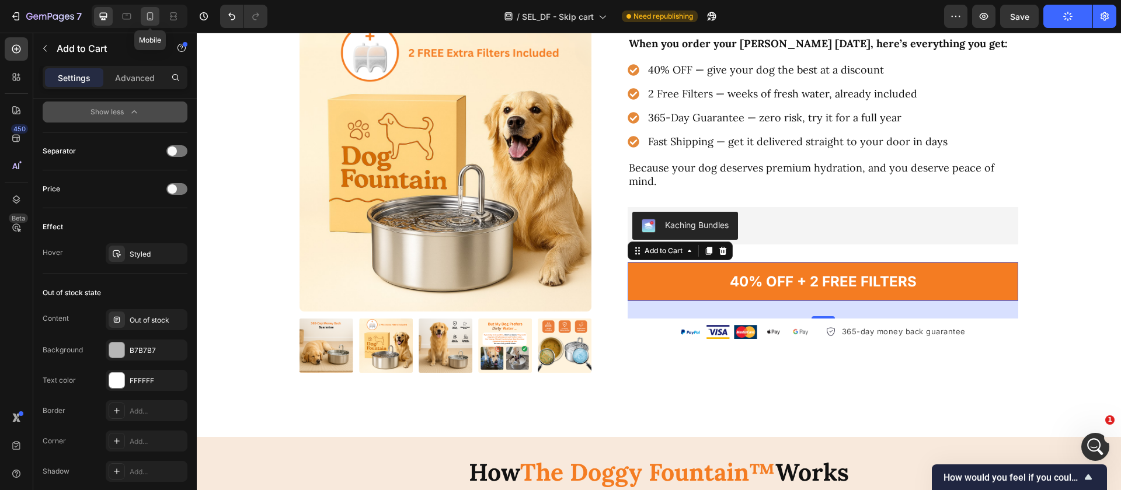
click at [154, 17] on icon at bounding box center [150, 17] width 12 height 12
type input "14"
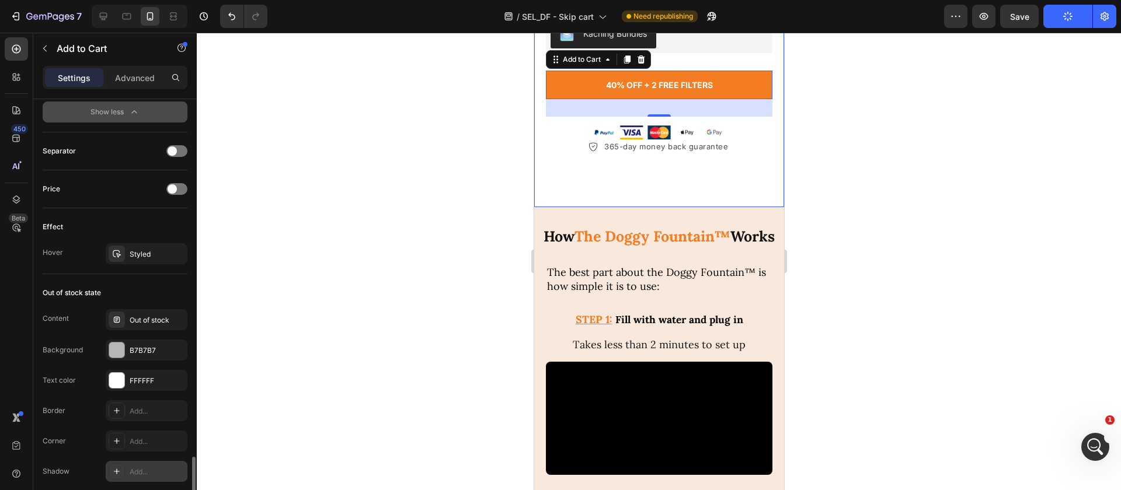
scroll to position [1072, 0]
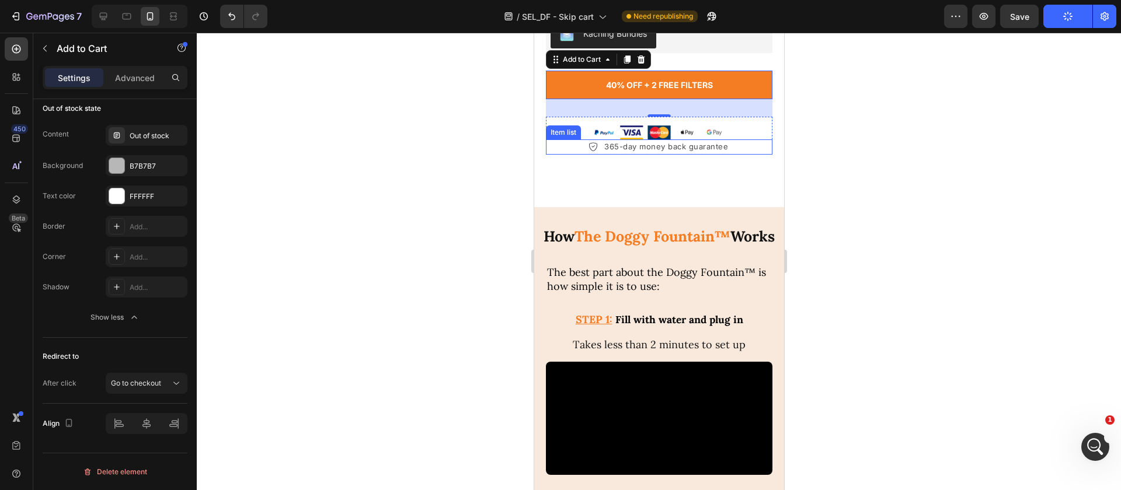
click at [551, 155] on div "365-day money back guarantee" at bounding box center [658, 147] width 227 height 15
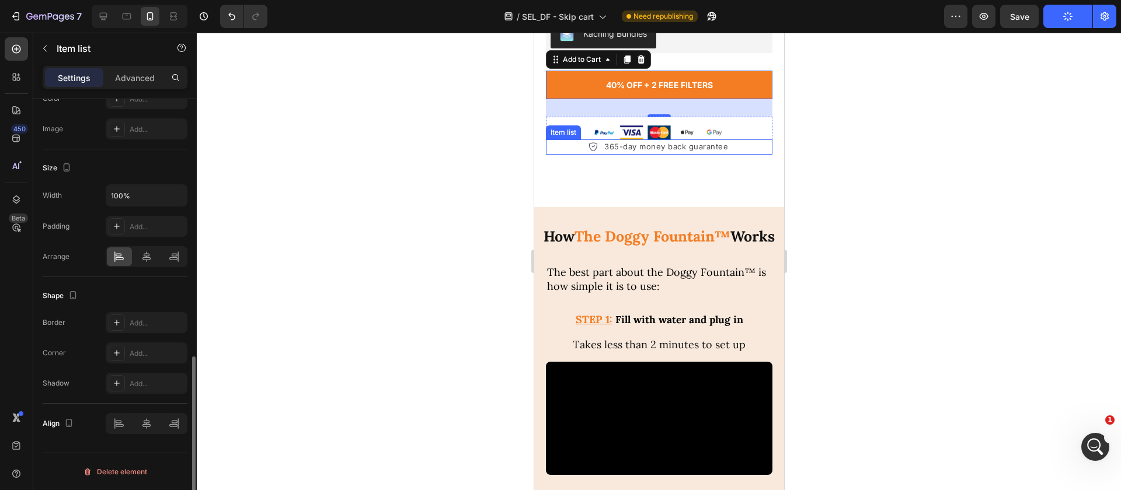
scroll to position [0, 0]
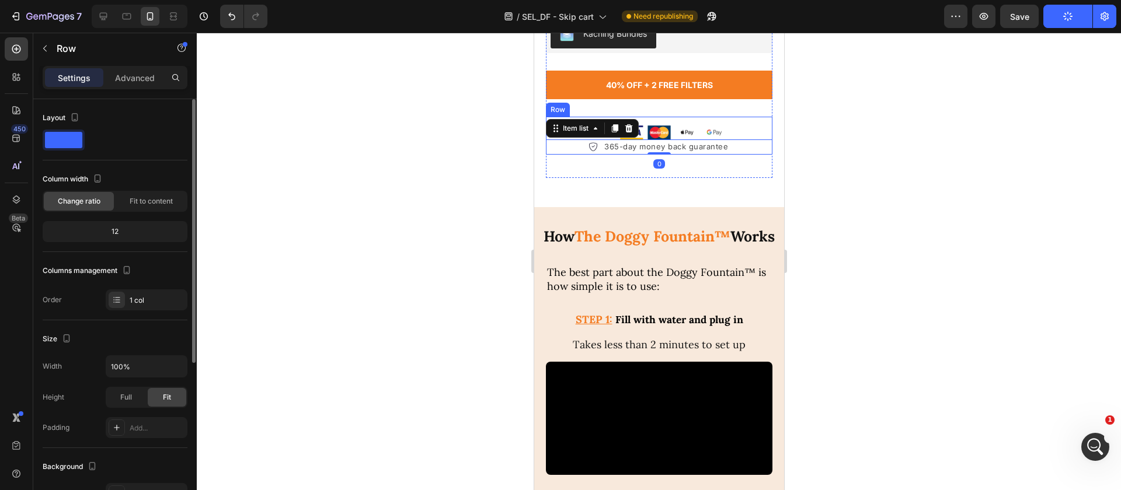
click at [569, 111] on div "40% OFF + 2 FREE FILTERS Add to Cart" at bounding box center [658, 94] width 227 height 46
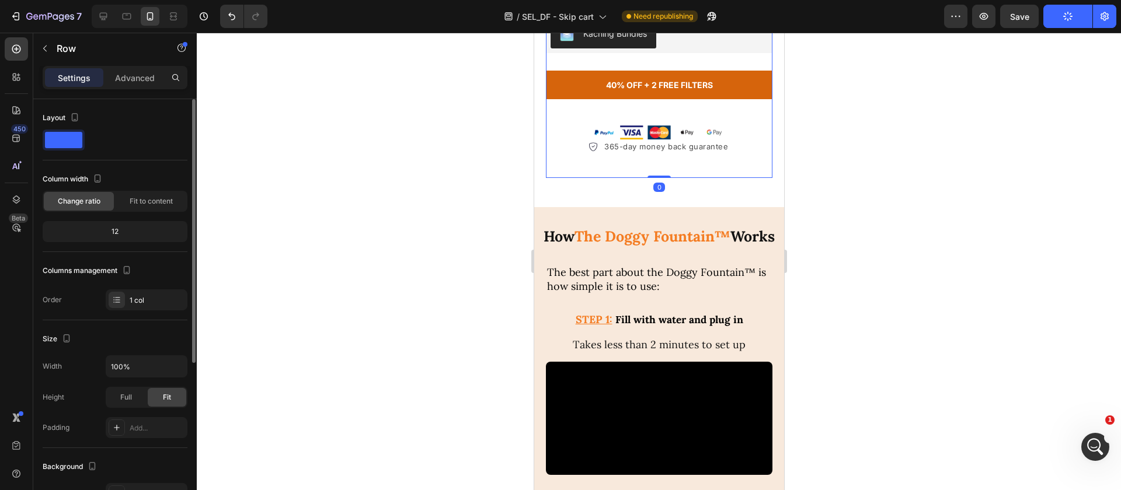
click at [571, 99] on button "40% OFF + 2 FREE FILTERS" at bounding box center [658, 85] width 227 height 29
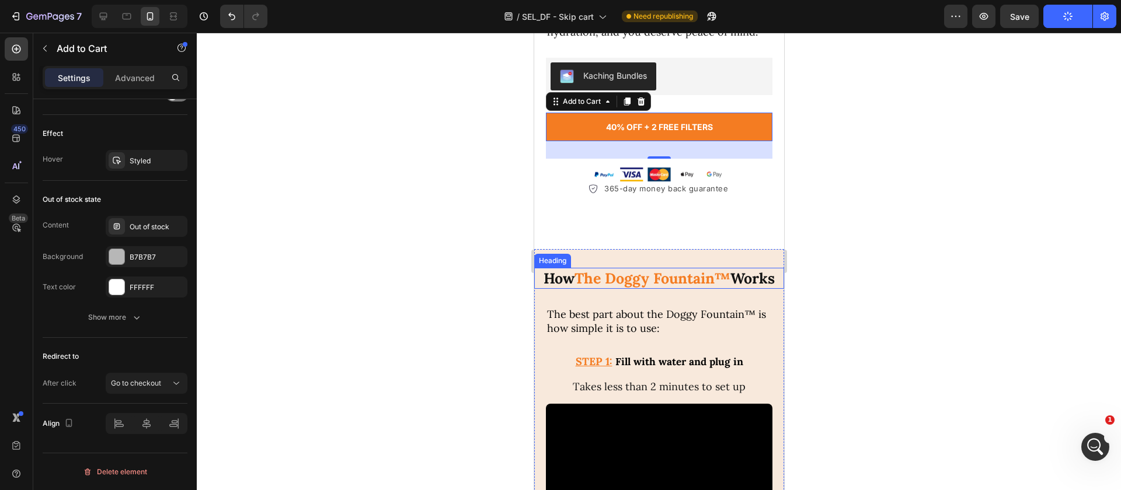
scroll to position [3235, 0]
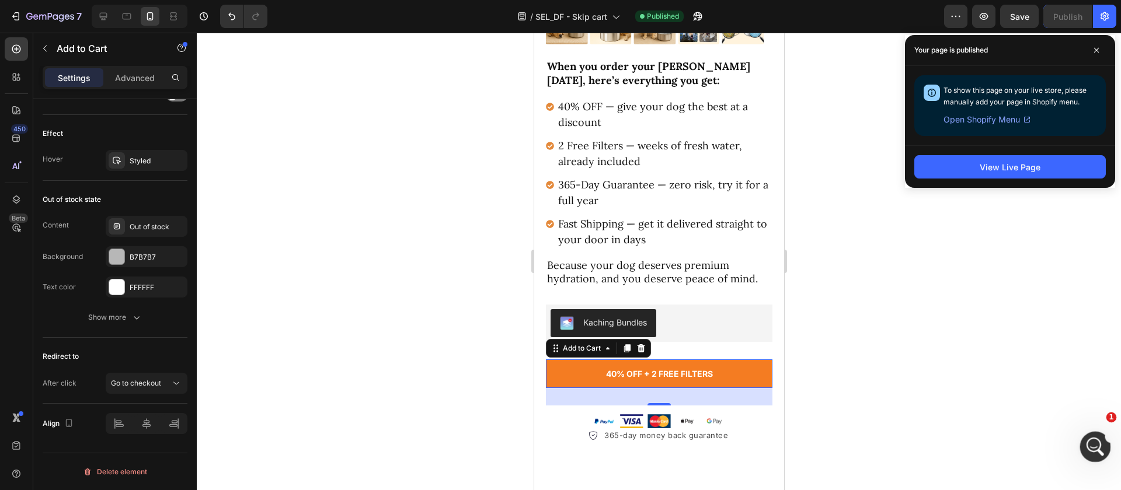
click at [1082, 436] on div "Abrir Intercom Messenger" at bounding box center [1093, 445] width 39 height 39
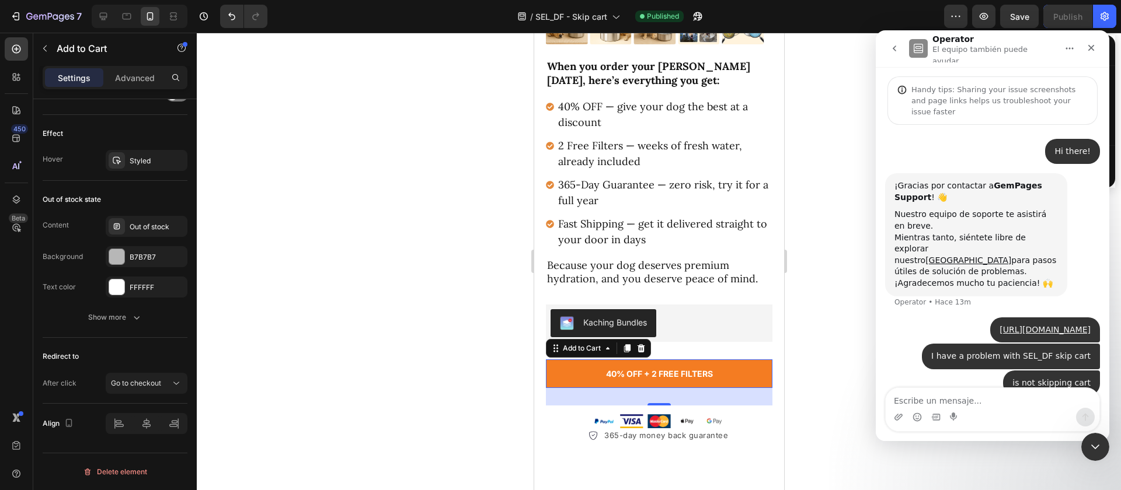
scroll to position [16, 0]
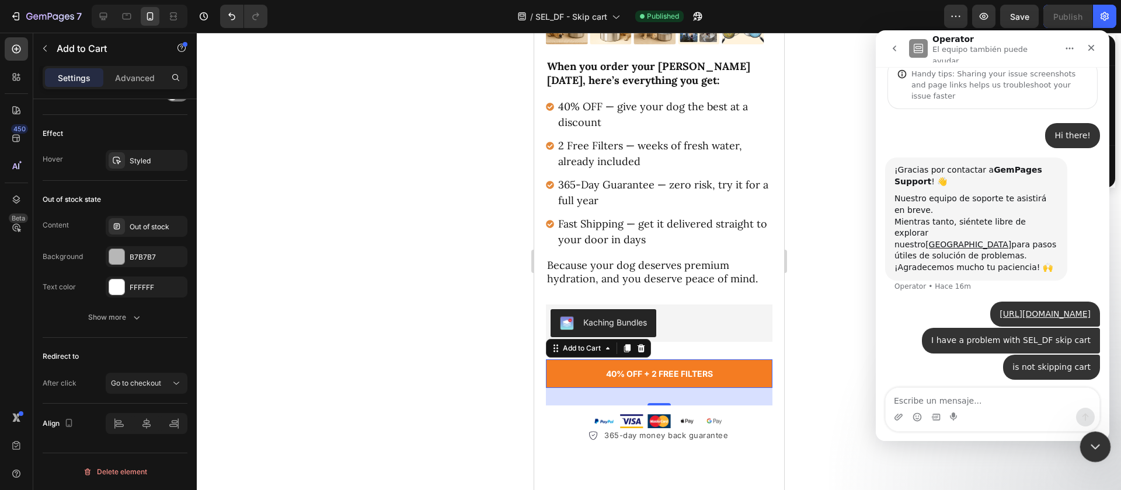
click at [1095, 452] on div "Cerrar Intercom Messenger" at bounding box center [1094, 445] width 28 height 28
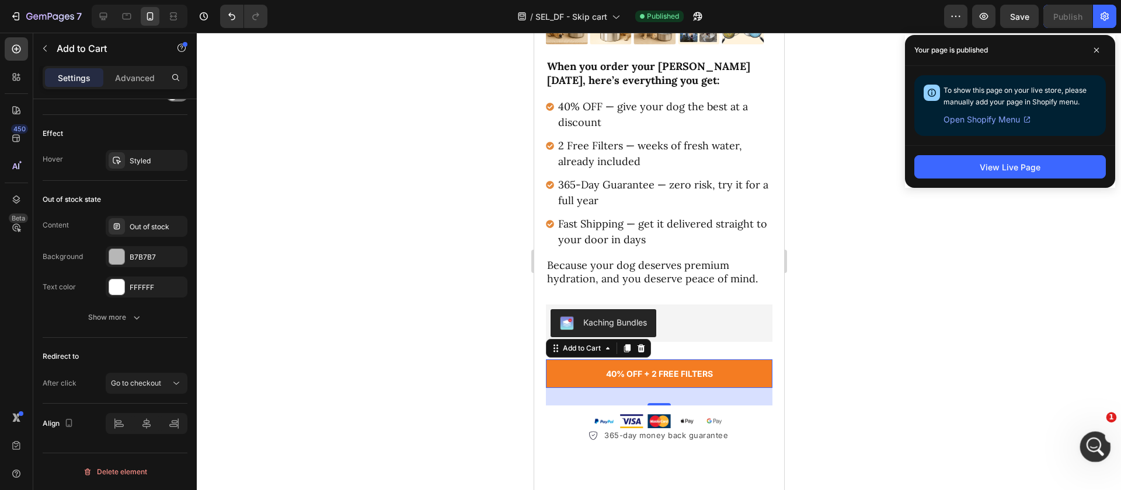
click at [1082, 446] on div "Abrir Intercom Messenger" at bounding box center [1093, 445] width 39 height 39
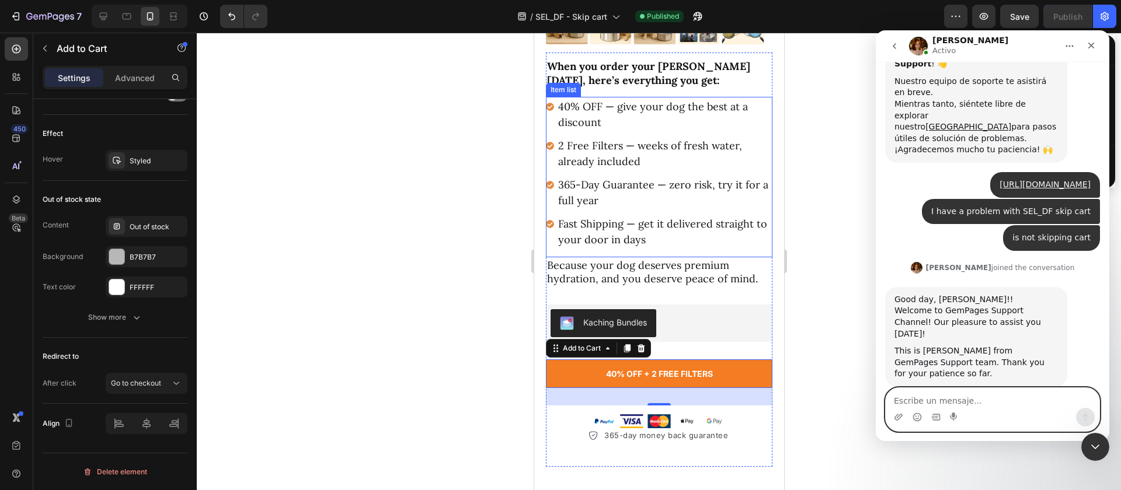
scroll to position [129, 0]
click at [952, 392] on textarea "Escribe un mensaje..." at bounding box center [993, 398] width 214 height 20
type textarea "Hi [PERSON_NAME]"
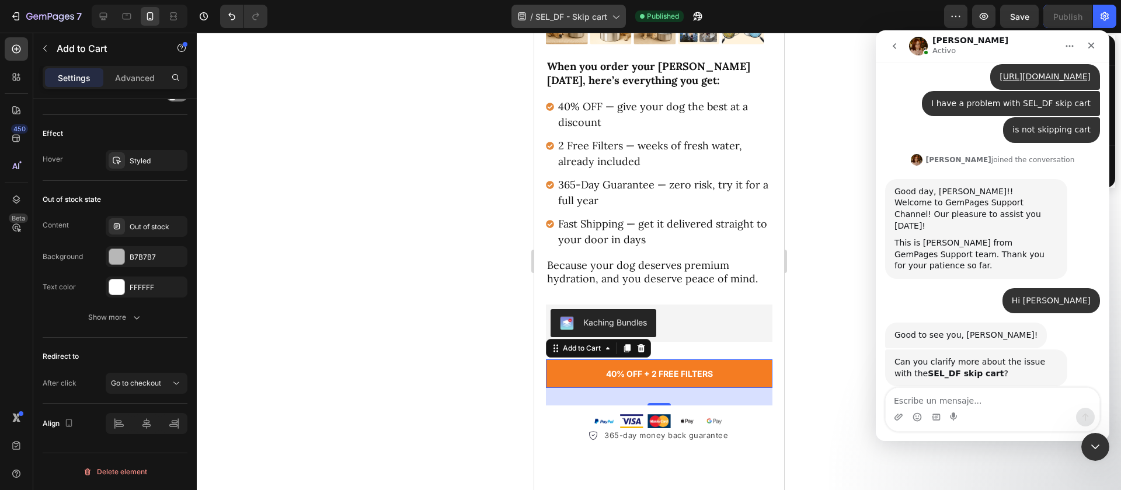
scroll to position [236, 0]
click at [107, 12] on icon at bounding box center [104, 17] width 12 height 12
type input "24"
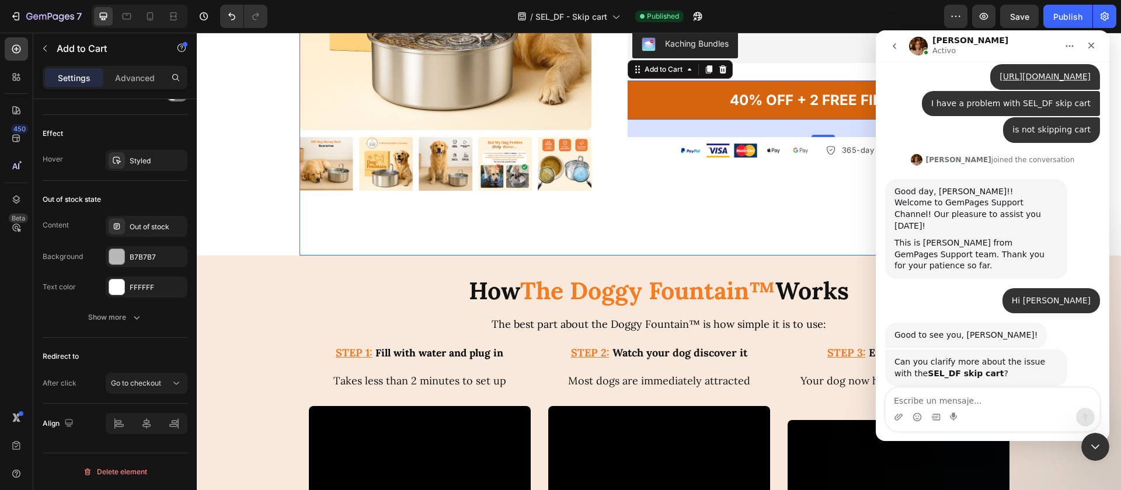
scroll to position [3052, 0]
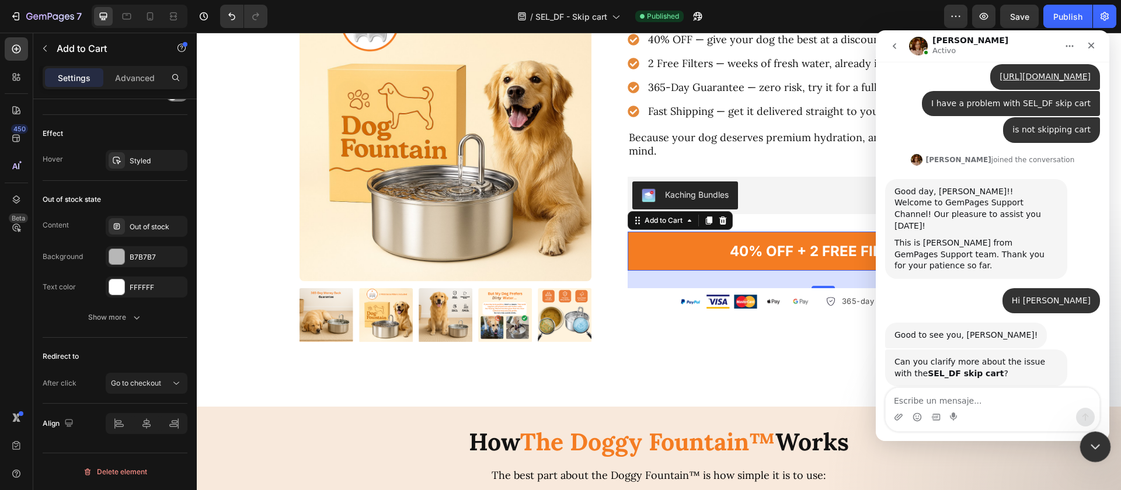
click at [1093, 438] on icon "Cerrar Intercom Messenger" at bounding box center [1094, 445] width 14 height 14
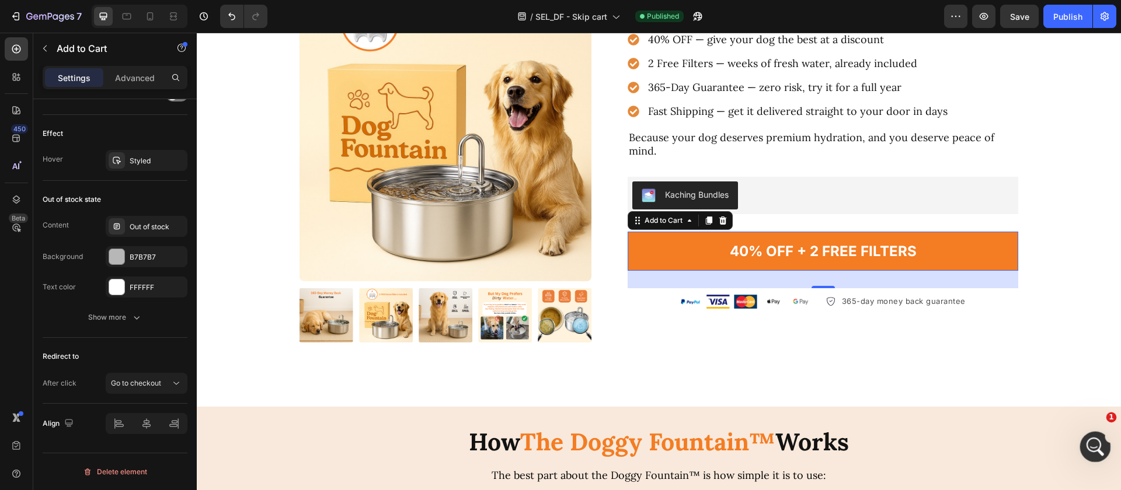
click at [1094, 446] on icon "Abrir Intercom Messenger" at bounding box center [1094, 445] width 8 height 9
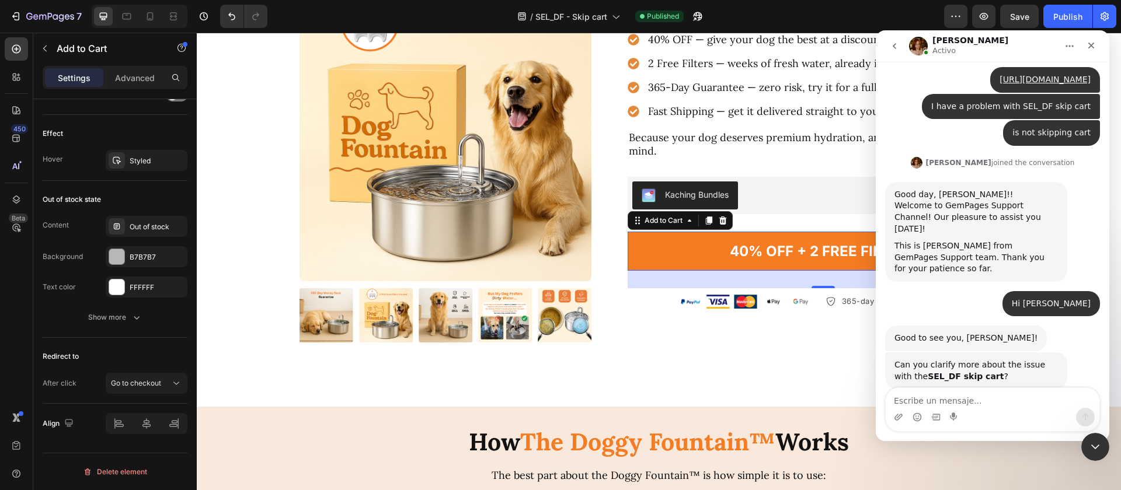
scroll to position [236, 0]
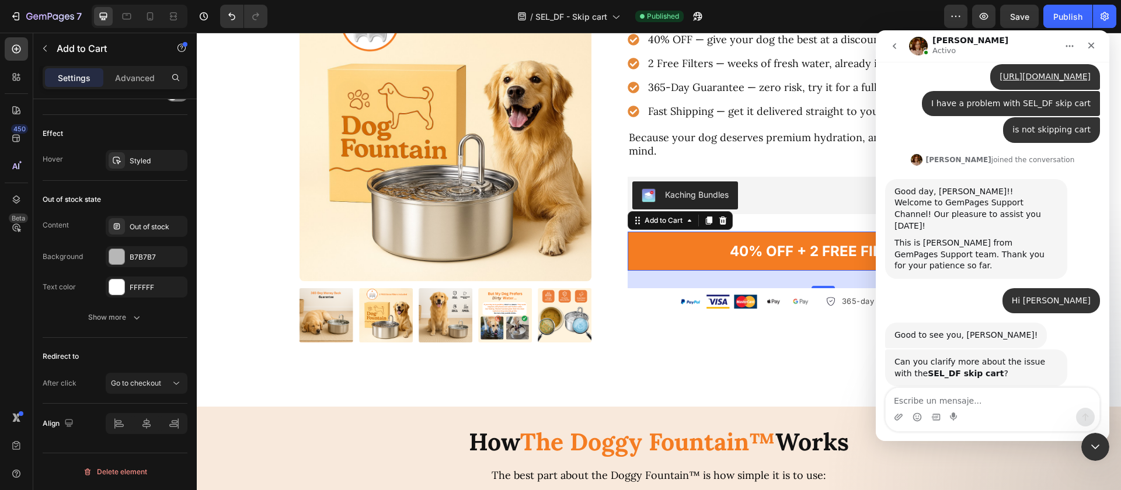
click at [906, 413] on div "Intercom Messenger" at bounding box center [993, 417] width 214 height 19
click at [904, 414] on div "Intercom Messenger" at bounding box center [993, 417] width 214 height 19
click at [895, 413] on icon "Adjuntar un archivo" at bounding box center [898, 417] width 9 height 9
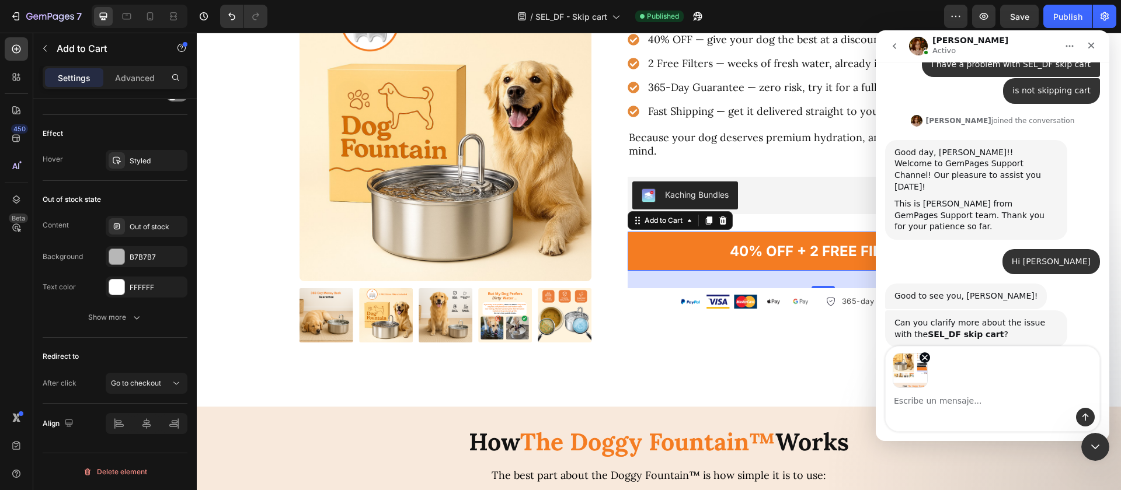
scroll to position [278, 0]
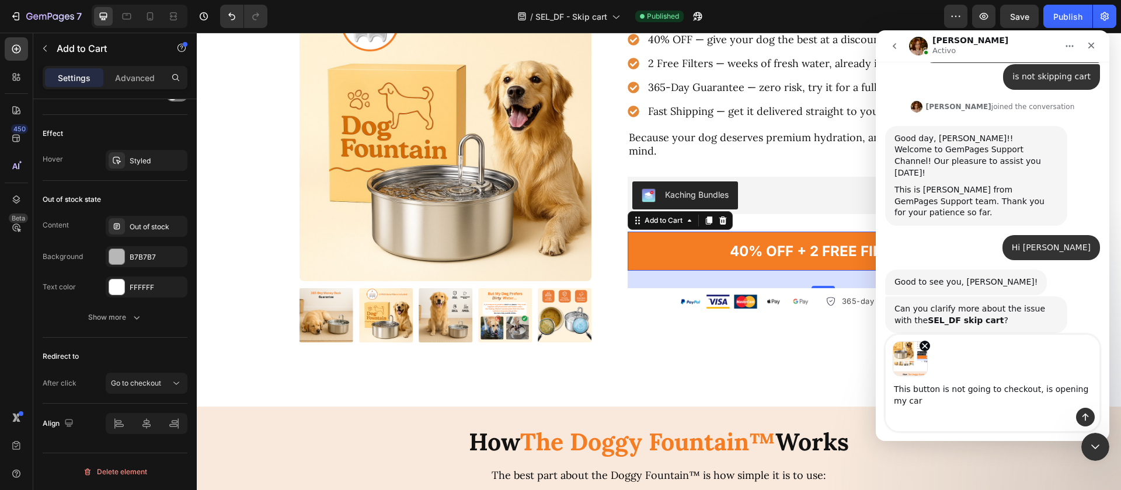
type textarea "This button is not going to checkout, is opening my cart"
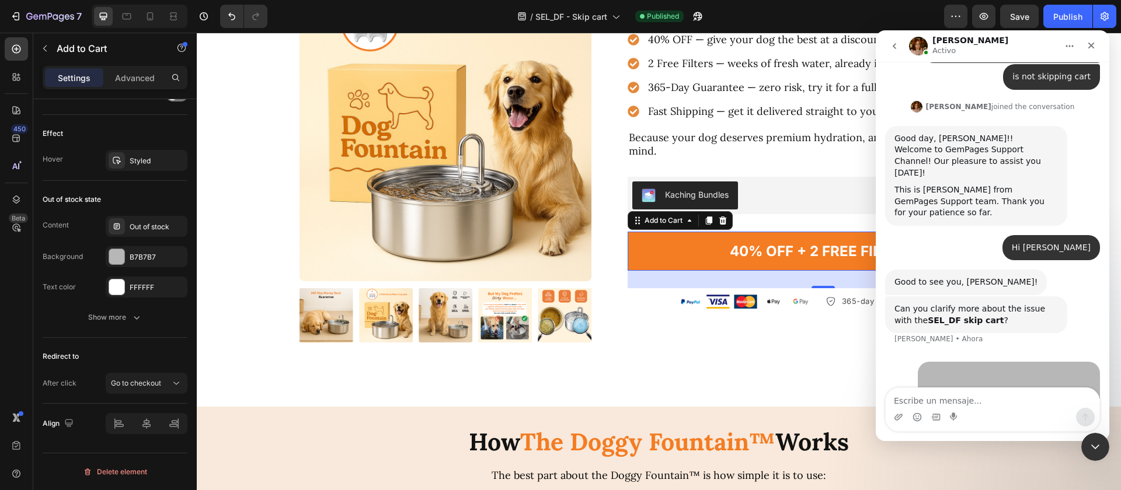
scroll to position [346, 0]
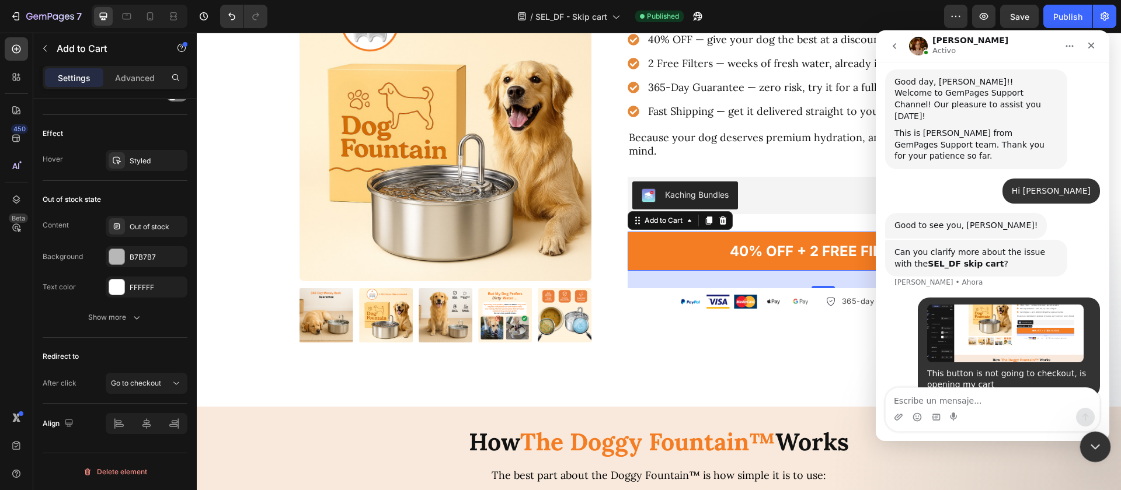
click at [1088, 443] on icon "Cerrar Intercom Messenger" at bounding box center [1094, 445] width 14 height 14
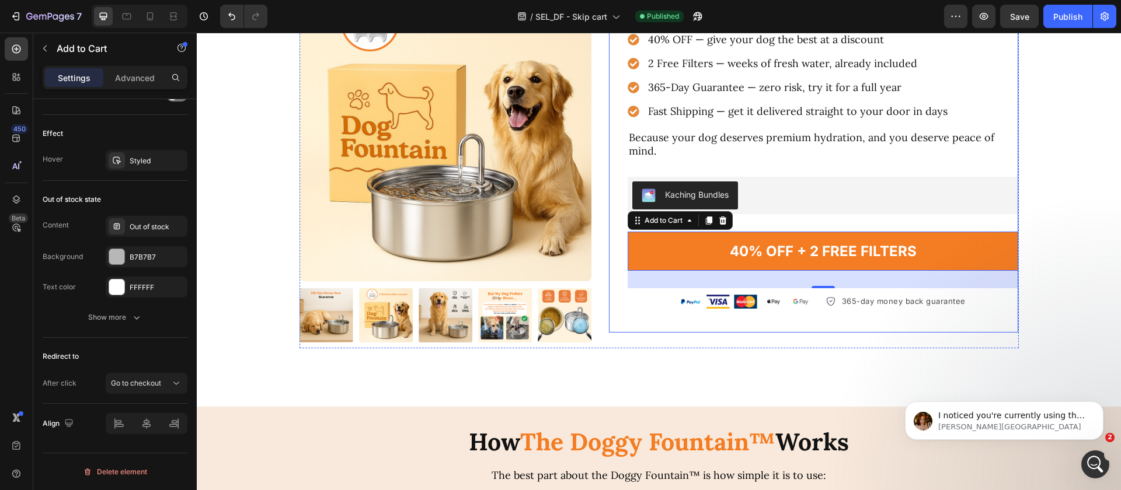
scroll to position [642, 0]
